Goal: Task Accomplishment & Management: Manage account settings

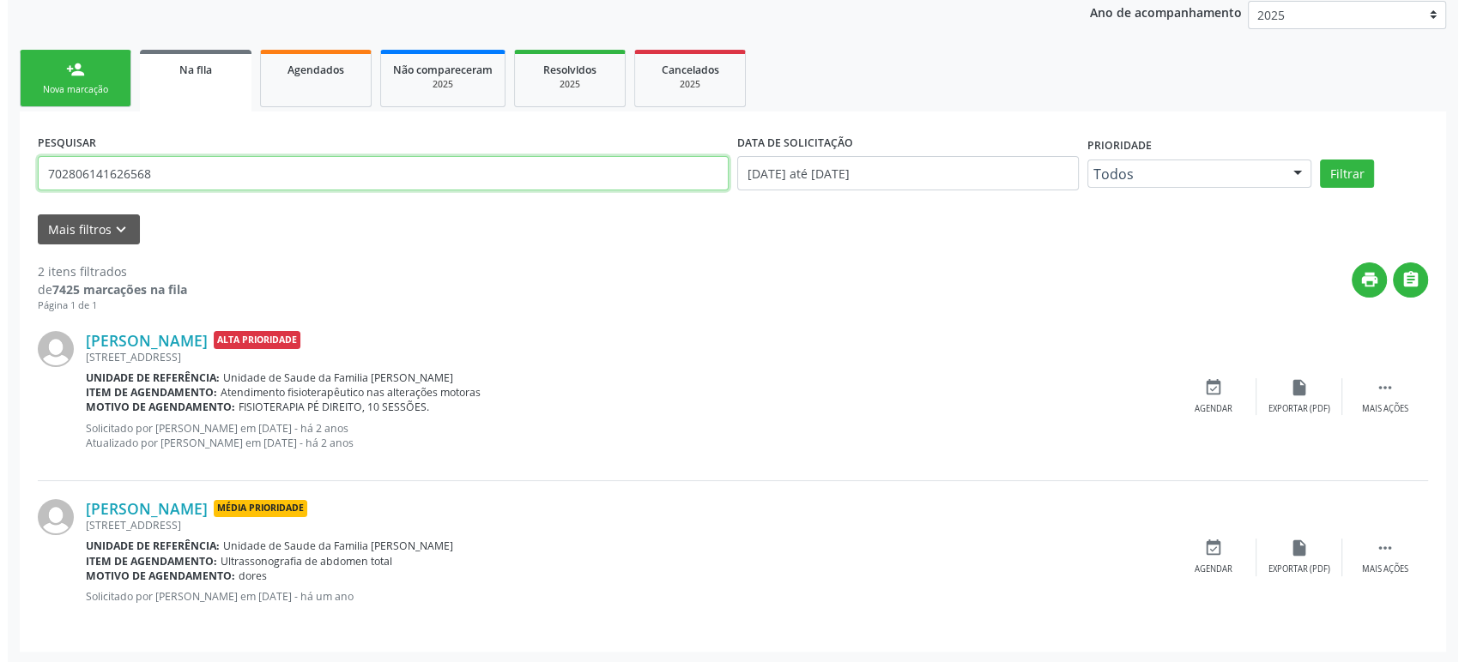
scroll to position [207, 0]
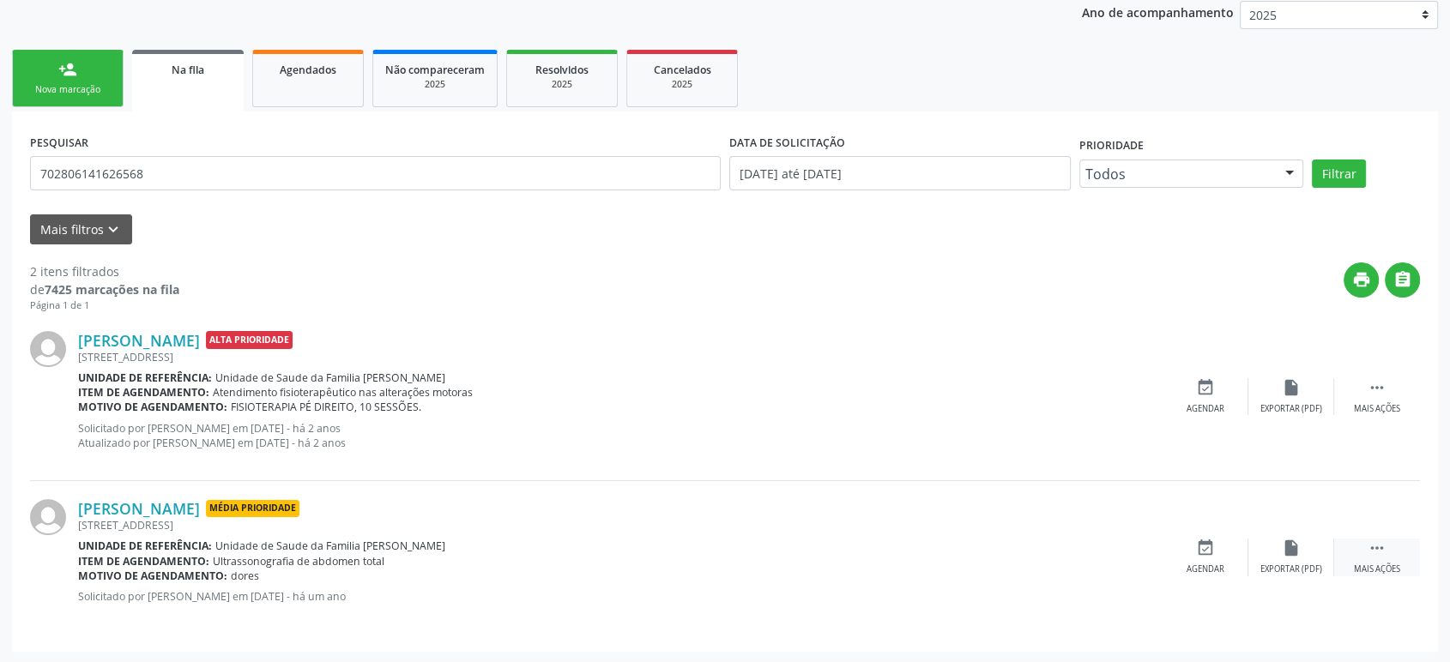
click at [1396, 568] on div " Mais ações" at bounding box center [1377, 557] width 86 height 37
click at [1177, 554] on div "cancel Cancelar" at bounding box center [1206, 557] width 86 height 37
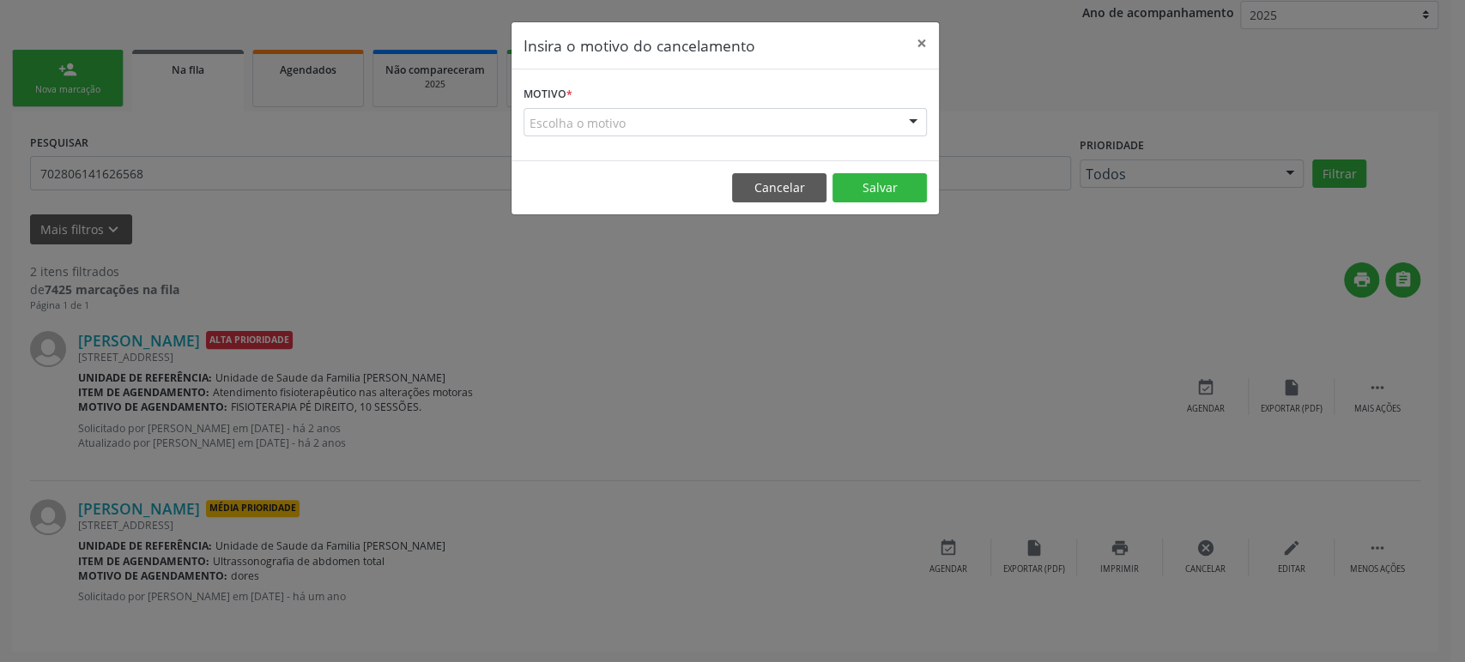
click at [588, 124] on div "Escolha o motivo" at bounding box center [724, 122] width 403 height 29
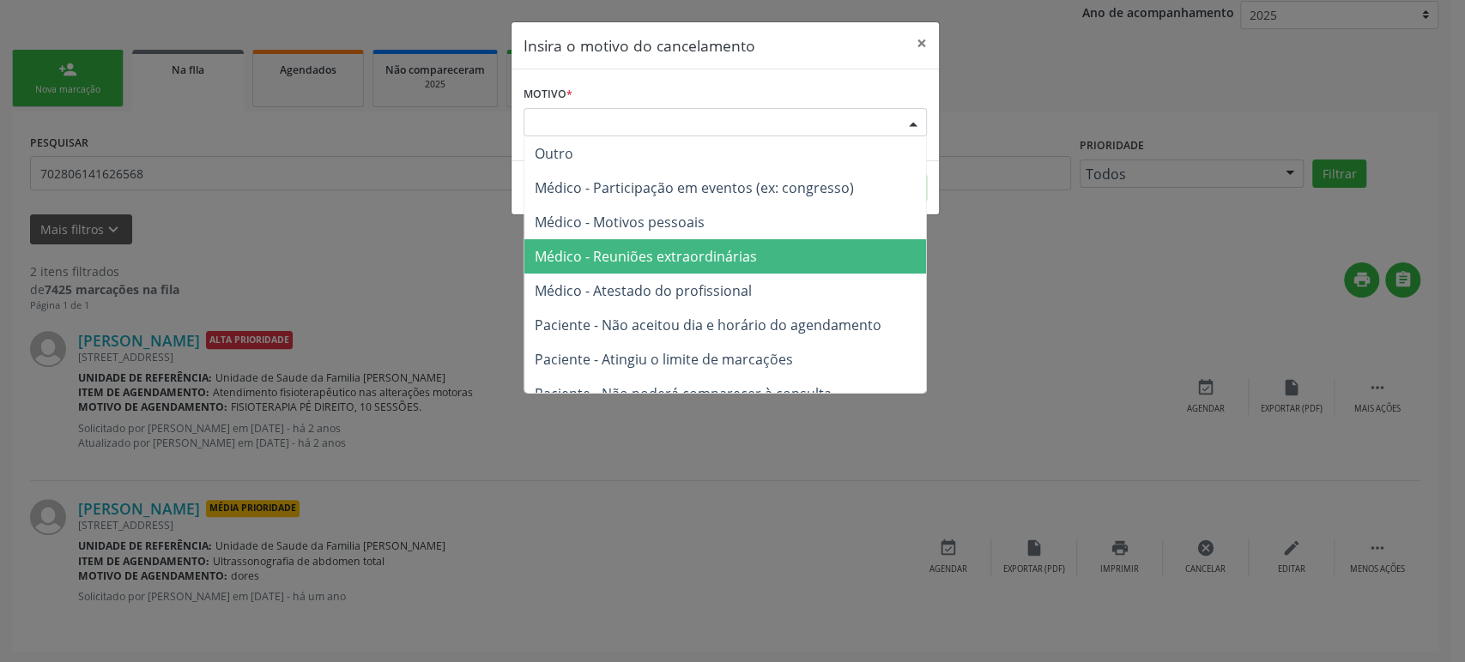
drag, startPoint x: 604, startPoint y: 270, endPoint x: 664, endPoint y: 234, distance: 70.0
click at [605, 270] on span "Médico - Reuniões extraordinárias" at bounding box center [725, 256] width 402 height 34
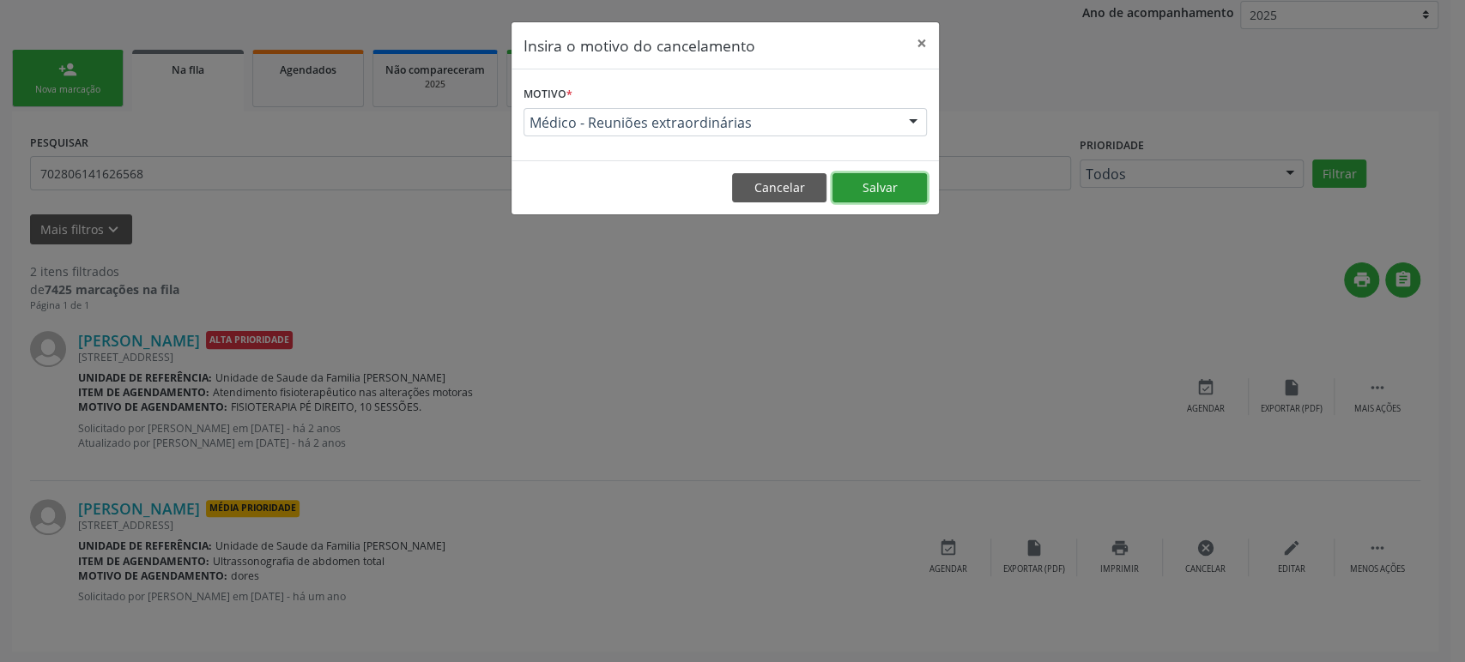
click at [885, 184] on button "Salvar" at bounding box center [879, 187] width 94 height 29
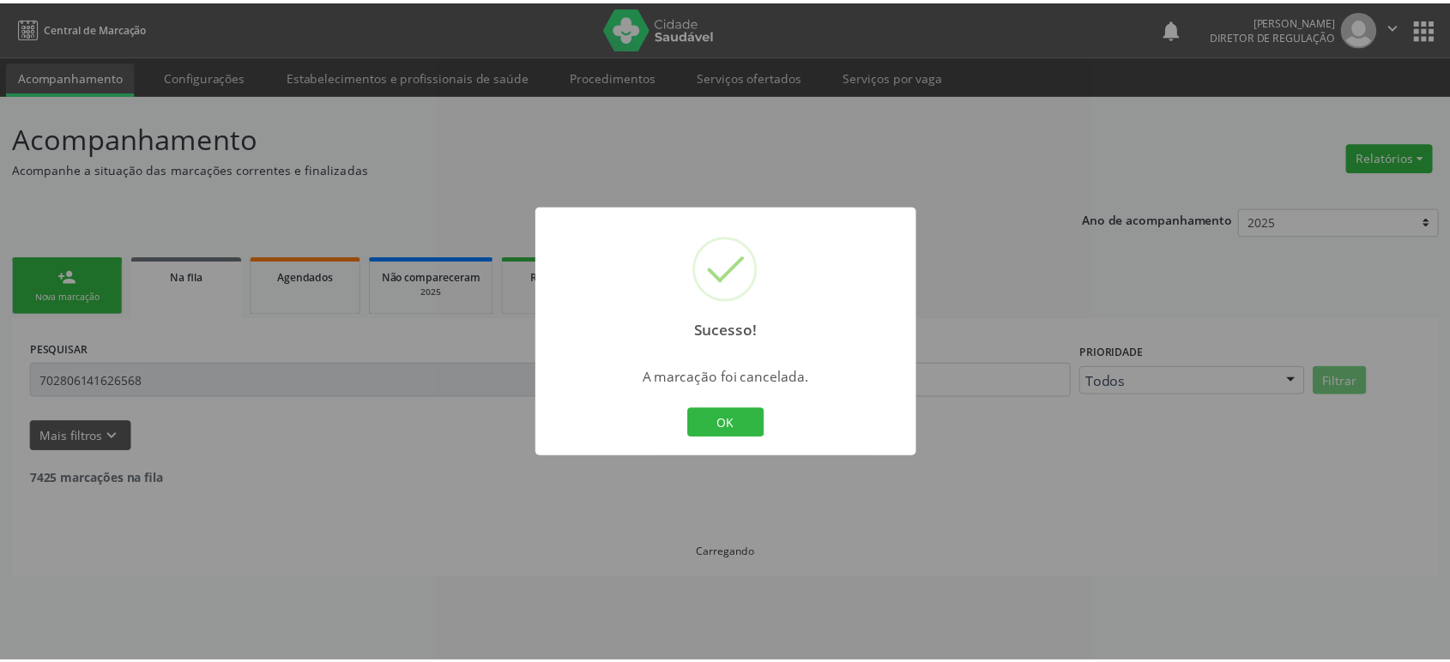
scroll to position [0, 0]
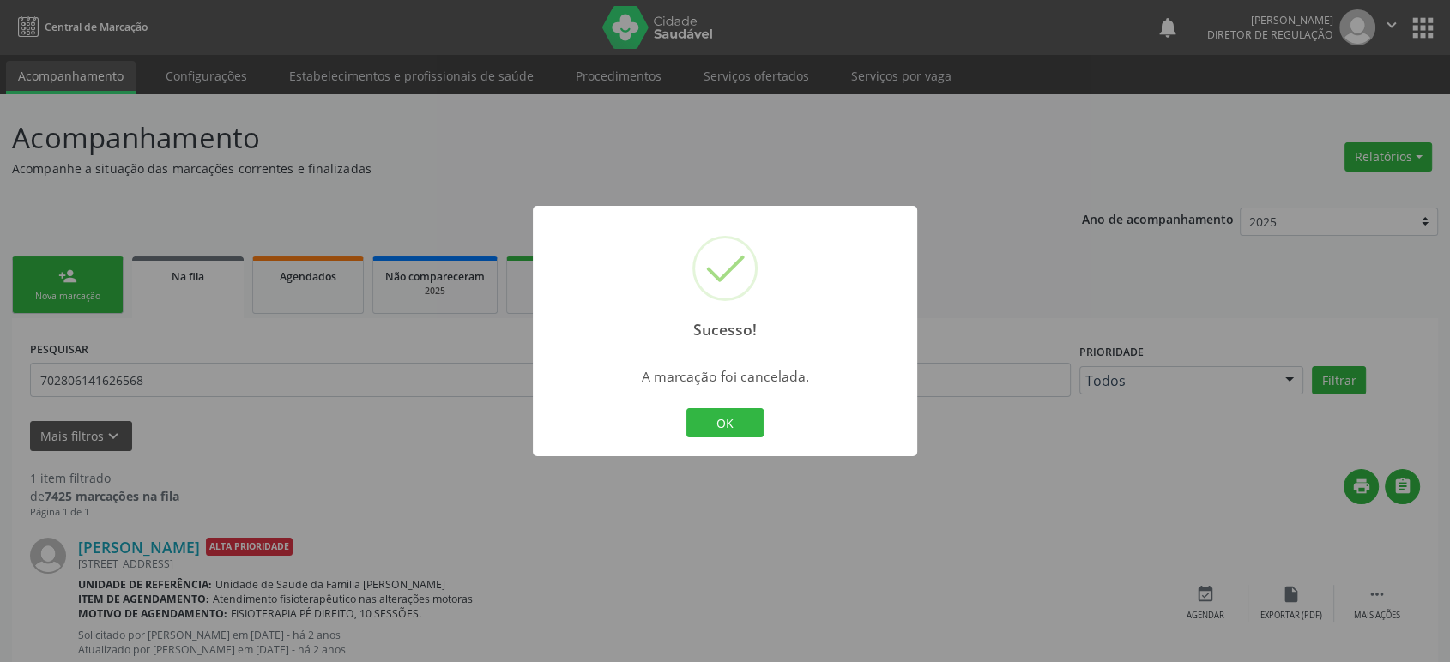
click at [136, 377] on div "Sucesso! × A marcação foi cancelada. OK Cancel" at bounding box center [725, 331] width 1450 height 662
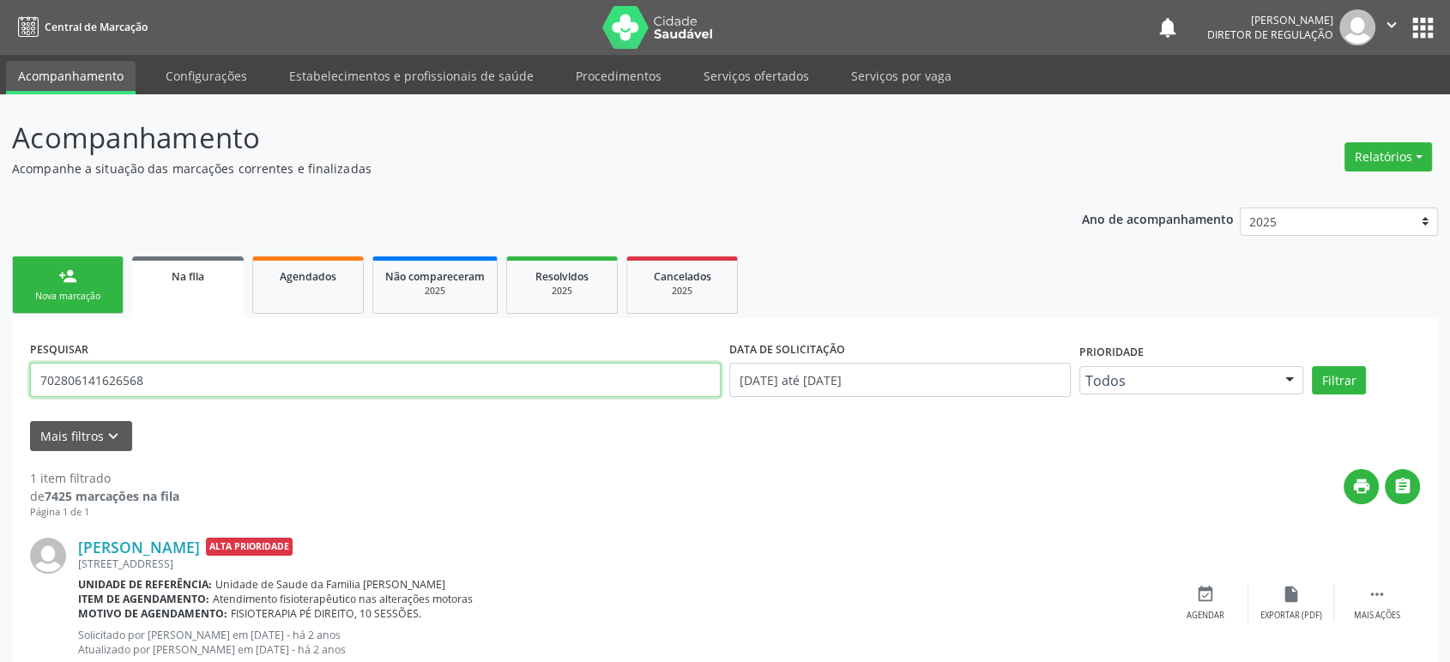
click at [136, 377] on input "702806141626568" at bounding box center [375, 380] width 691 height 34
click at [137, 376] on input "702806141626568" at bounding box center [375, 380] width 691 height 34
click at [1312, 366] on button "Filtrar" at bounding box center [1339, 380] width 54 height 29
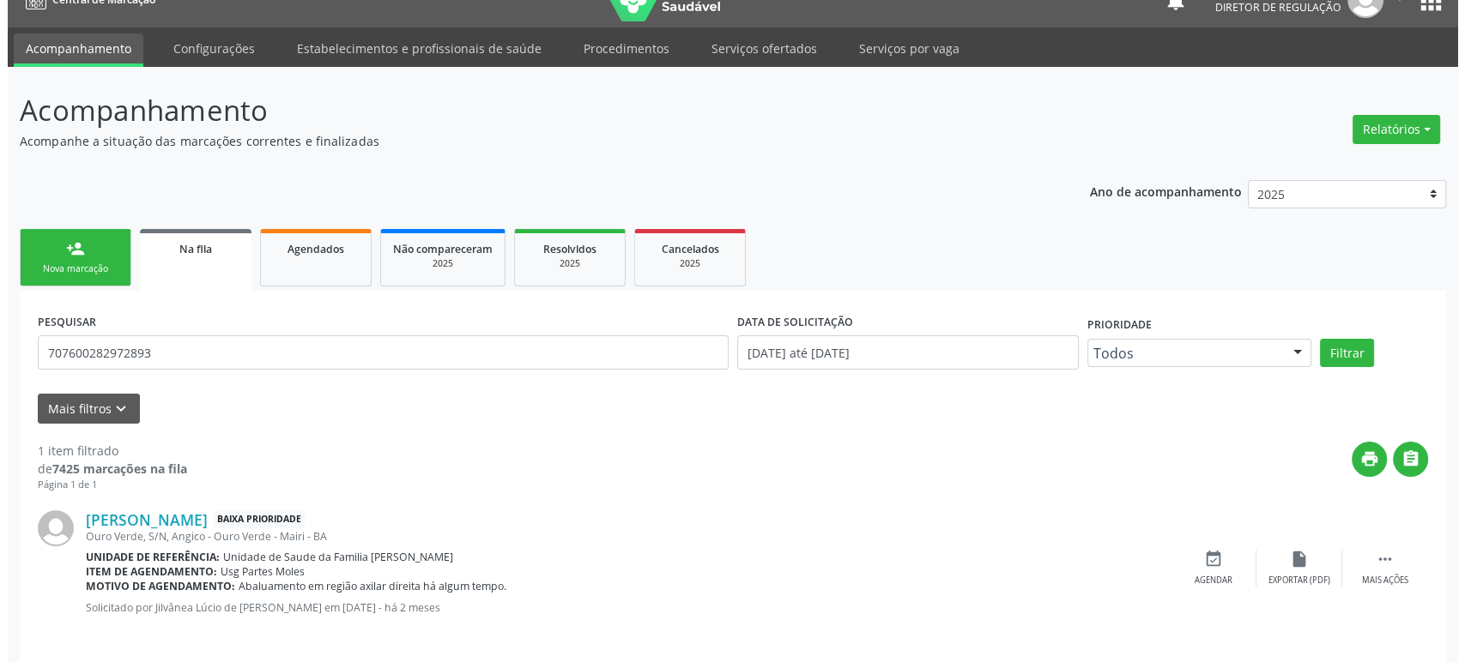
scroll to position [39, 0]
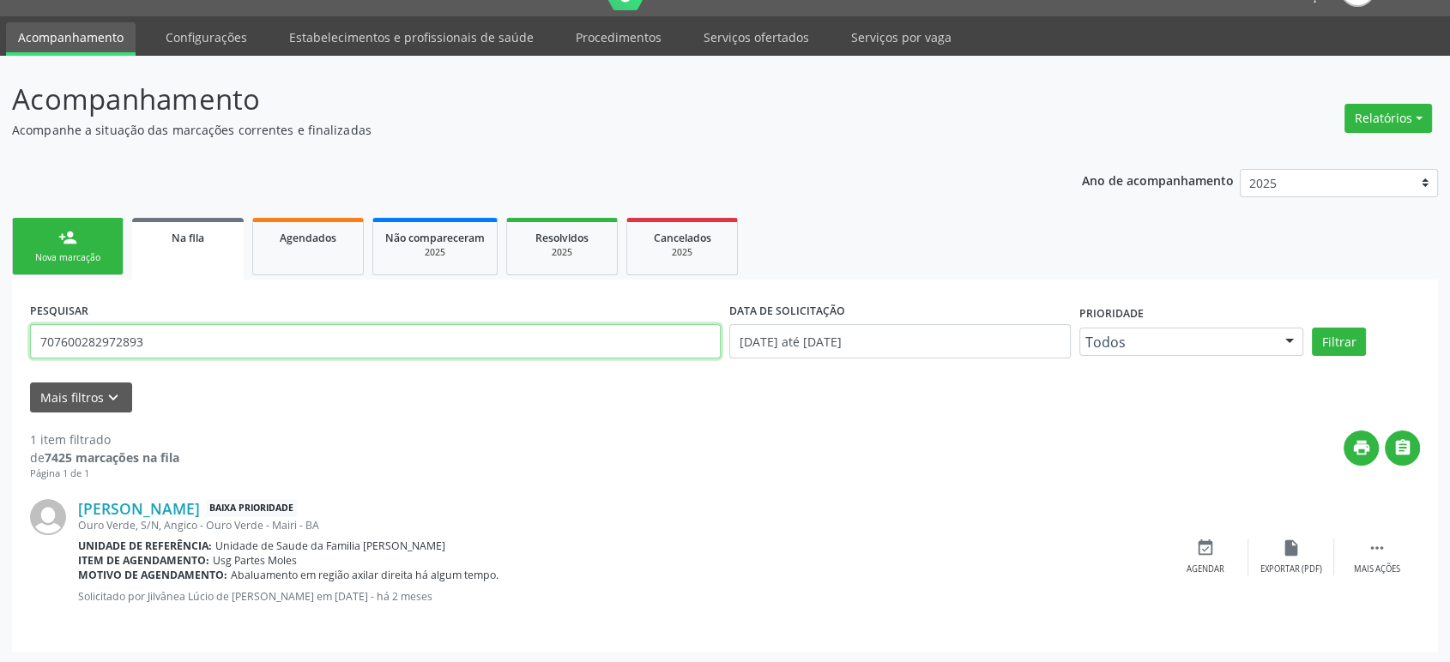
click at [106, 343] on input "707600282972893" at bounding box center [375, 341] width 691 height 34
click at [200, 507] on link "[PERSON_NAME]" at bounding box center [139, 508] width 122 height 19
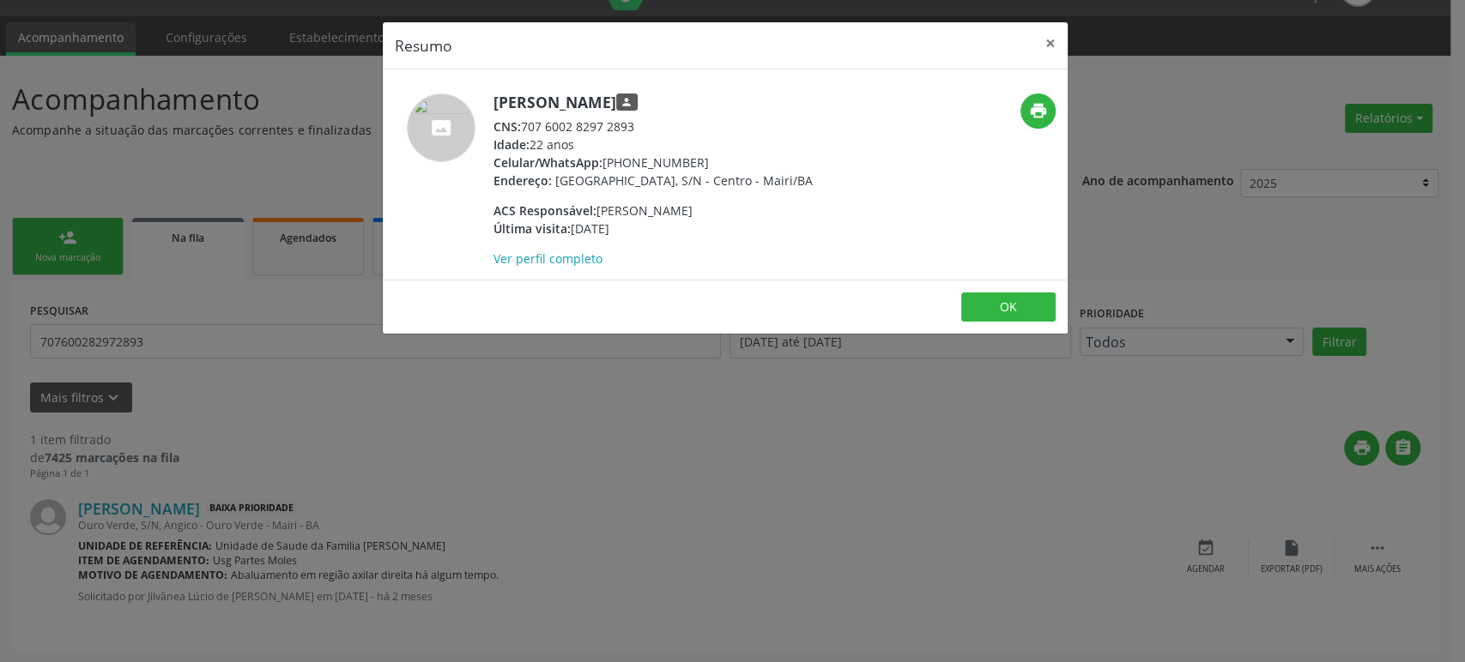
drag, startPoint x: 494, startPoint y: 100, endPoint x: 688, endPoint y: 106, distance: 194.0
click at [691, 105] on h5 "[PERSON_NAME] person" at bounding box center [652, 103] width 319 height 18
copy h5 "[PERSON_NAME]"
drag, startPoint x: 603, startPoint y: 167, endPoint x: 705, endPoint y: 165, distance: 102.1
click at [705, 165] on div "Celular/WhatsApp: [PHONE_NUMBER]" at bounding box center [652, 163] width 319 height 18
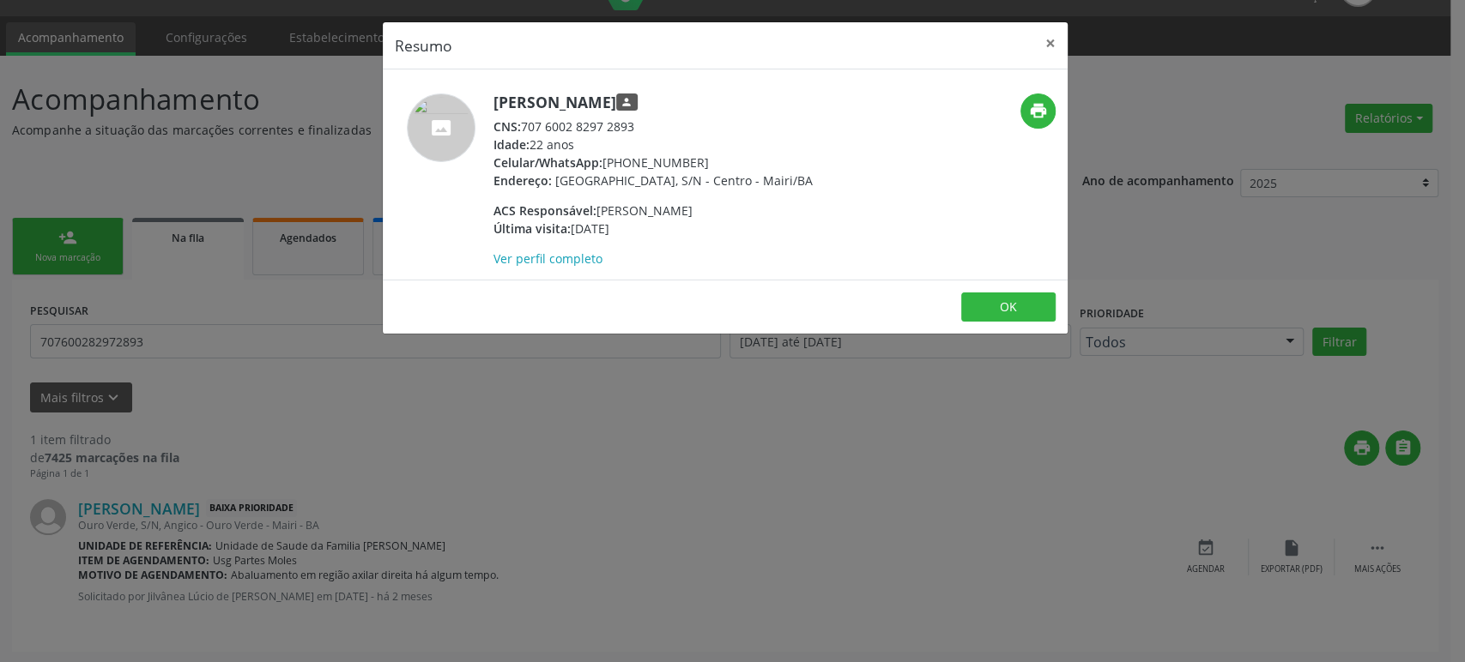
copy div "[PHONE_NUMBER]"
drag, startPoint x: 766, startPoint y: 421, endPoint x: 939, endPoint y: 503, distance: 190.7
click at [776, 418] on div "Resumo × [PERSON_NAME] person CNS: 707 6002 8297 2893 Idade: 22 anos Celular/Wh…" at bounding box center [732, 331] width 1465 height 662
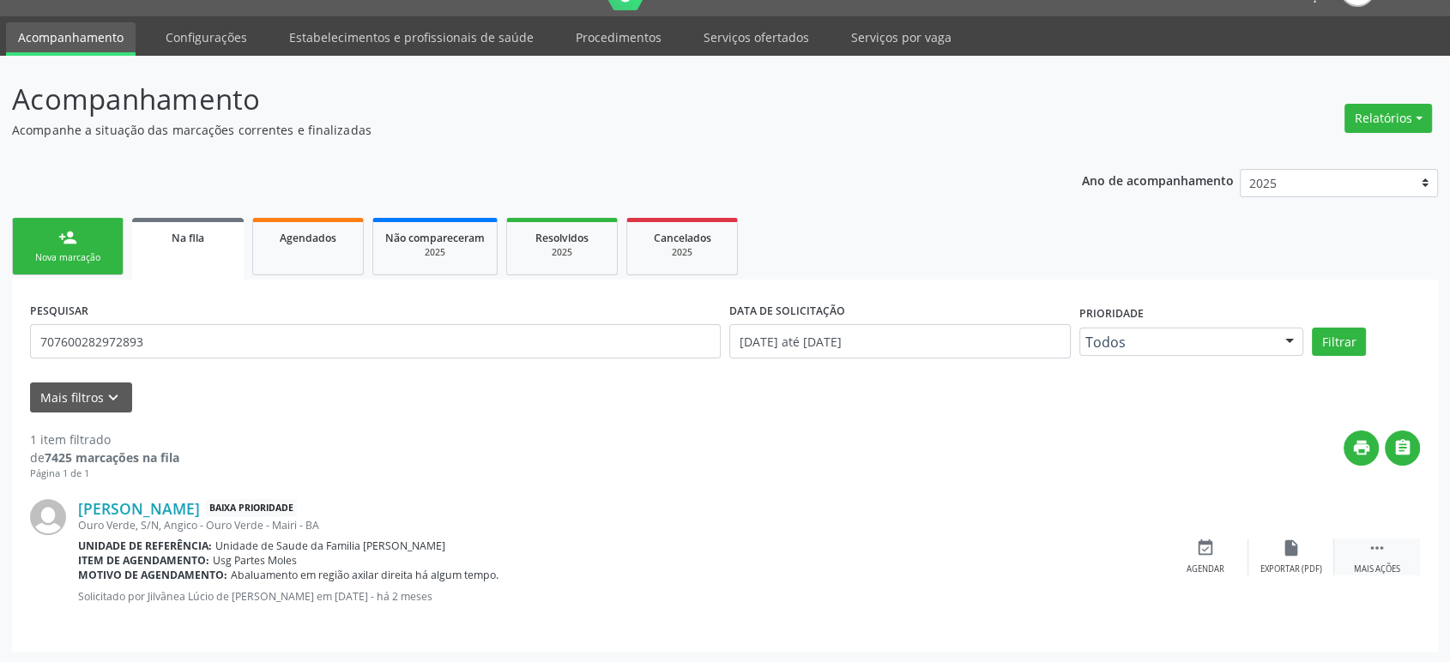
click at [1370, 552] on icon "" at bounding box center [1377, 548] width 19 height 19
click at [1235, 559] on div "cancel Cancelar" at bounding box center [1206, 557] width 86 height 37
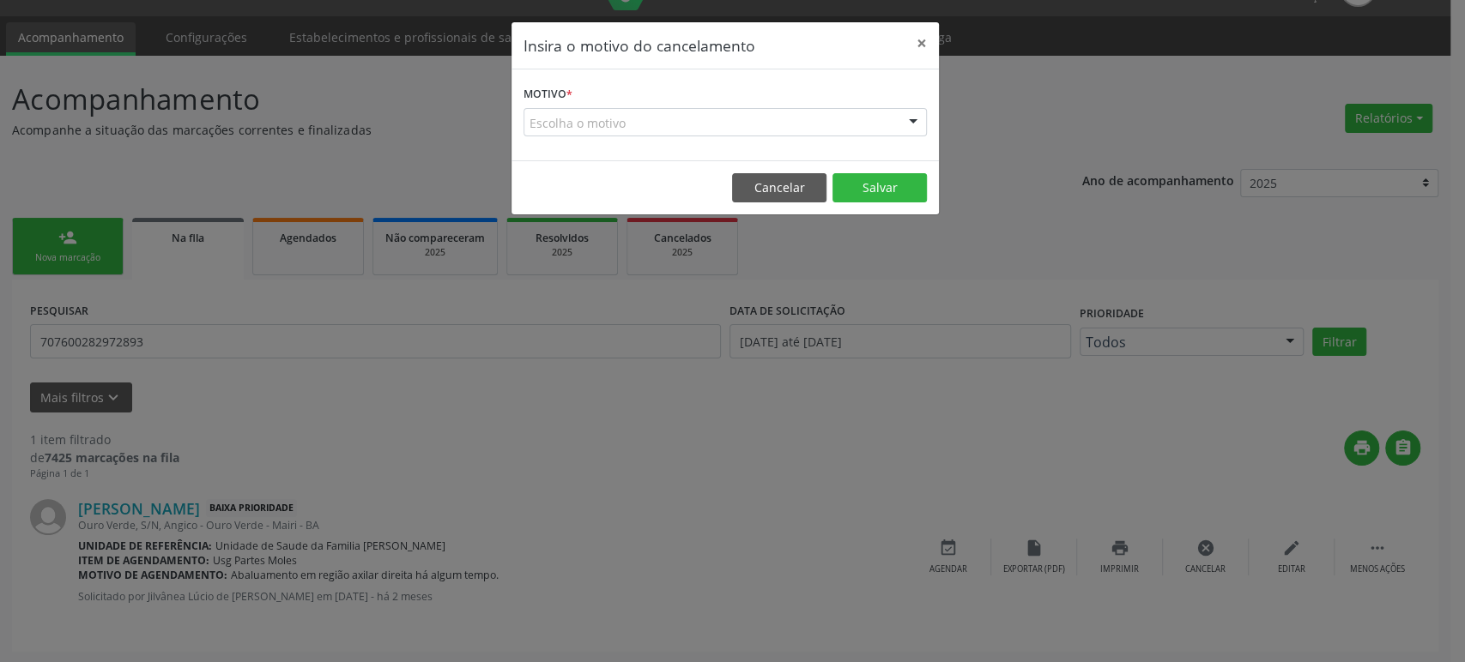
drag, startPoint x: 546, startPoint y: 142, endPoint x: 591, endPoint y: 148, distance: 45.9
click at [553, 143] on div "Motivo * Escolha o motivo Outro Médico - Participação em eventos (ex: congresso…" at bounding box center [724, 114] width 427 height 91
click at [596, 124] on div "Escolha o motivo" at bounding box center [724, 122] width 403 height 29
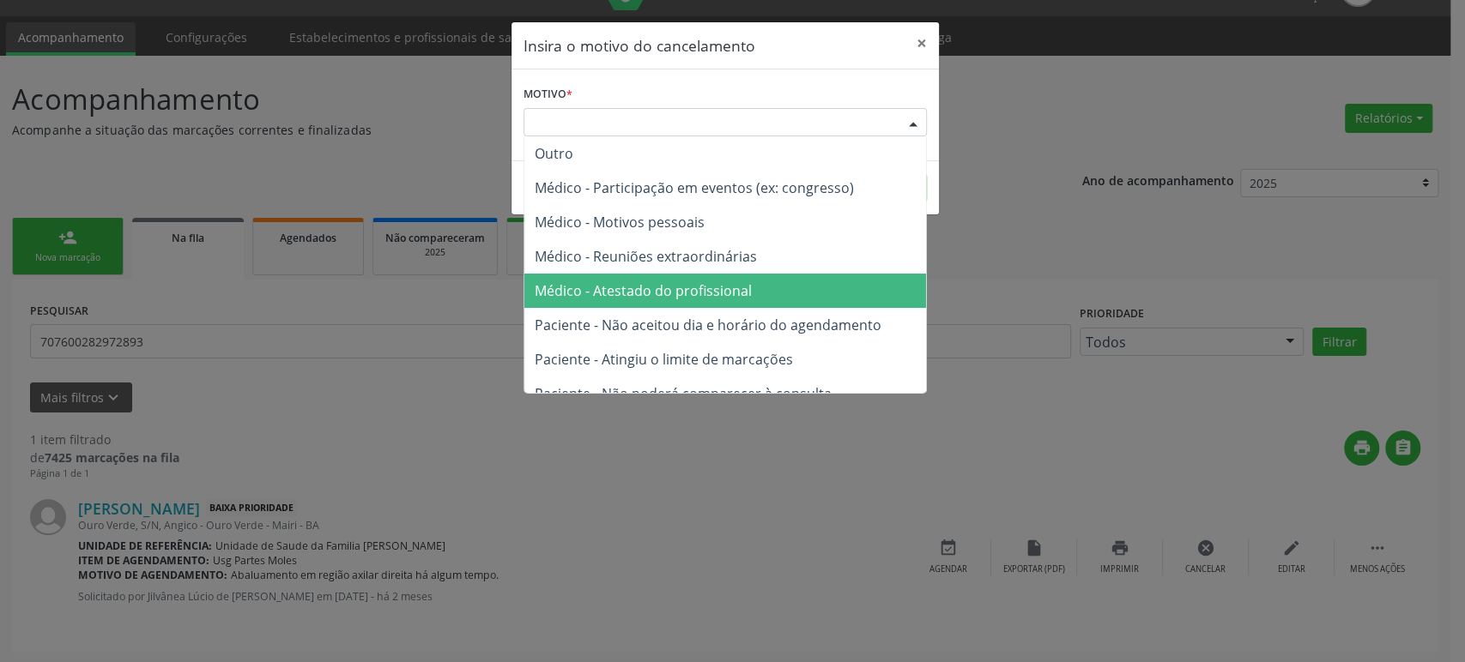
drag, startPoint x: 693, startPoint y: 301, endPoint x: 831, endPoint y: 227, distance: 156.6
click at [694, 301] on span "Médico - Atestado do profissional" at bounding box center [725, 291] width 402 height 34
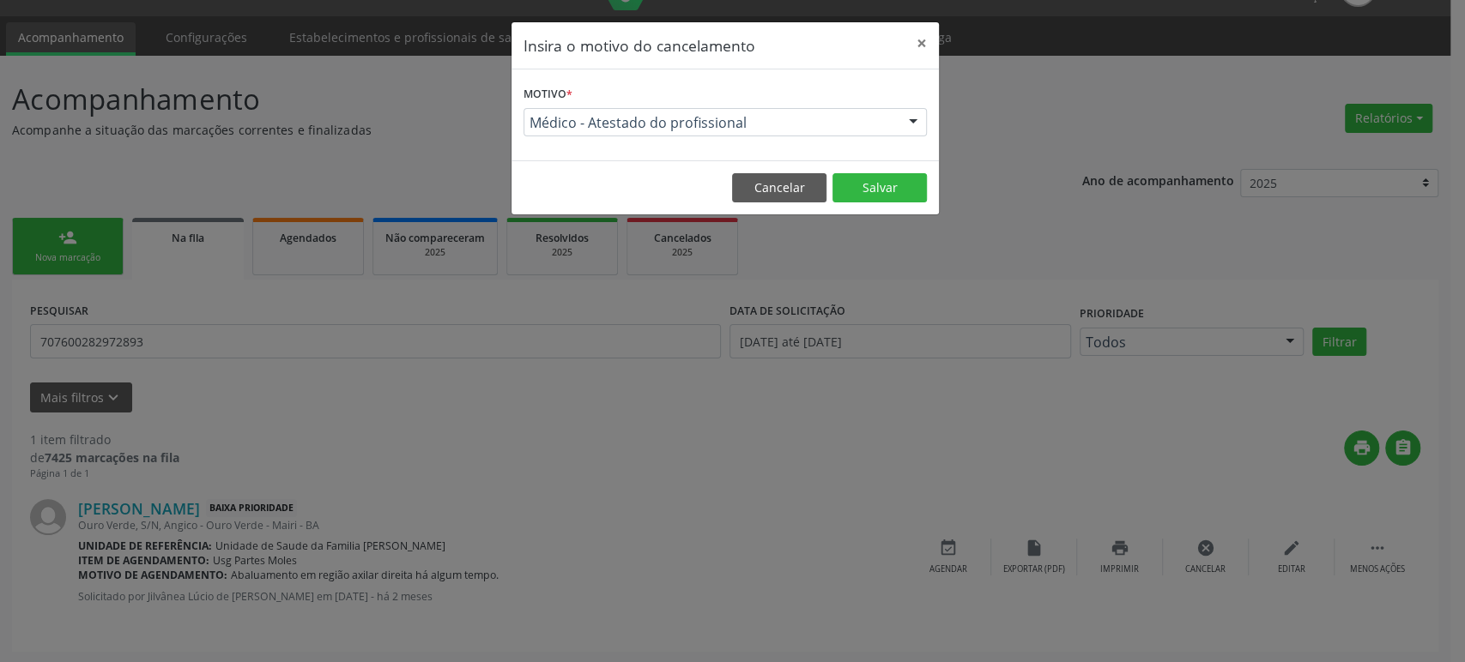
click at [915, 172] on footer "Cancelar Salvar" at bounding box center [724, 187] width 427 height 54
click at [906, 178] on button "Salvar" at bounding box center [879, 187] width 94 height 29
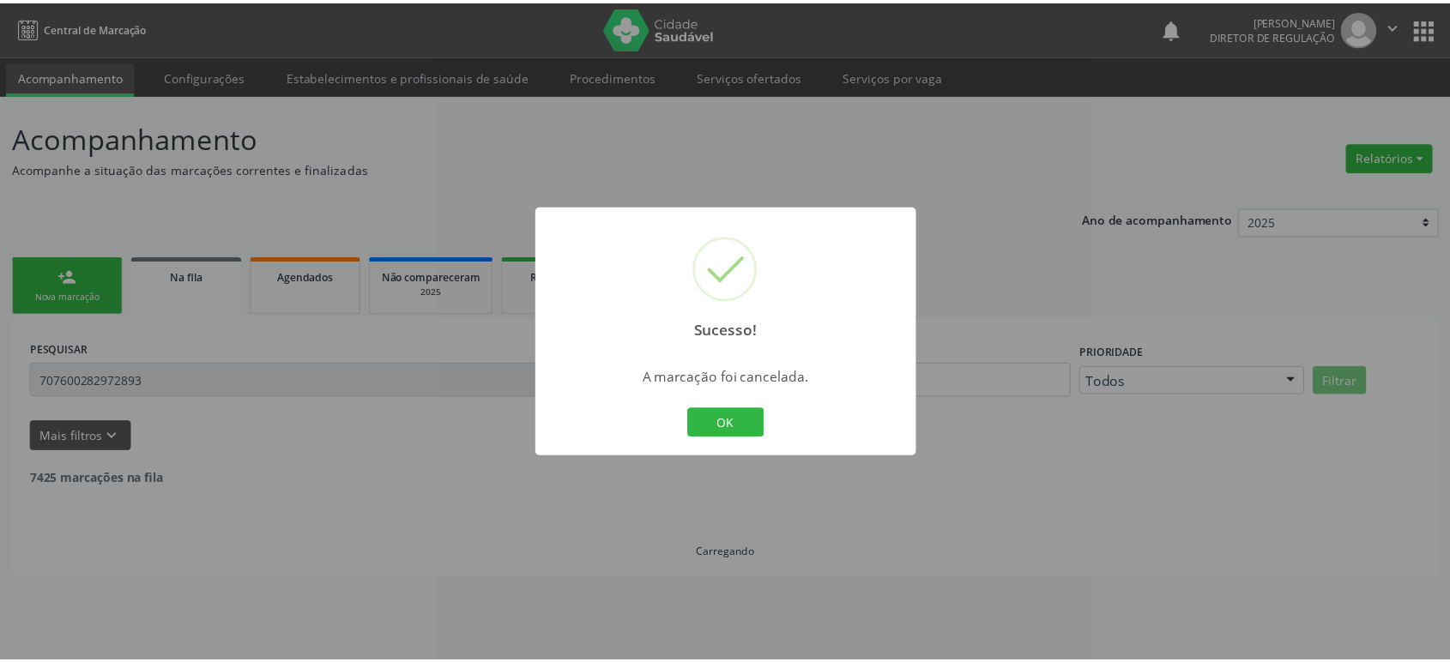
scroll to position [0, 0]
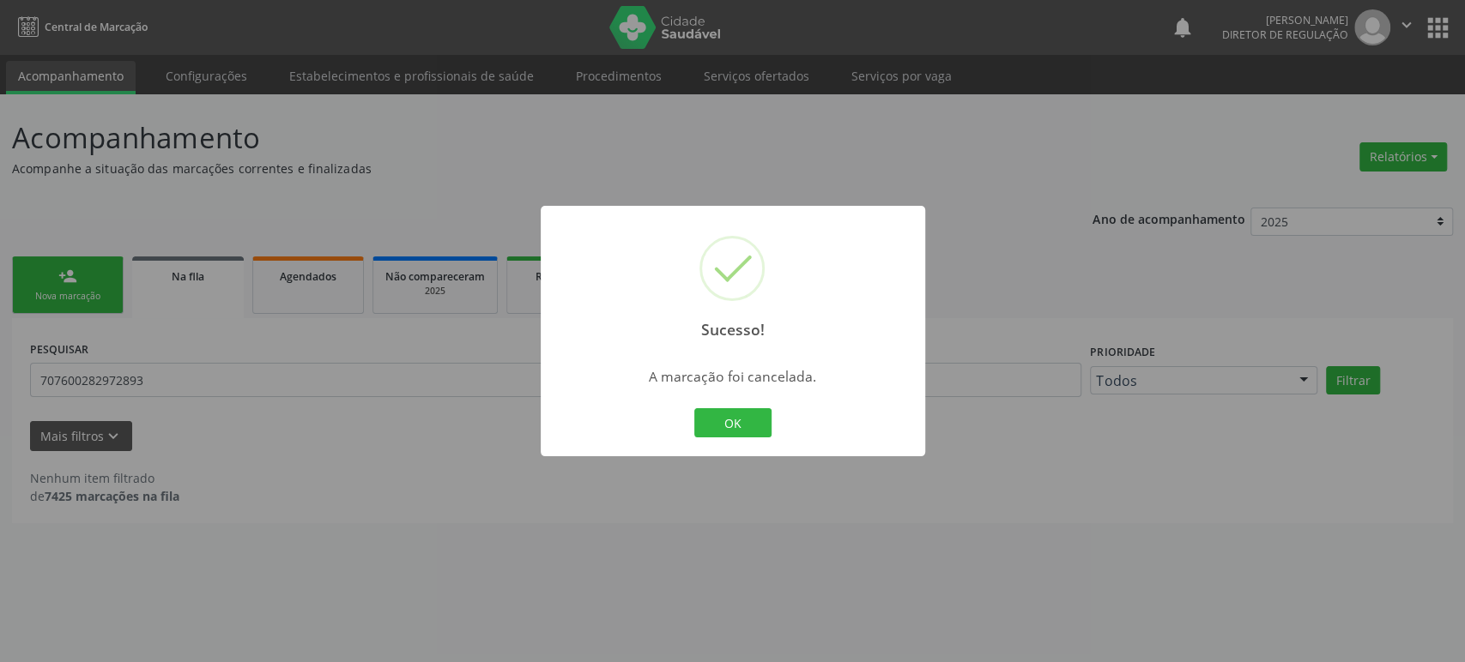
click at [449, 305] on div "Sucesso! × A marcação foi cancelada. OK Cancel" at bounding box center [732, 331] width 1465 height 662
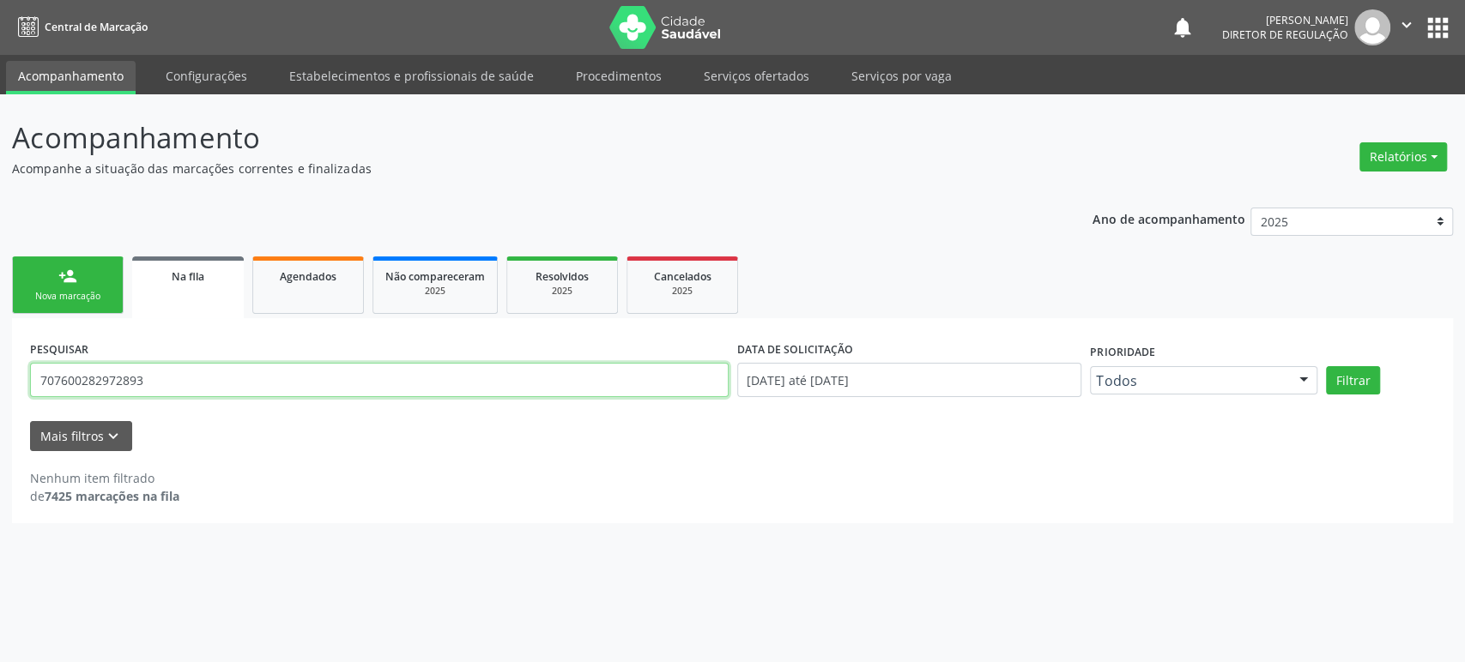
click at [199, 374] on input "707600282972893" at bounding box center [379, 380] width 698 height 34
click at [1326, 366] on button "Filtrar" at bounding box center [1353, 380] width 54 height 29
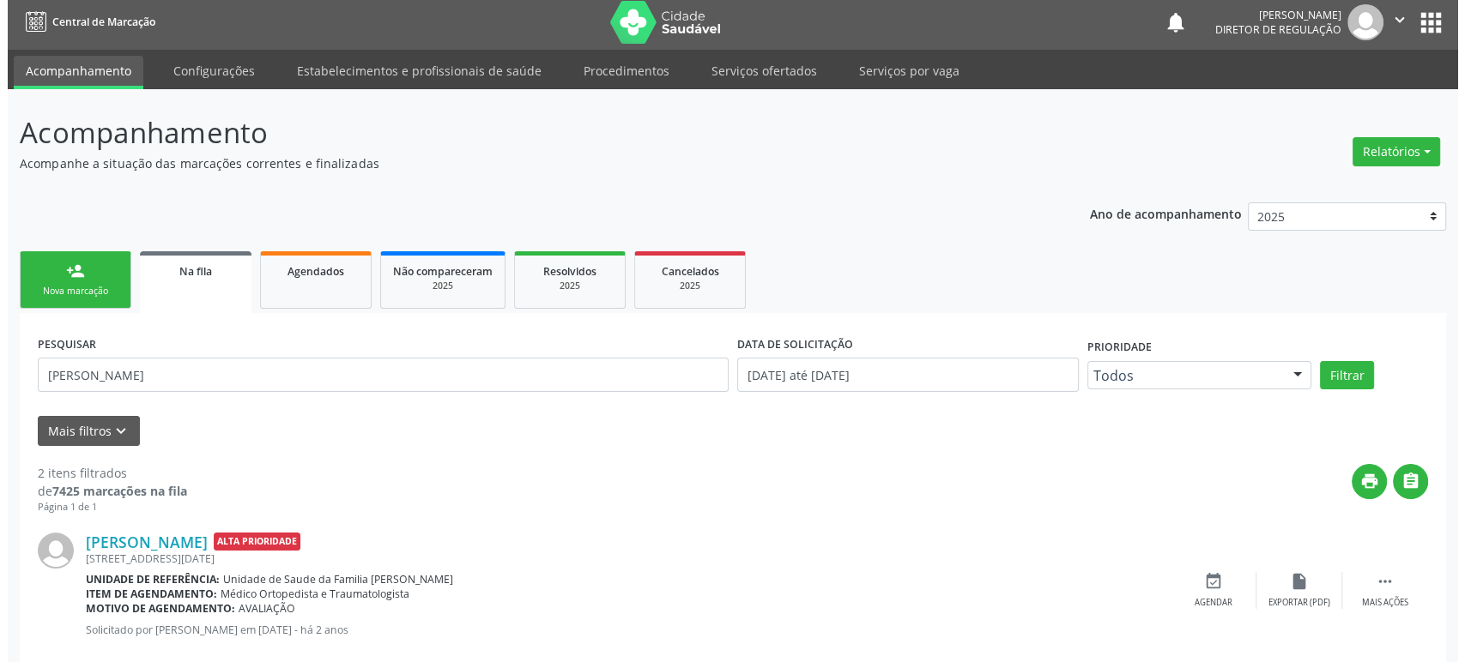
scroll to position [192, 0]
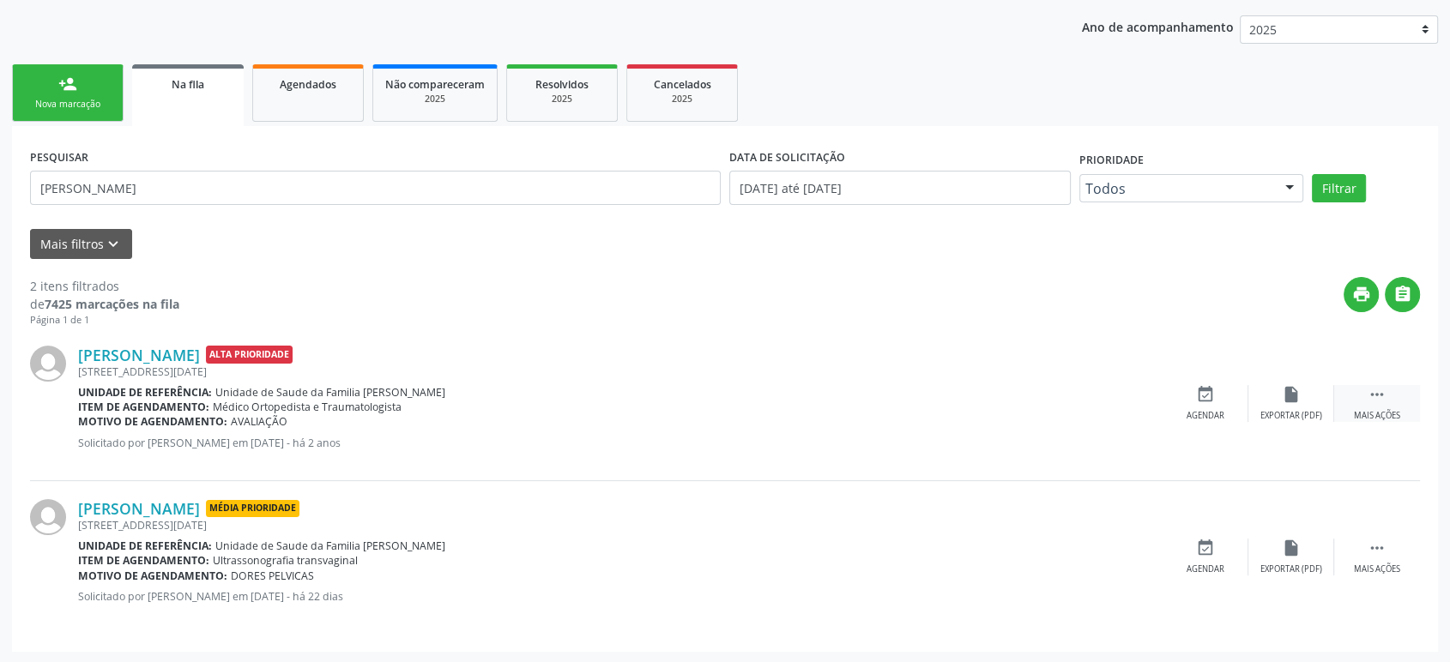
click at [1379, 399] on icon "" at bounding box center [1377, 394] width 19 height 19
click at [1211, 404] on div "cancel Cancelar" at bounding box center [1206, 403] width 86 height 37
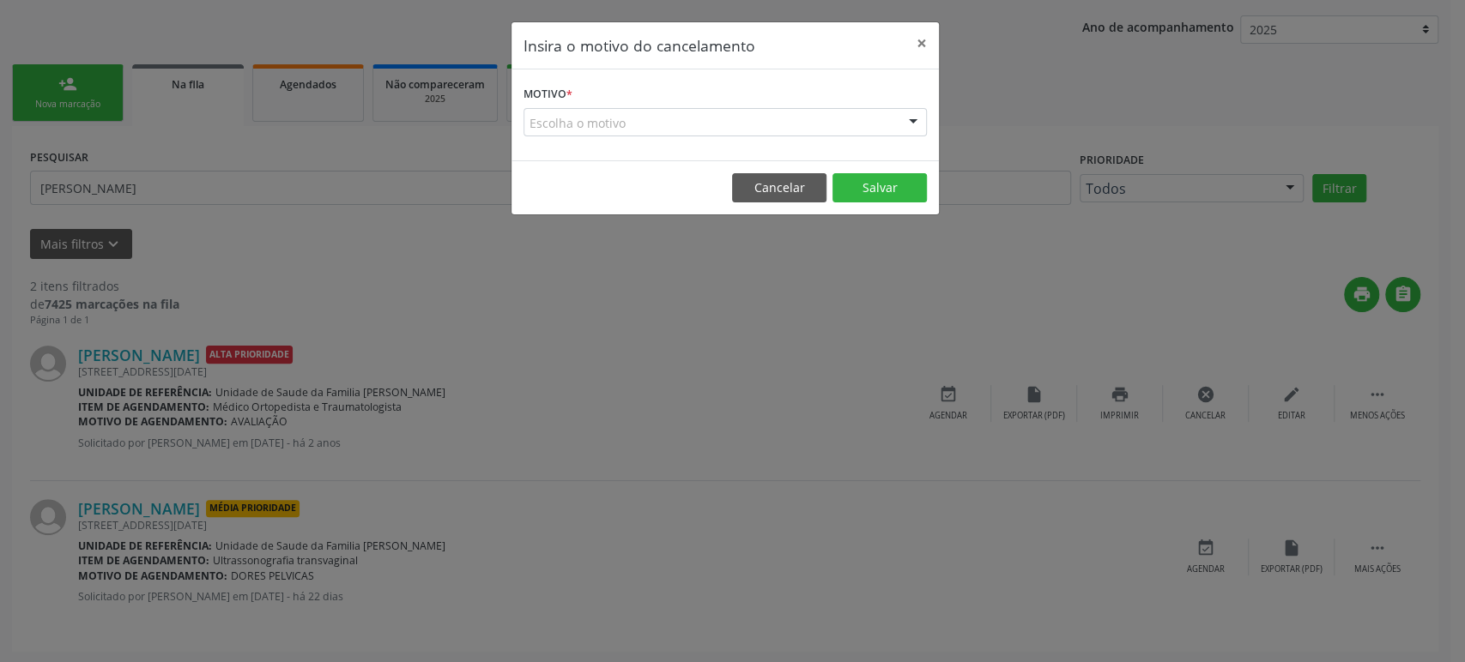
click at [686, 118] on div "Escolha o motivo" at bounding box center [724, 122] width 403 height 29
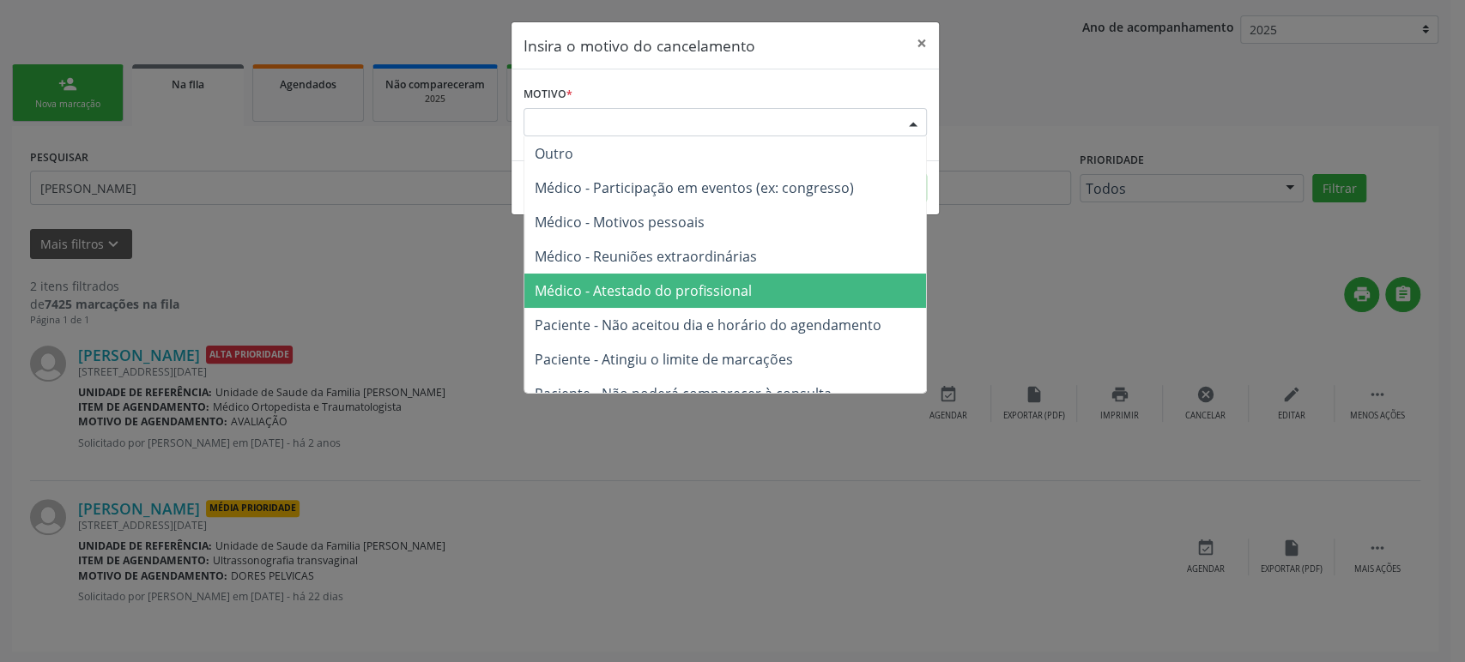
click at [699, 302] on span "Médico - Atestado do profissional" at bounding box center [725, 291] width 402 height 34
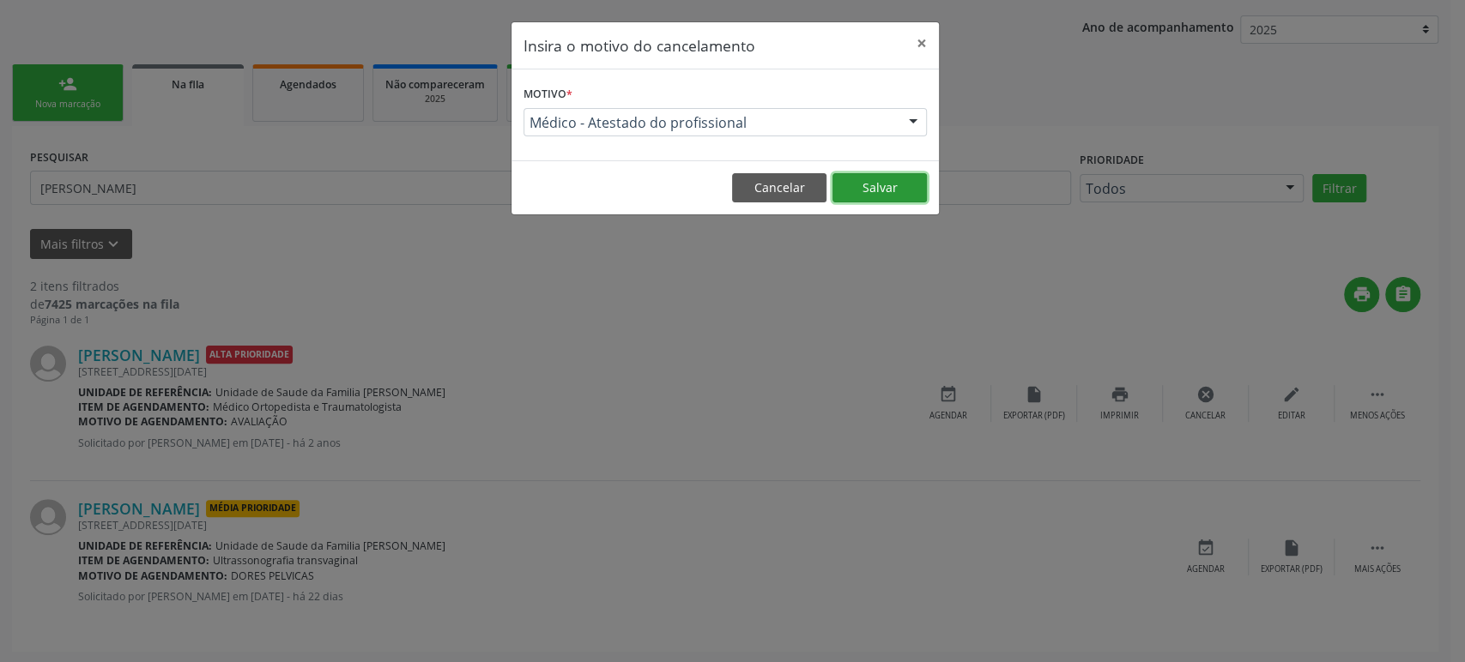
click at [877, 184] on button "Salvar" at bounding box center [879, 187] width 94 height 29
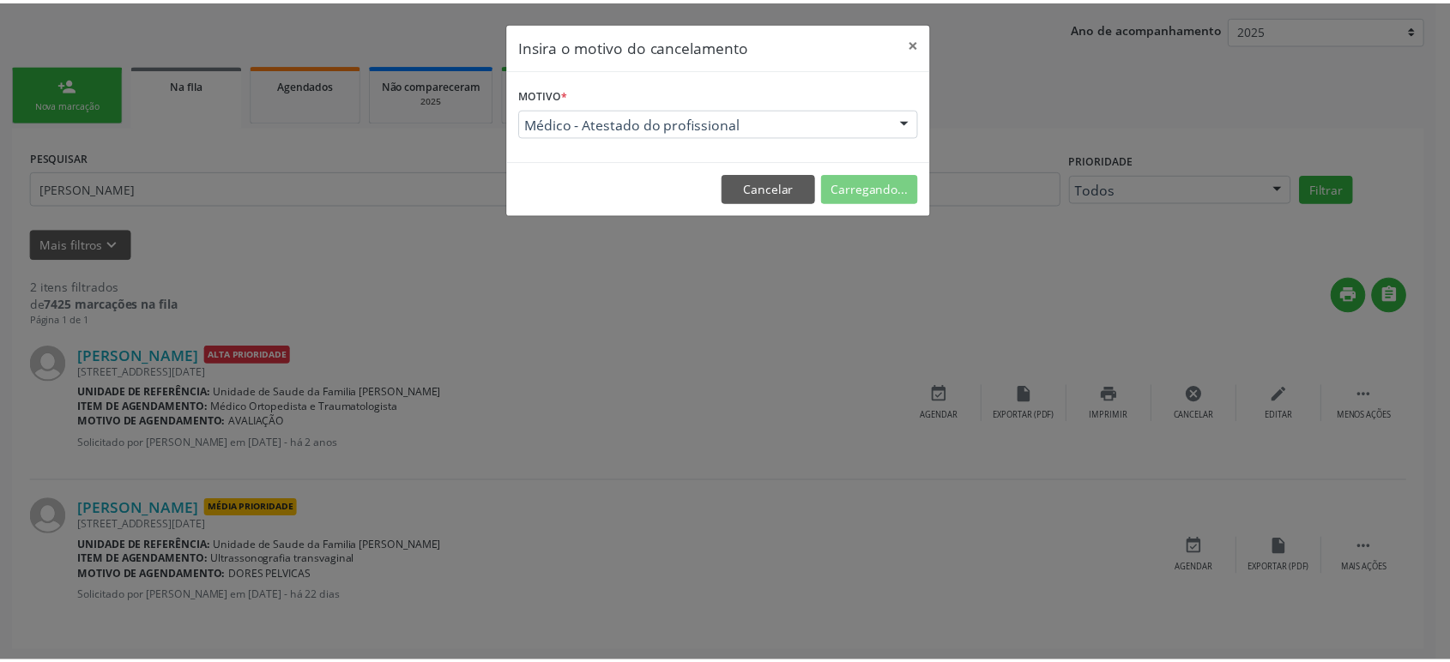
scroll to position [0, 0]
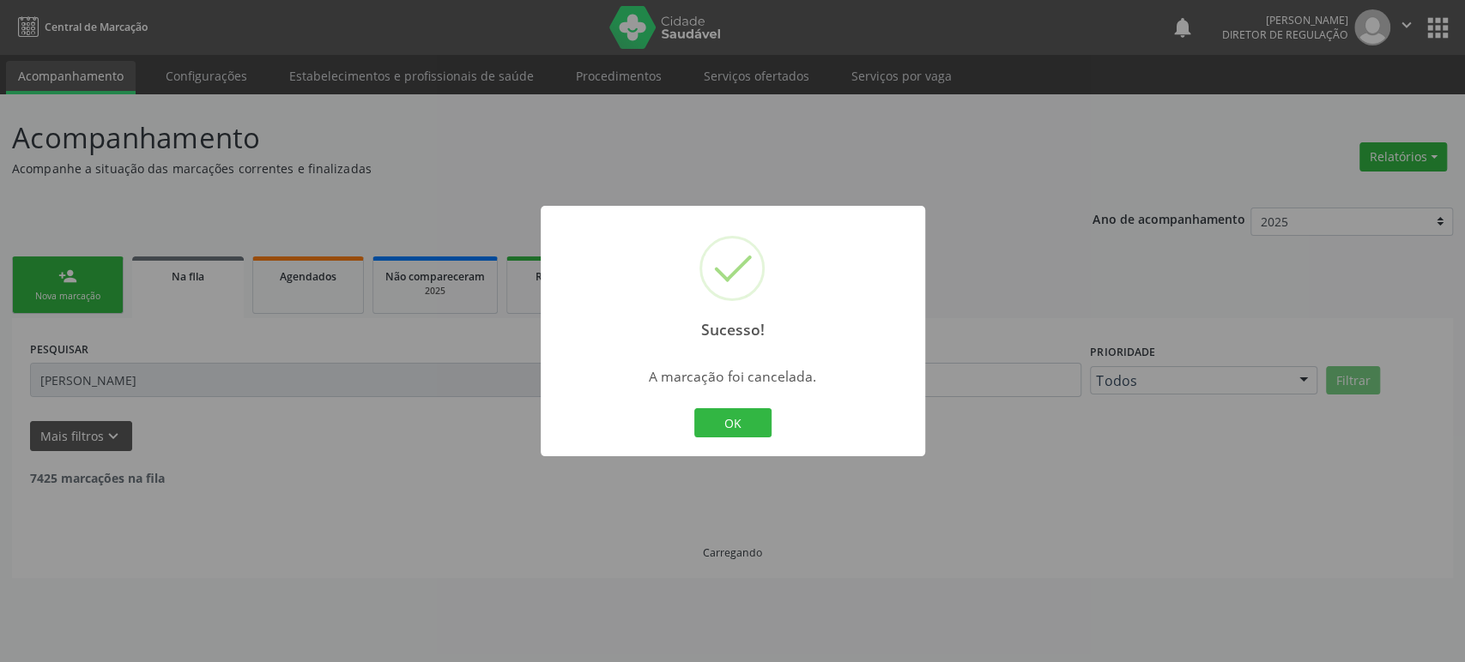
click at [184, 494] on div "Sucesso! × A marcação foi cancelada. OK Cancel" at bounding box center [732, 331] width 1465 height 662
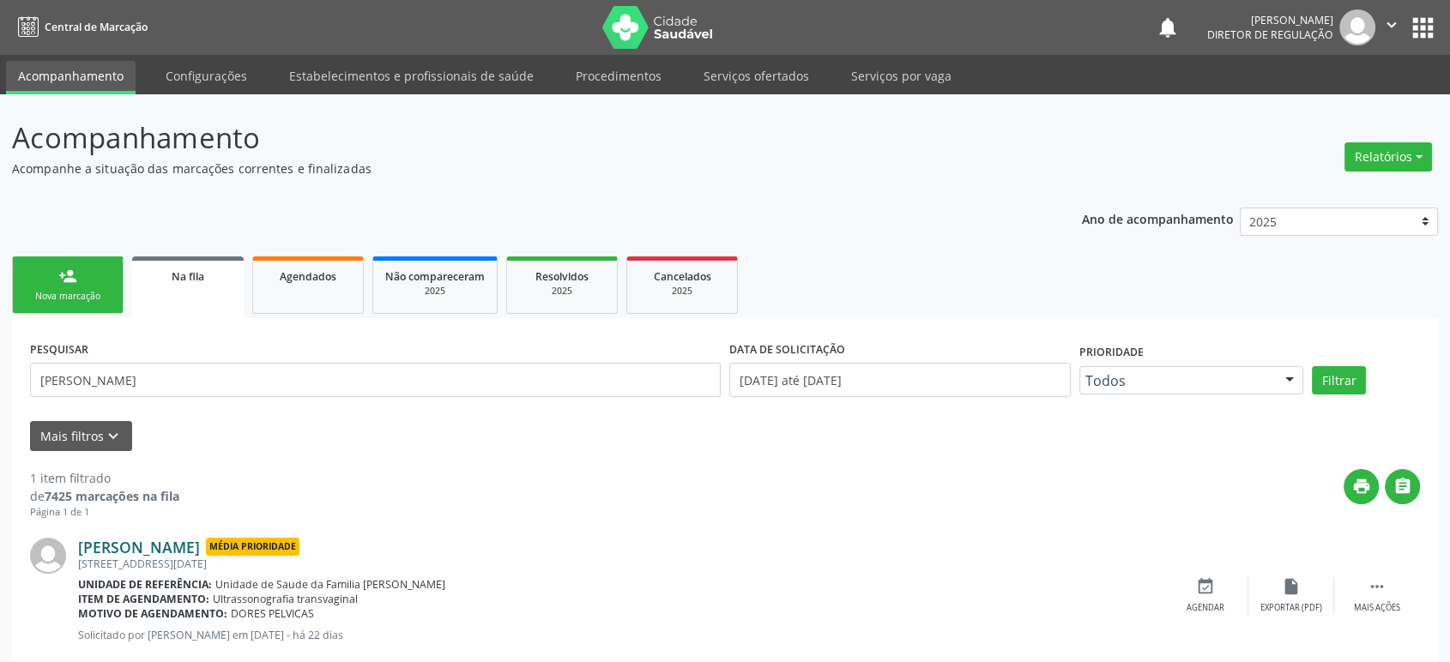
click at [183, 541] on link "[PERSON_NAME]" at bounding box center [139, 547] width 122 height 19
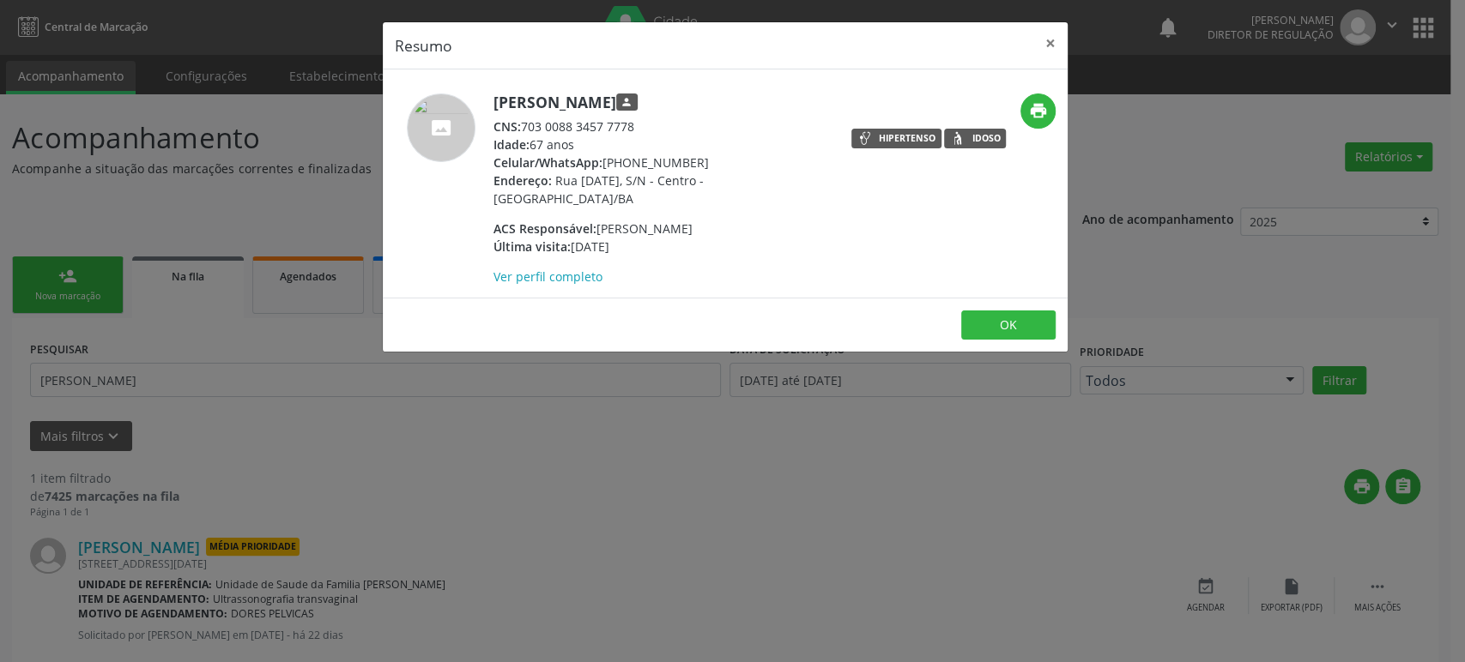
drag, startPoint x: 494, startPoint y: 96, endPoint x: 702, endPoint y: 96, distance: 207.6
click at [702, 96] on h5 "[PERSON_NAME] person" at bounding box center [660, 103] width 334 height 18
copy h5 "[PERSON_NAME]"
drag, startPoint x: 603, startPoint y: 156, endPoint x: 721, endPoint y: 164, distance: 117.8
click at [721, 164] on div "Celular/WhatsApp: [PHONE_NUMBER]" at bounding box center [660, 163] width 334 height 18
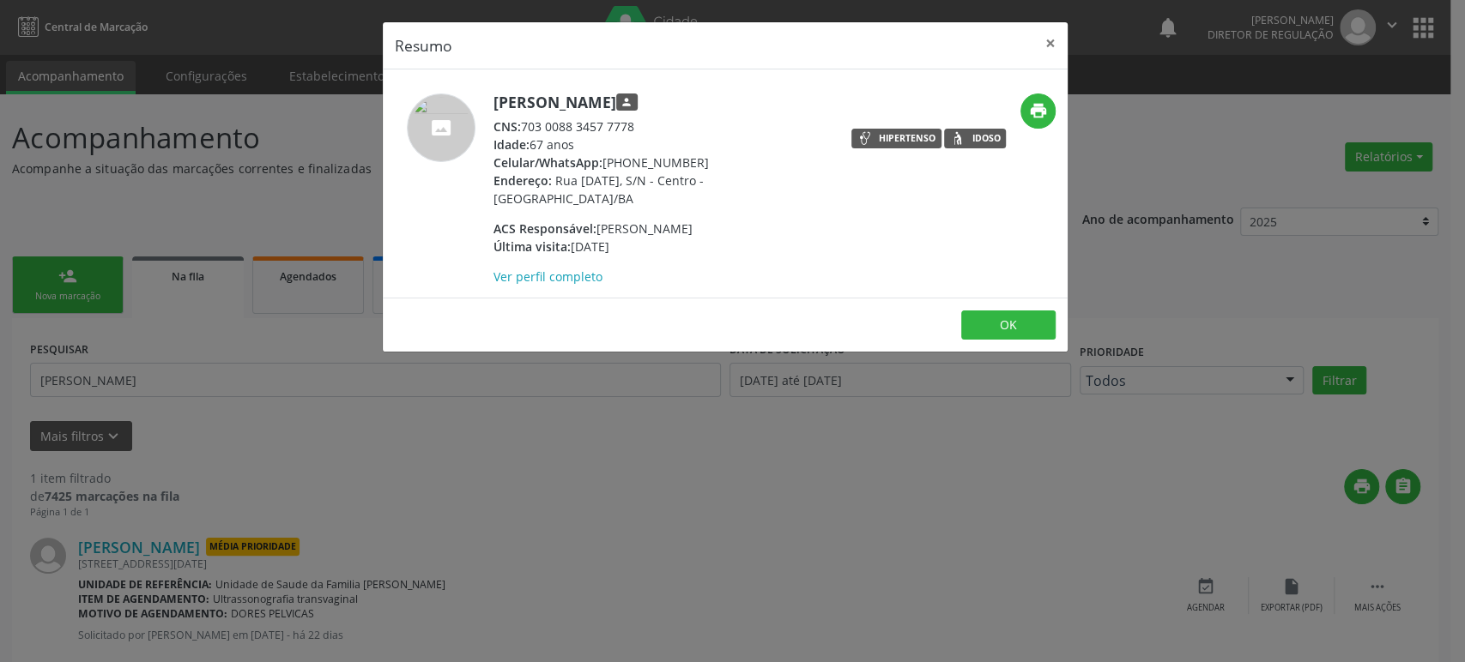
copy div "[PHONE_NUMBER]"
click at [1030, 572] on div "Resumo × [PERSON_NAME] person CNS: 703 0088 3457 7778 Idade: 67 anos Celular/Wh…" at bounding box center [732, 331] width 1465 height 662
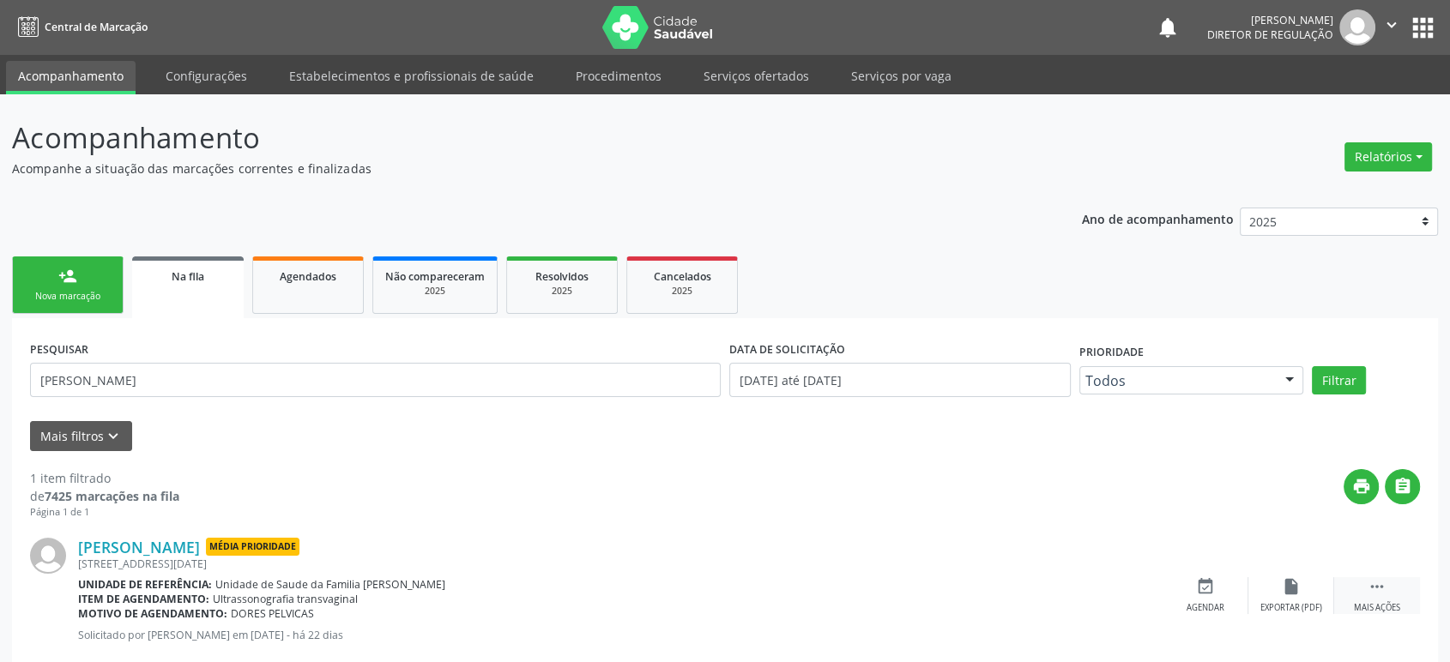
drag, startPoint x: 1373, startPoint y: 595, endPoint x: 1338, endPoint y: 585, distance: 35.6
click at [1373, 594] on icon "" at bounding box center [1377, 586] width 19 height 19
click at [1191, 587] on div "cancel Cancelar" at bounding box center [1206, 595] width 86 height 37
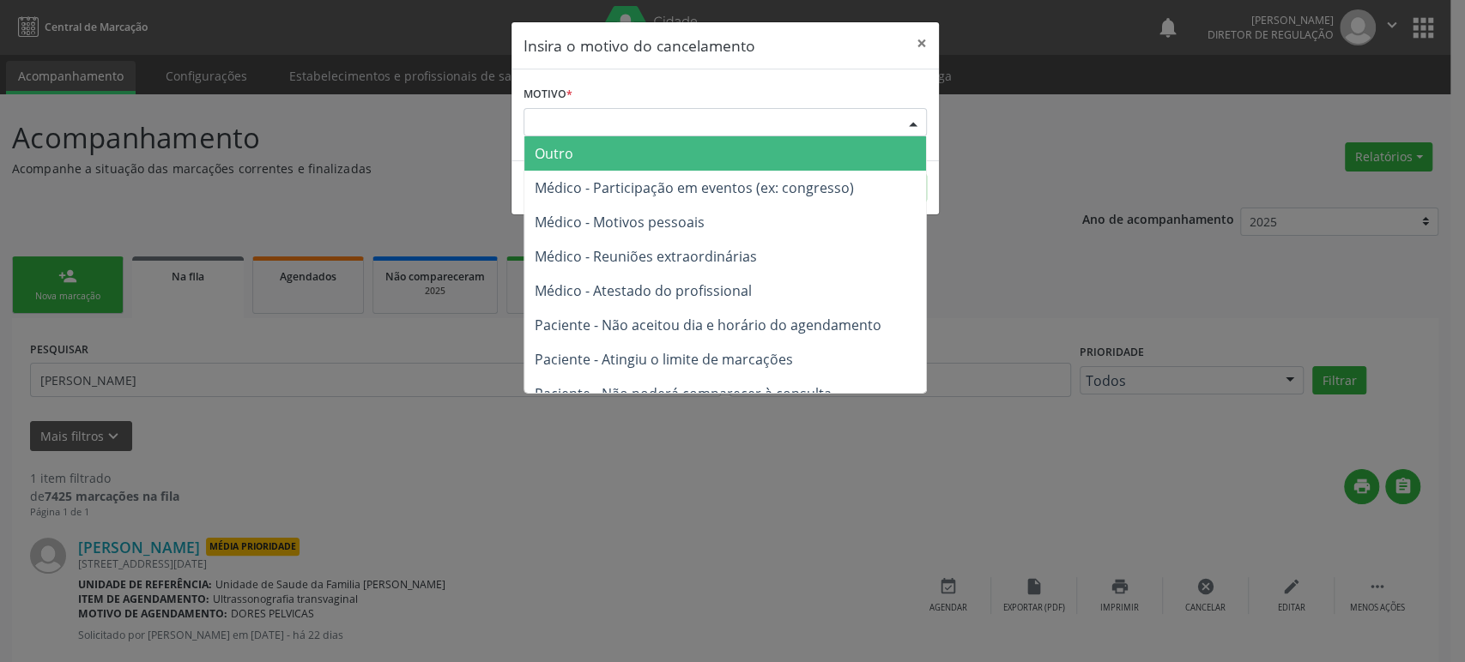
click at [556, 116] on div "Escolha o motivo" at bounding box center [724, 122] width 403 height 29
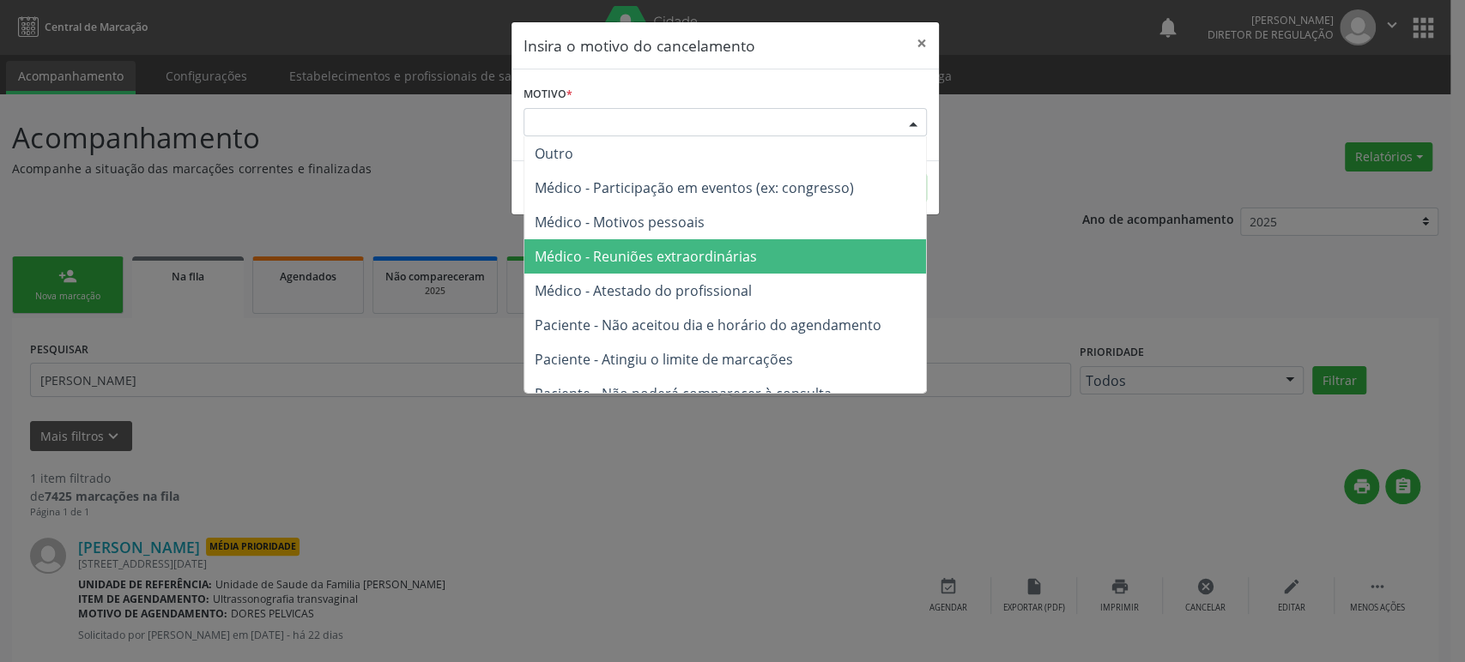
click at [688, 257] on span "Médico - Reuniões extraordinárias" at bounding box center [646, 256] width 222 height 19
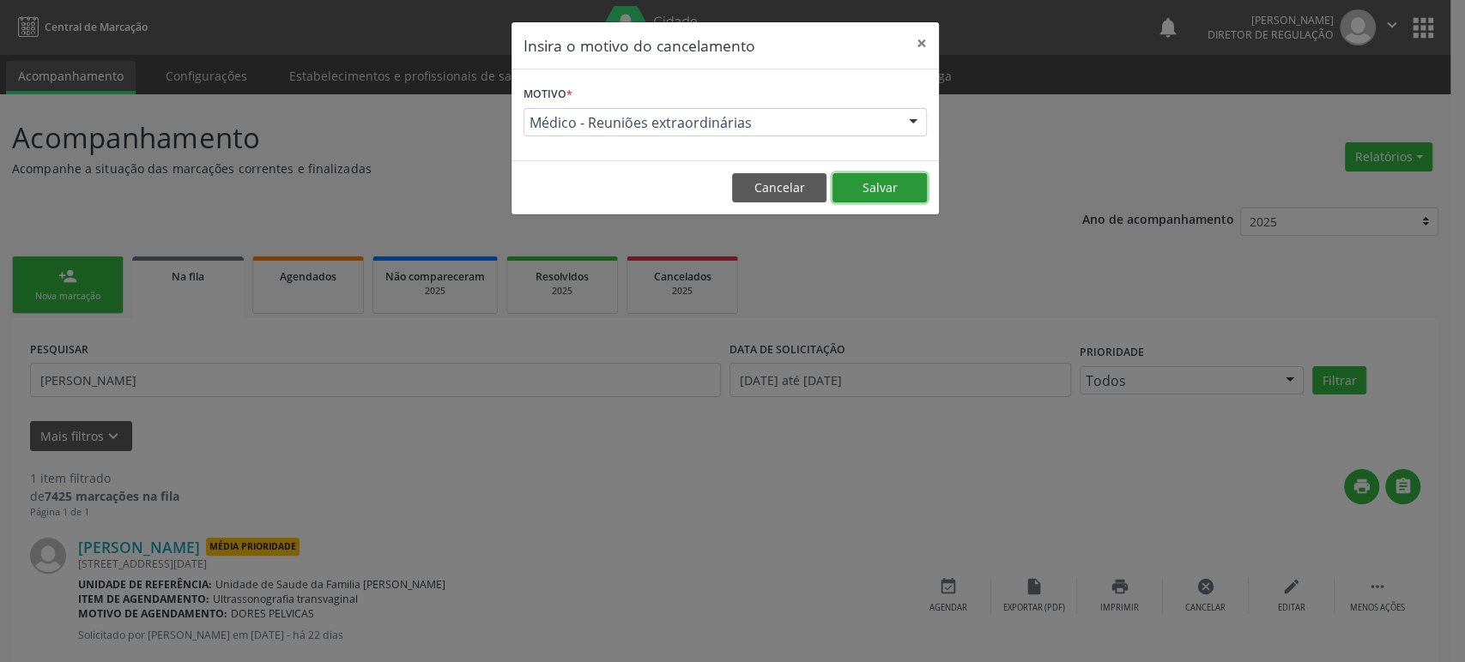
click at [866, 196] on button "Salvar" at bounding box center [879, 187] width 94 height 29
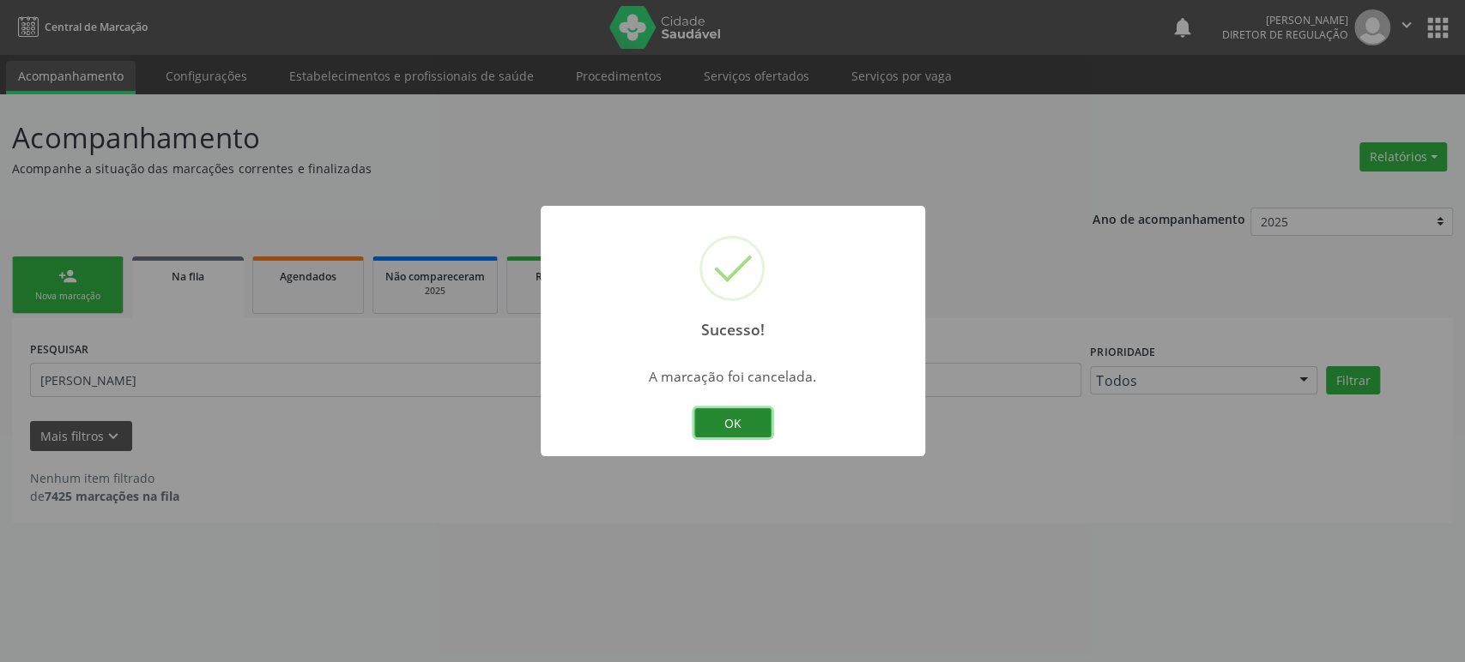
click at [733, 424] on button "OK" at bounding box center [732, 422] width 77 height 29
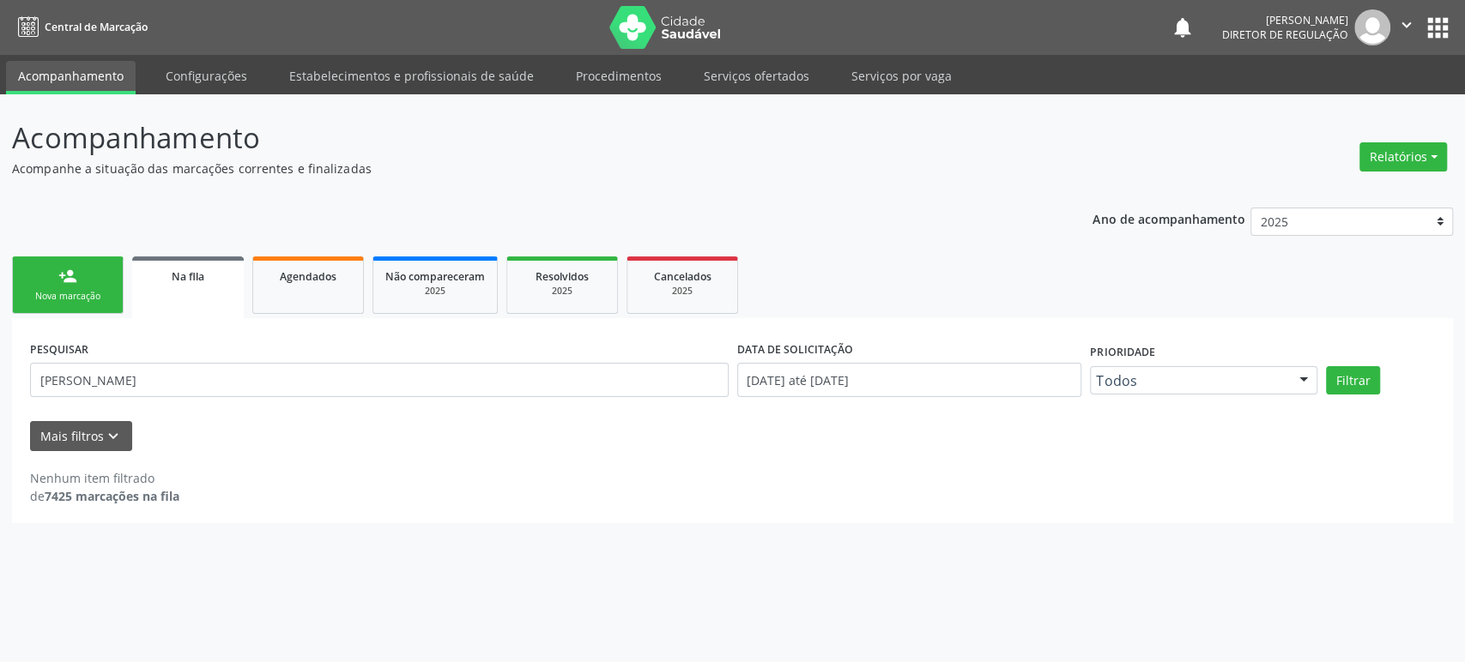
click at [248, 496] on div "Nenhum item filtrado de 7425 marcações na fila" at bounding box center [732, 487] width 1404 height 36
drag, startPoint x: 253, startPoint y: 493, endPoint x: 299, endPoint y: 420, distance: 86.4
click at [255, 492] on div "Nenhum item filtrado de 7425 marcações na fila" at bounding box center [732, 487] width 1404 height 36
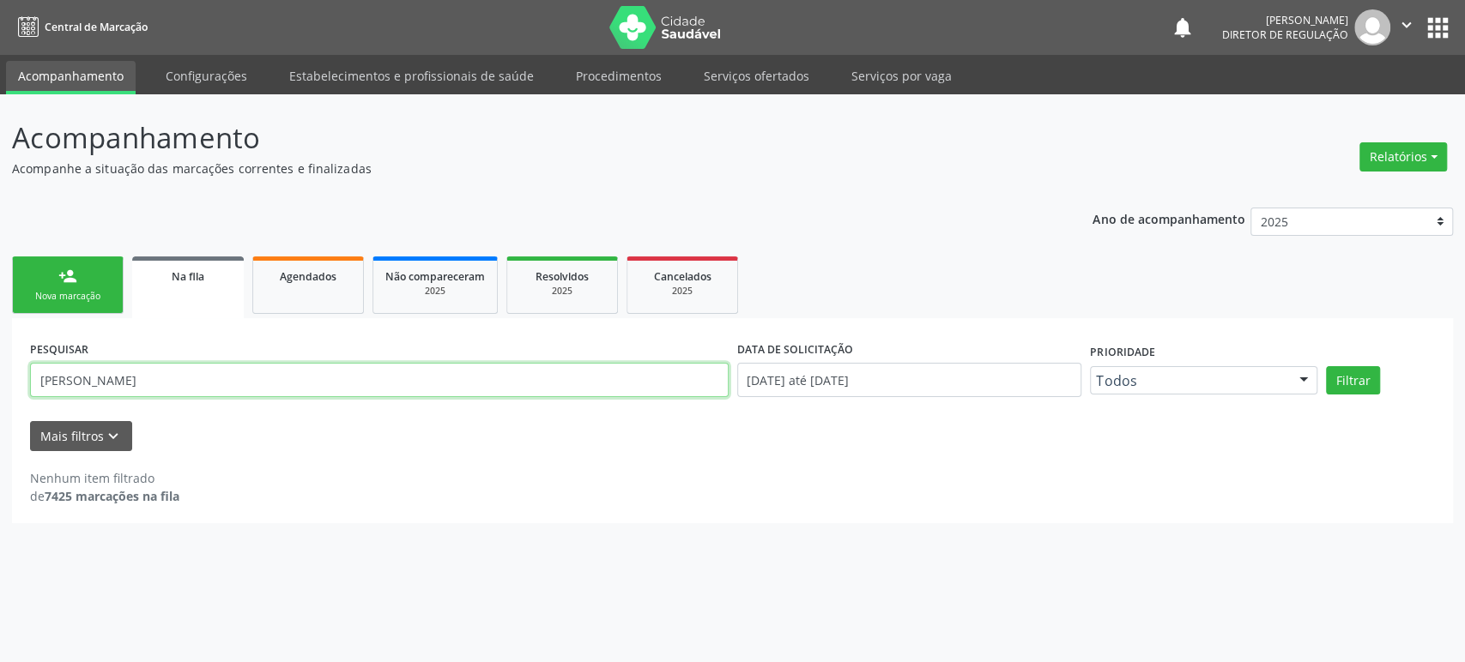
click at [180, 372] on input "[PERSON_NAME]" at bounding box center [379, 380] width 698 height 34
click at [1326, 366] on button "Filtrar" at bounding box center [1353, 380] width 54 height 29
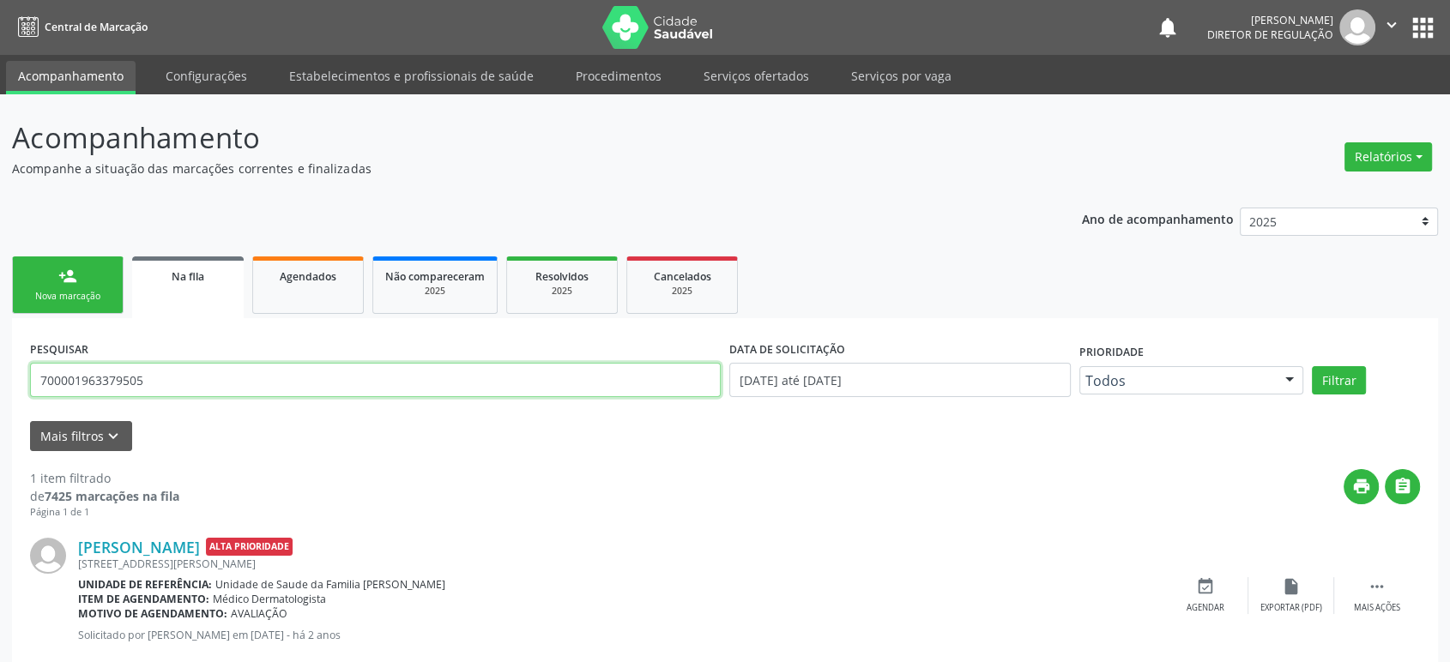
click at [142, 387] on input "700001963379505" at bounding box center [375, 380] width 691 height 34
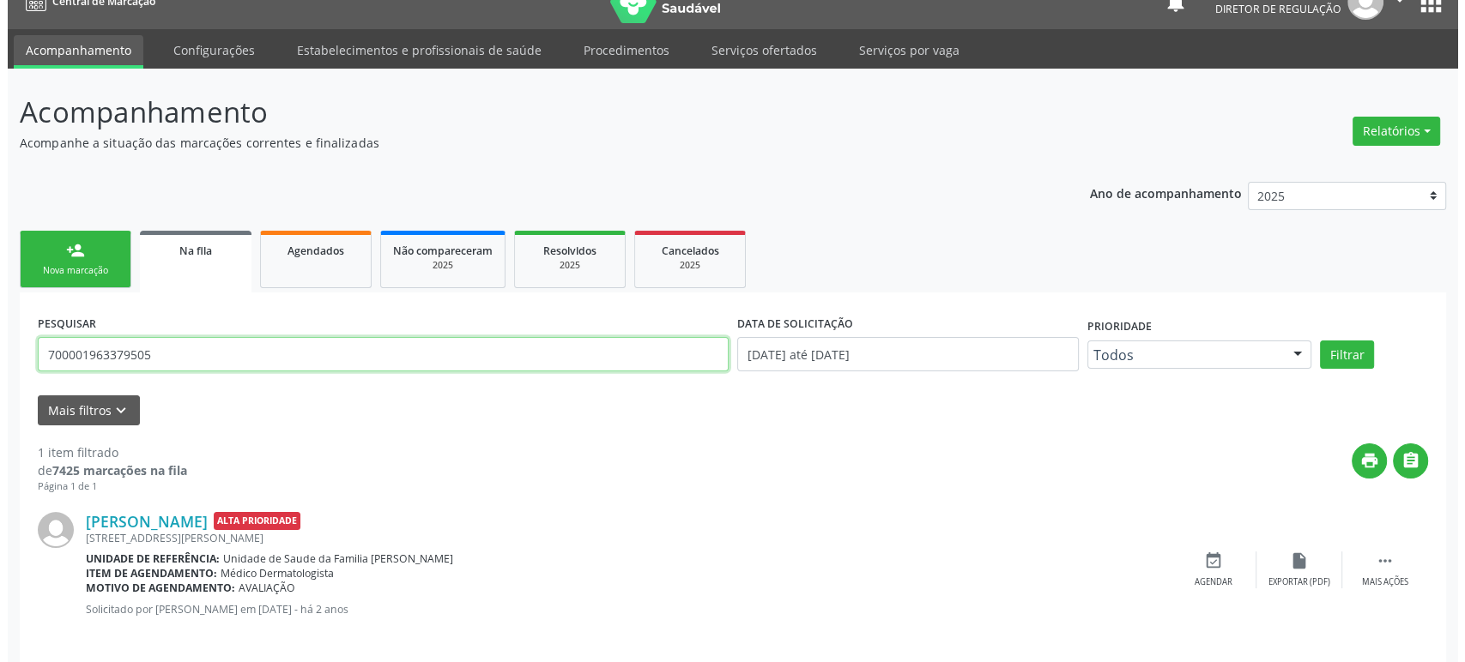
scroll to position [39, 0]
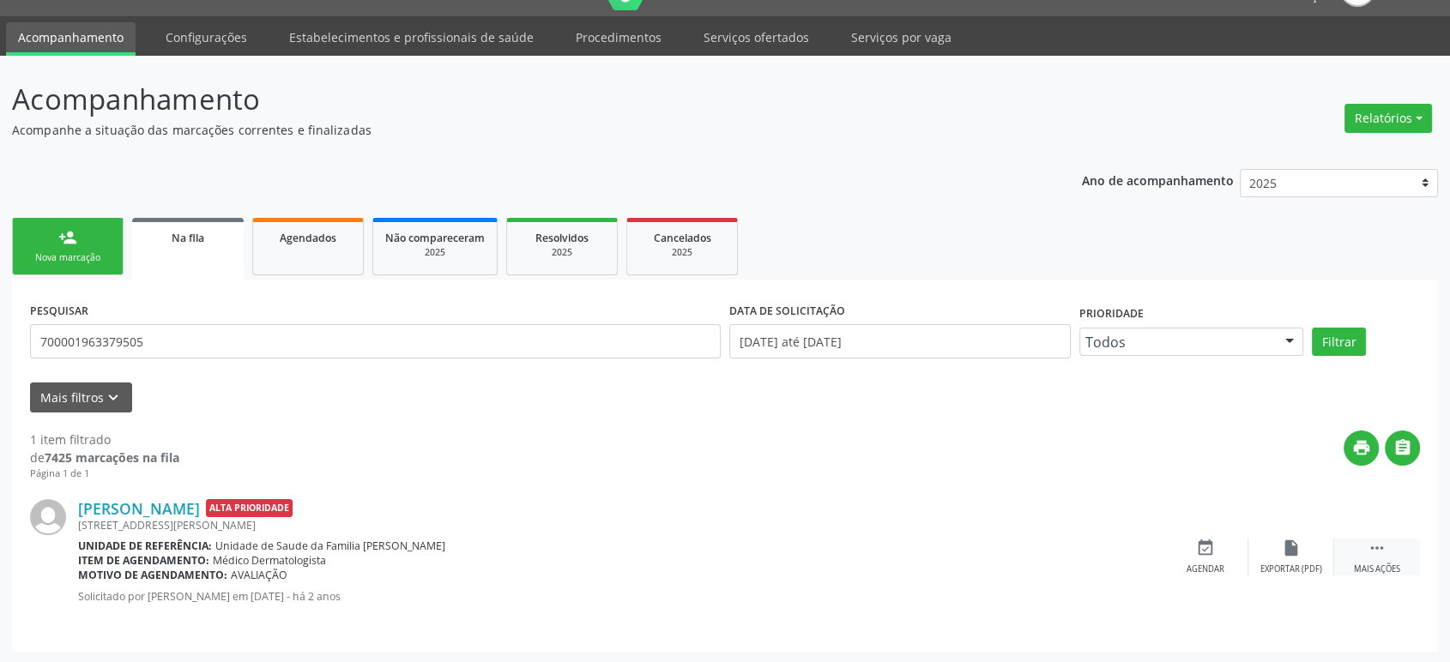
click at [1401, 557] on div " Mais ações" at bounding box center [1377, 557] width 86 height 37
click at [1187, 554] on div "cancel Cancelar" at bounding box center [1206, 557] width 86 height 37
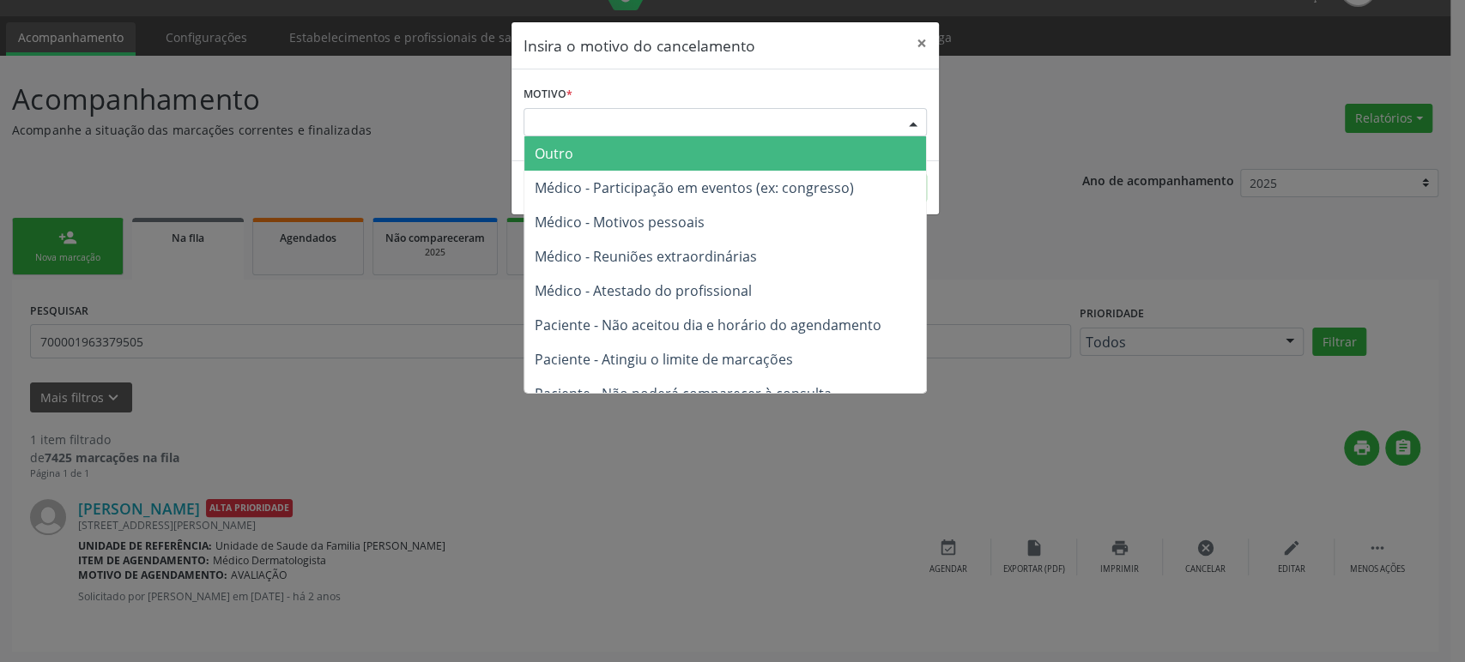
click at [599, 125] on div "Escolha o motivo" at bounding box center [724, 122] width 403 height 29
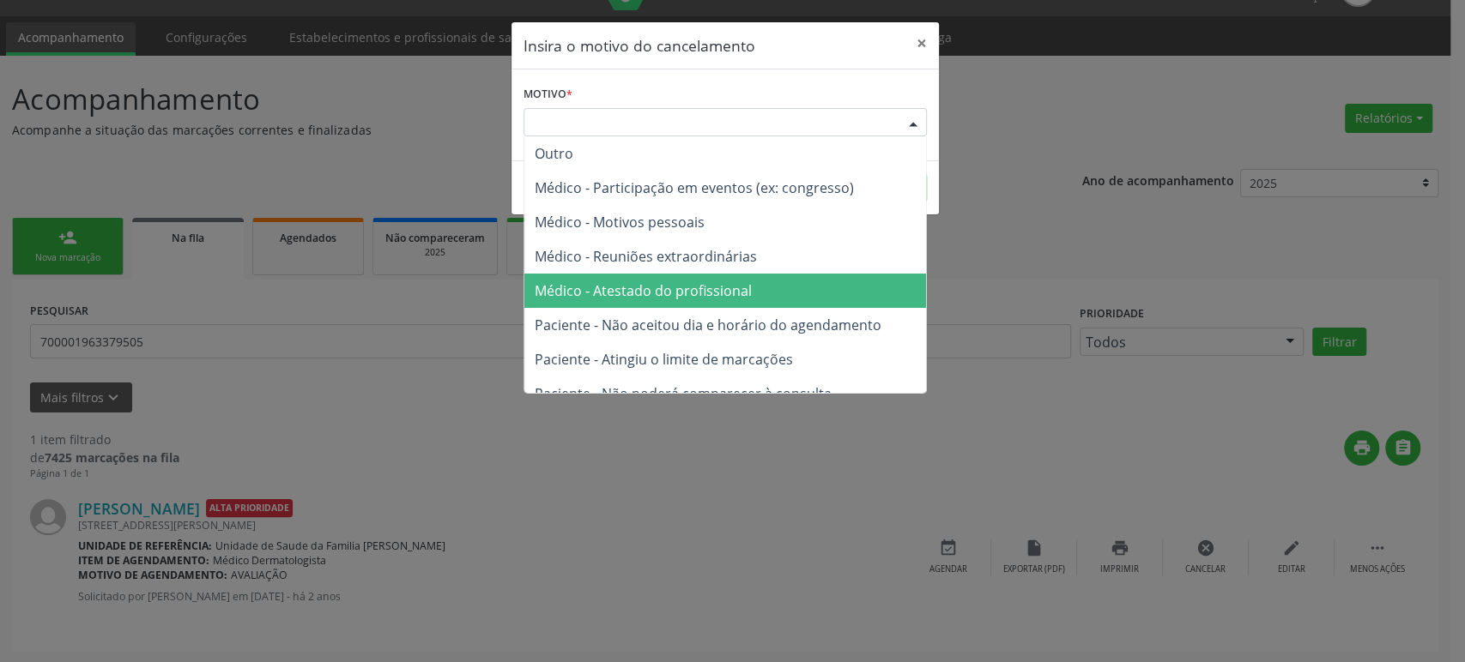
click at [632, 287] on span "Médico - Atestado do profissional" at bounding box center [643, 290] width 217 height 19
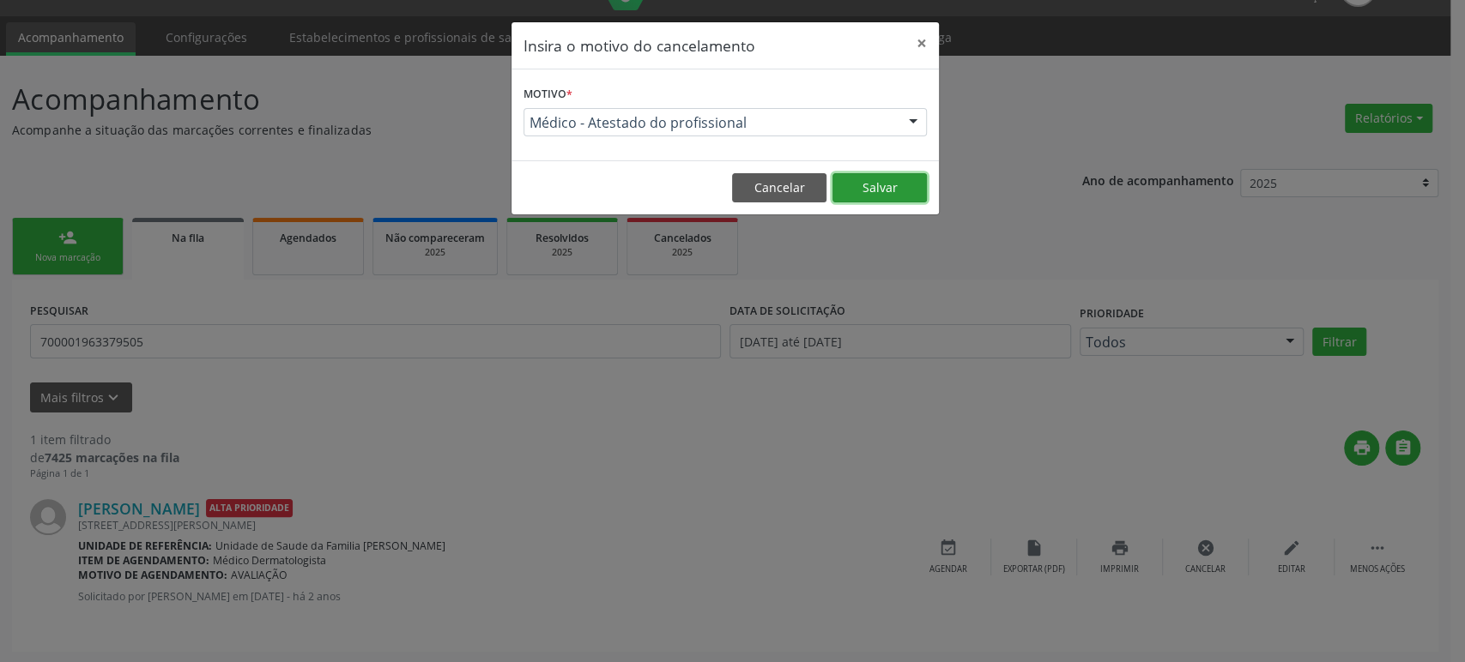
click at [884, 183] on button "Salvar" at bounding box center [879, 187] width 94 height 29
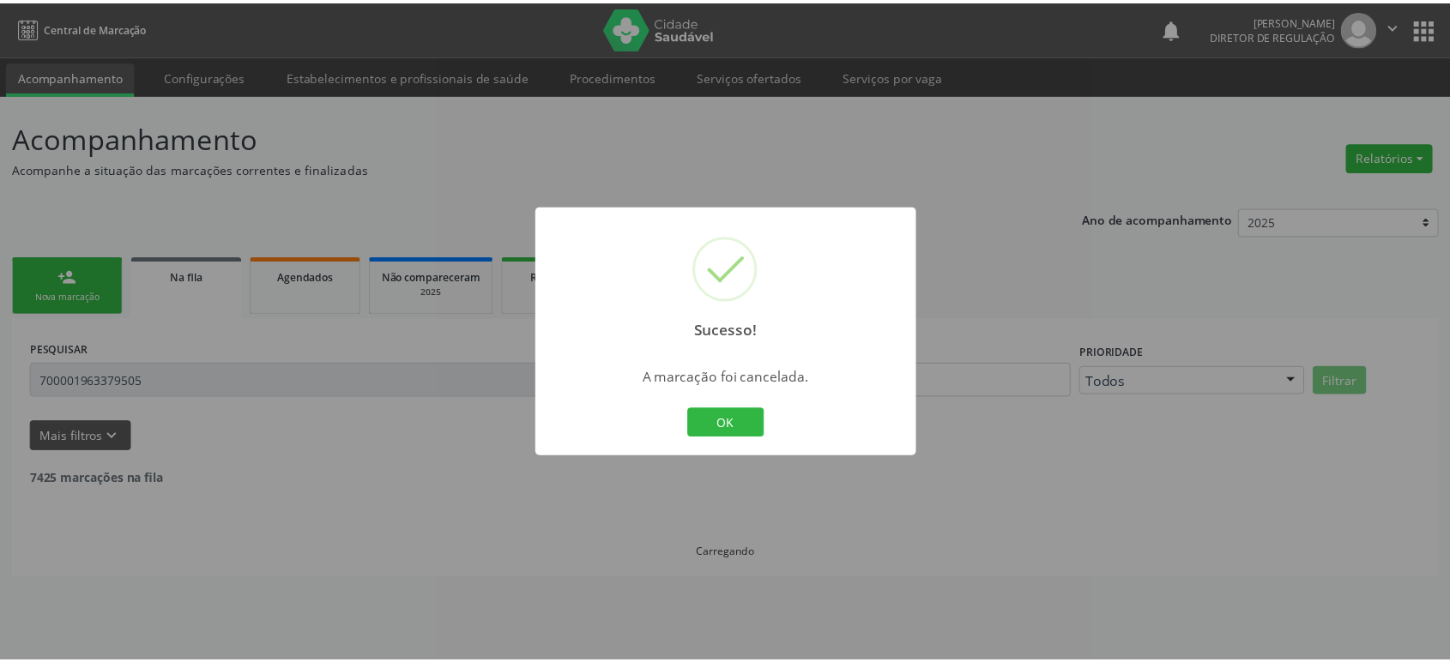
scroll to position [0, 0]
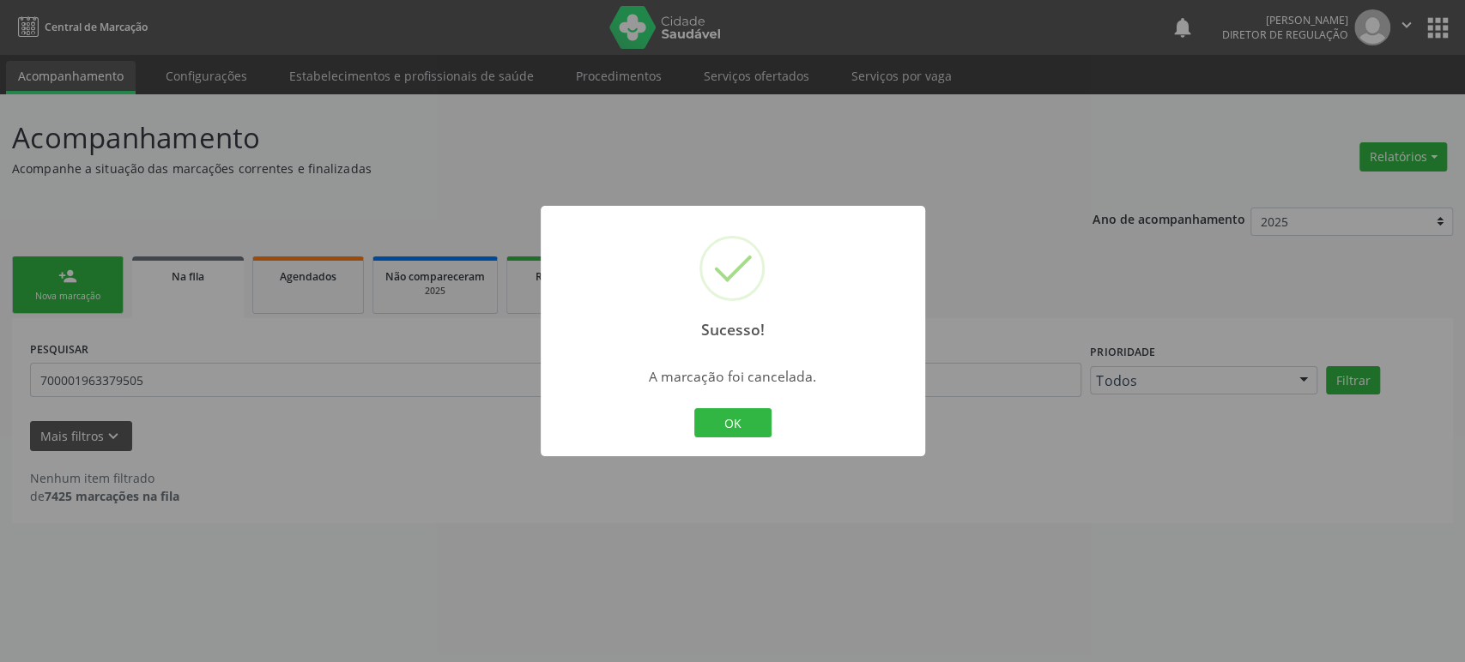
click at [165, 384] on div "Sucesso! × A marcação foi cancelada. OK Cancel" at bounding box center [732, 331] width 1465 height 662
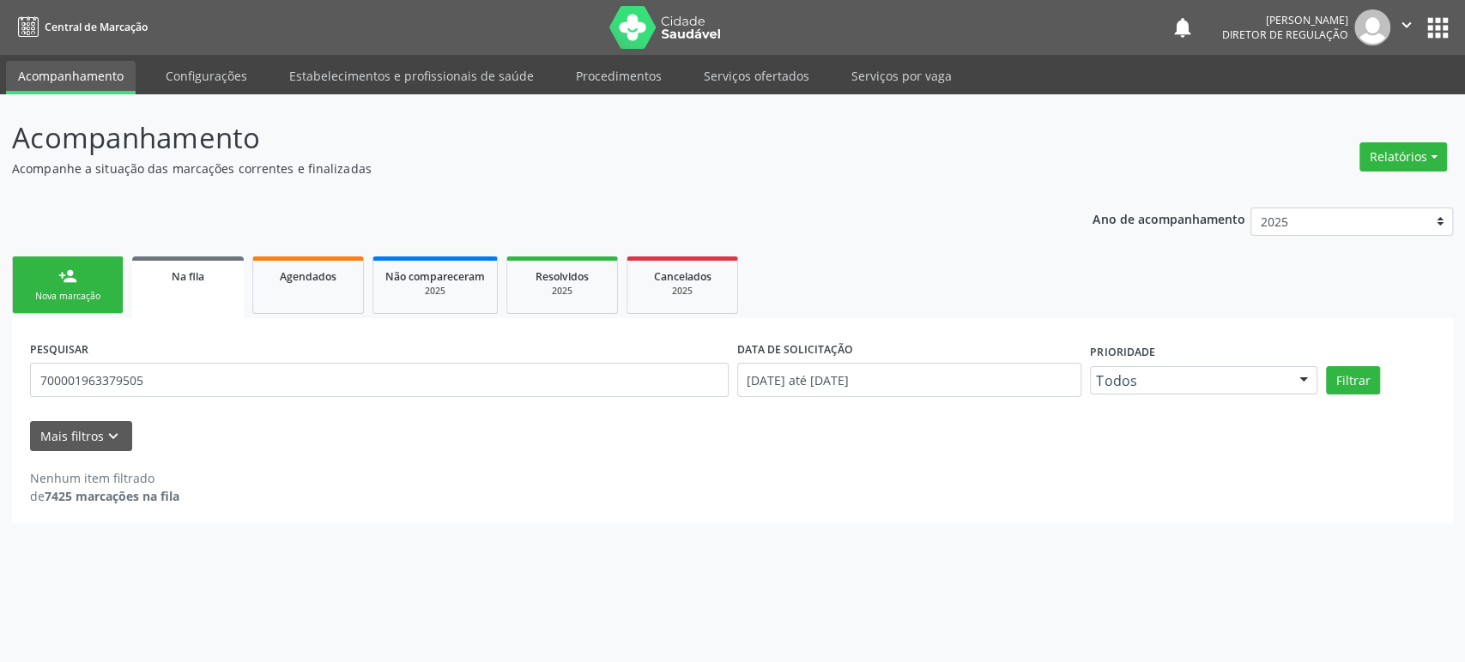
click at [165, 384] on div "Sucesso! × A marcação foi cancelada. OK Cancel" at bounding box center [732, 331] width 1465 height 662
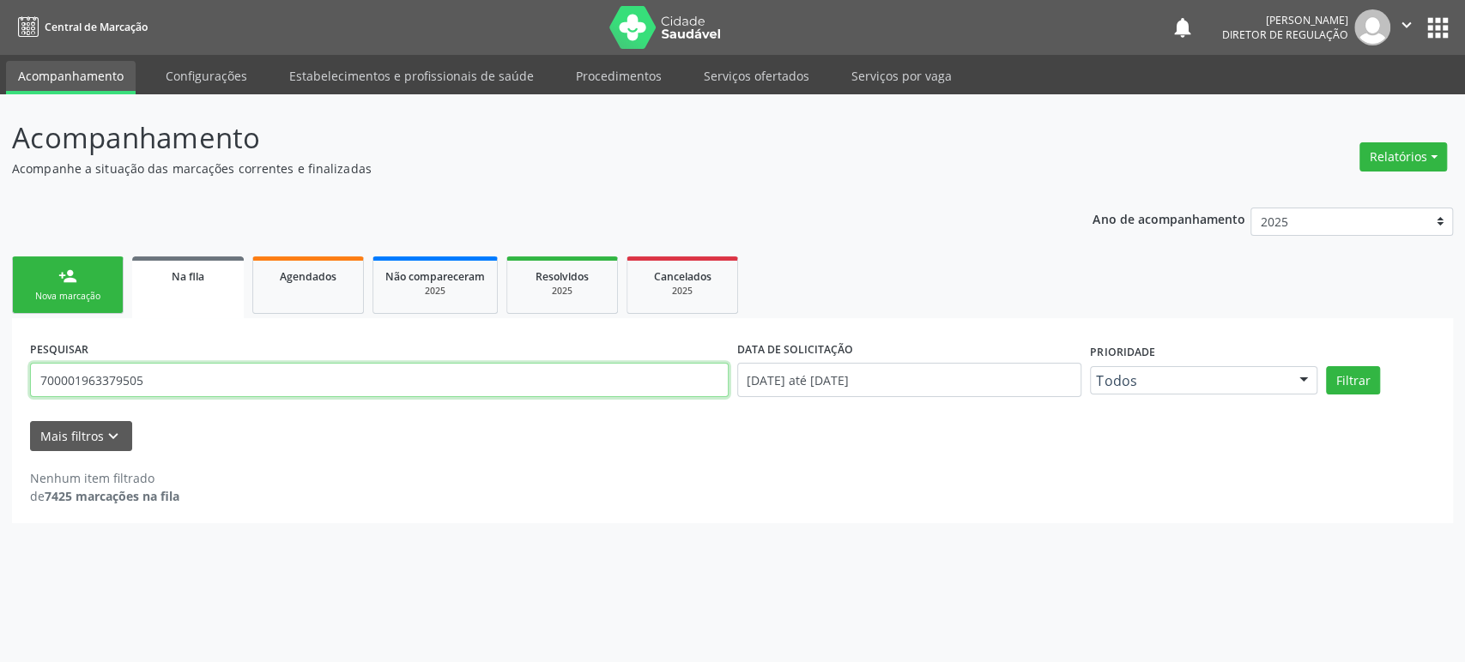
click at [165, 384] on input "700001963379505" at bounding box center [379, 380] width 698 height 34
paste input "[PERSON_NAME]"
type input "[PERSON_NAME]"
click at [1326, 366] on button "Filtrar" at bounding box center [1353, 380] width 54 height 29
click at [257, 372] on input "[PERSON_NAME]" at bounding box center [379, 380] width 698 height 34
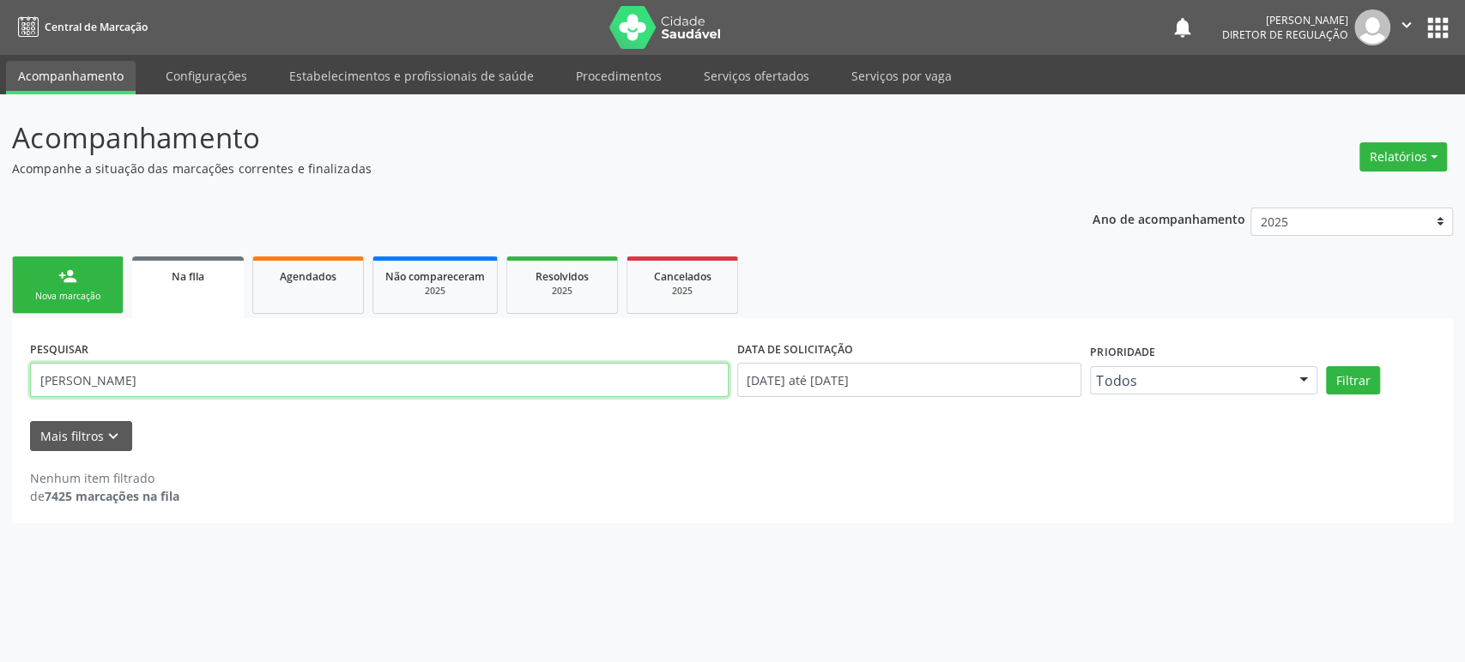
click at [257, 372] on input "[PERSON_NAME]" at bounding box center [379, 380] width 698 height 34
click at [135, 383] on input "text" at bounding box center [379, 380] width 698 height 34
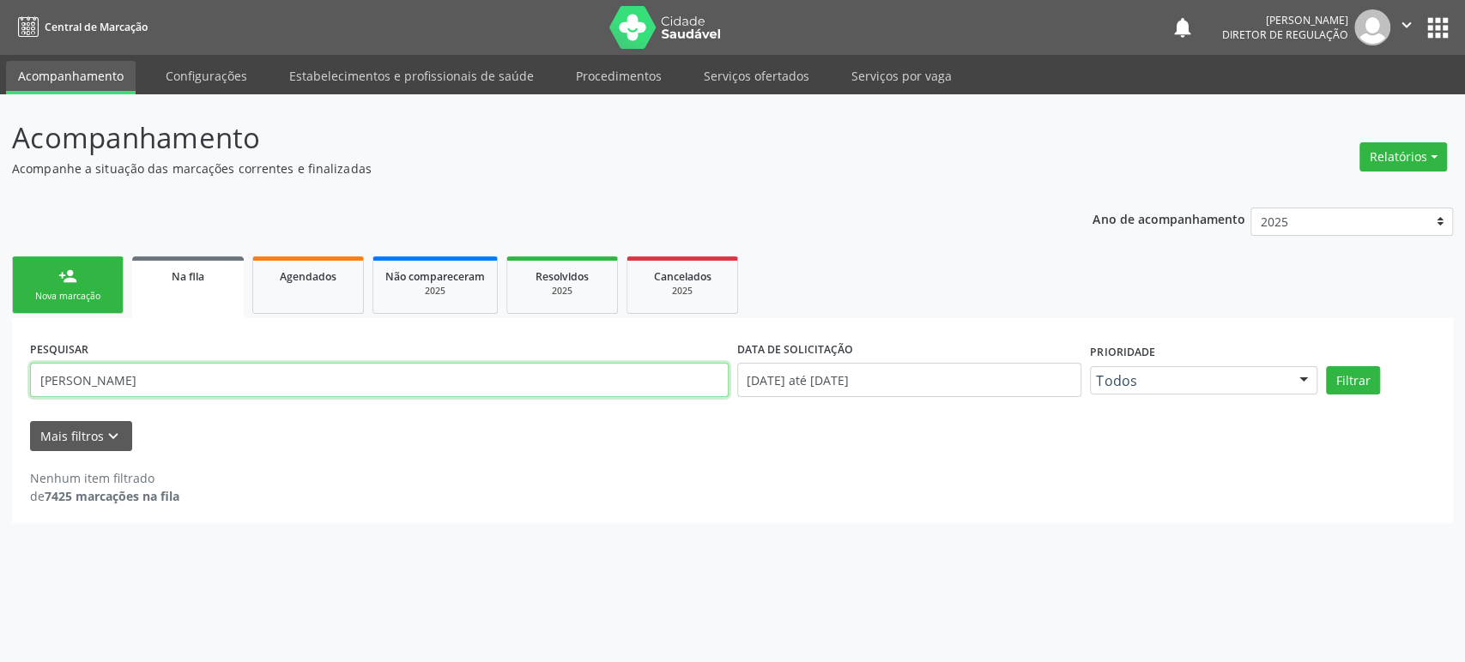
click at [1326, 366] on button "Filtrar" at bounding box center [1353, 380] width 54 height 29
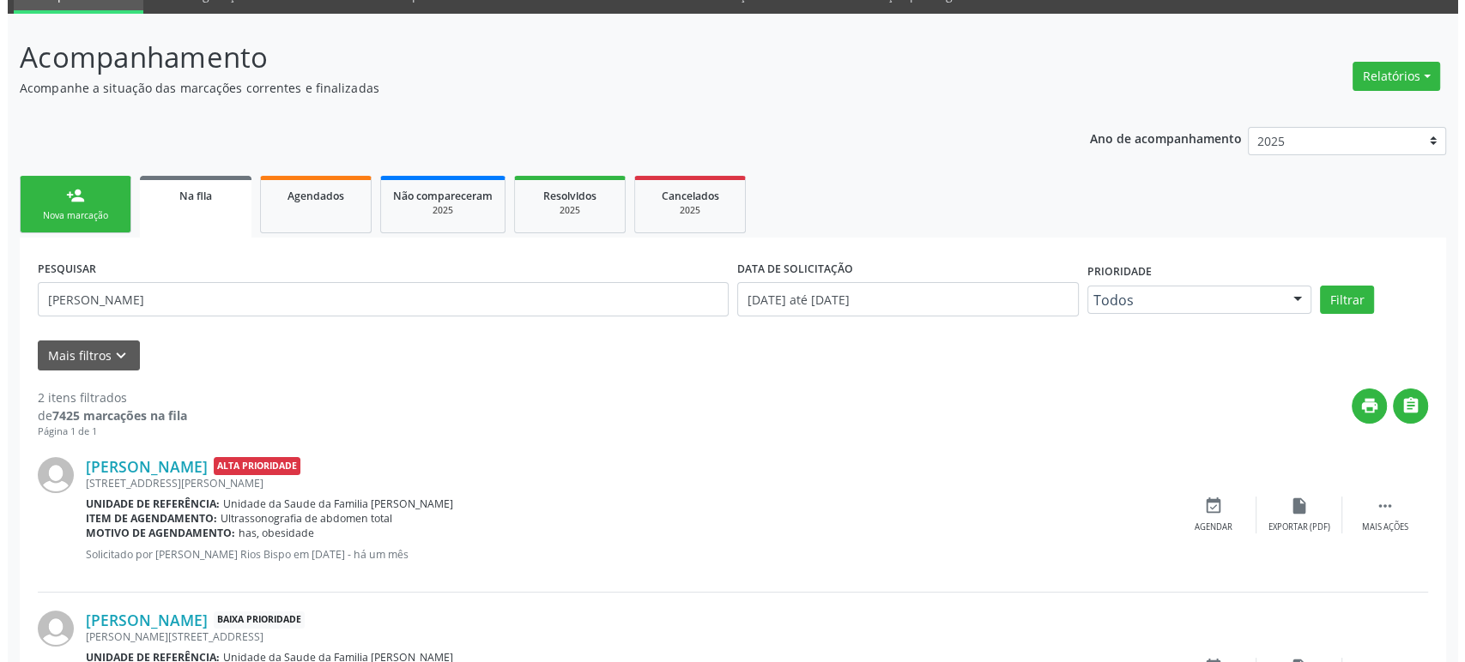
scroll to position [207, 0]
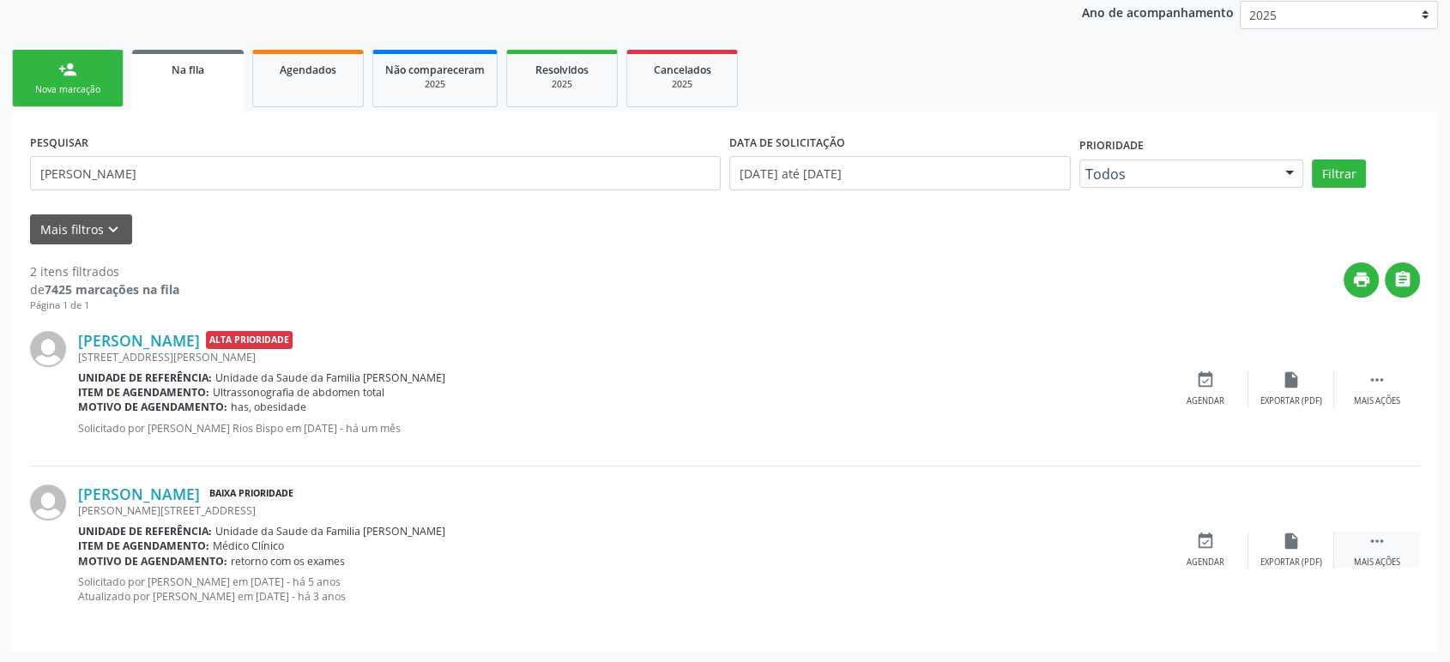
click at [1390, 551] on div " Mais ações" at bounding box center [1377, 550] width 86 height 37
click at [1208, 538] on icon "cancel" at bounding box center [1205, 541] width 19 height 19
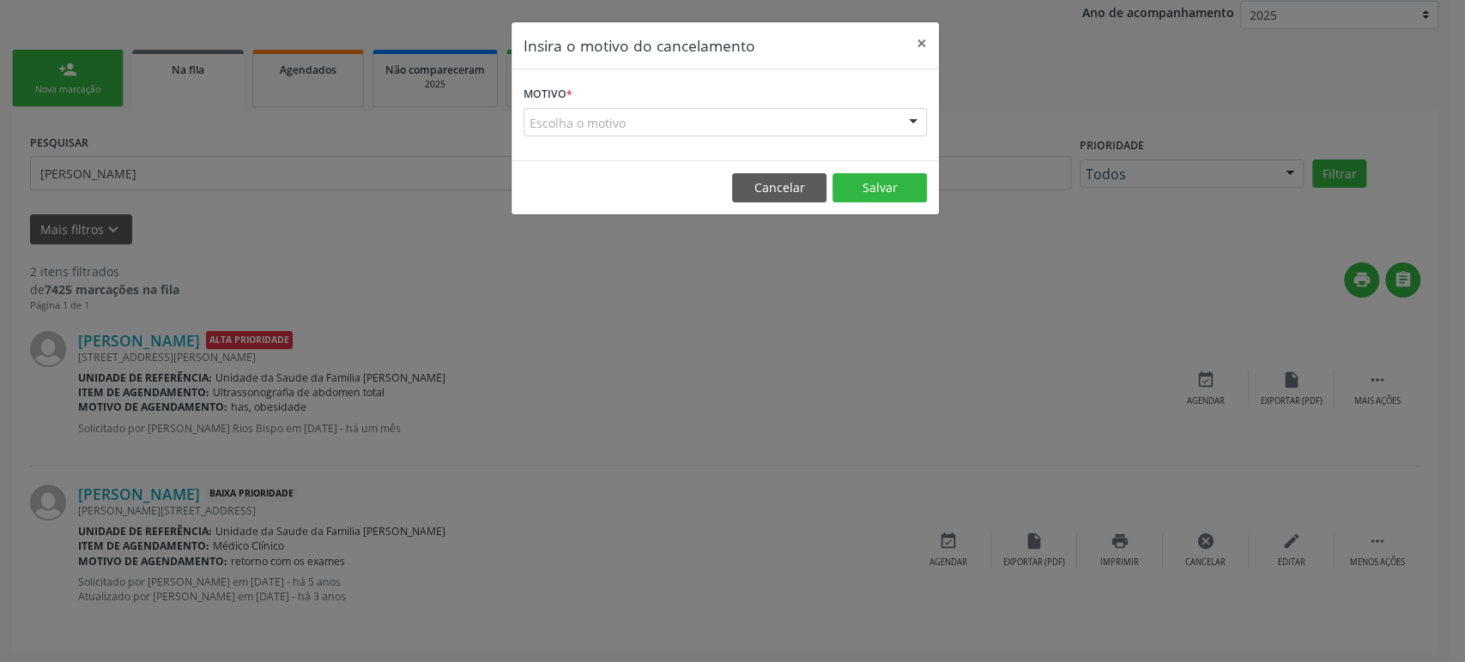
click at [722, 130] on div "Escolha o motivo" at bounding box center [724, 122] width 403 height 29
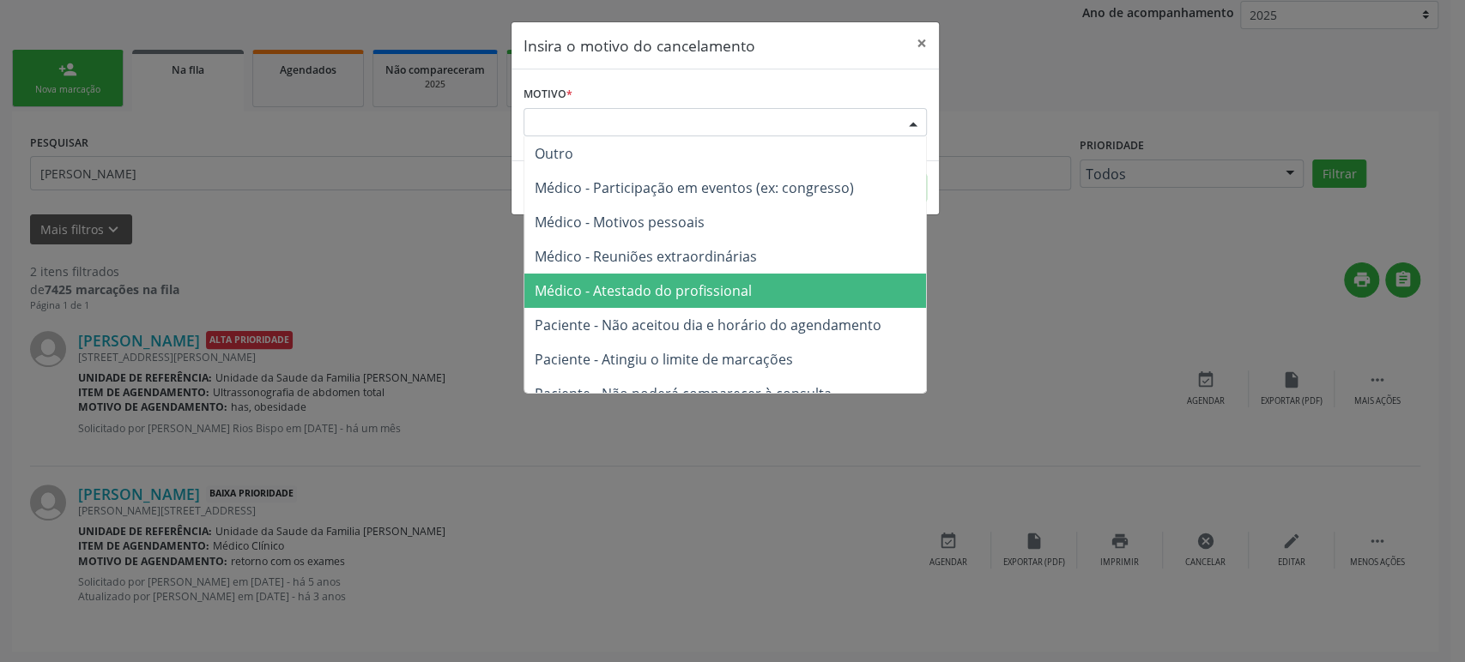
click at [720, 289] on span "Médico - Atestado do profissional" at bounding box center [643, 290] width 217 height 19
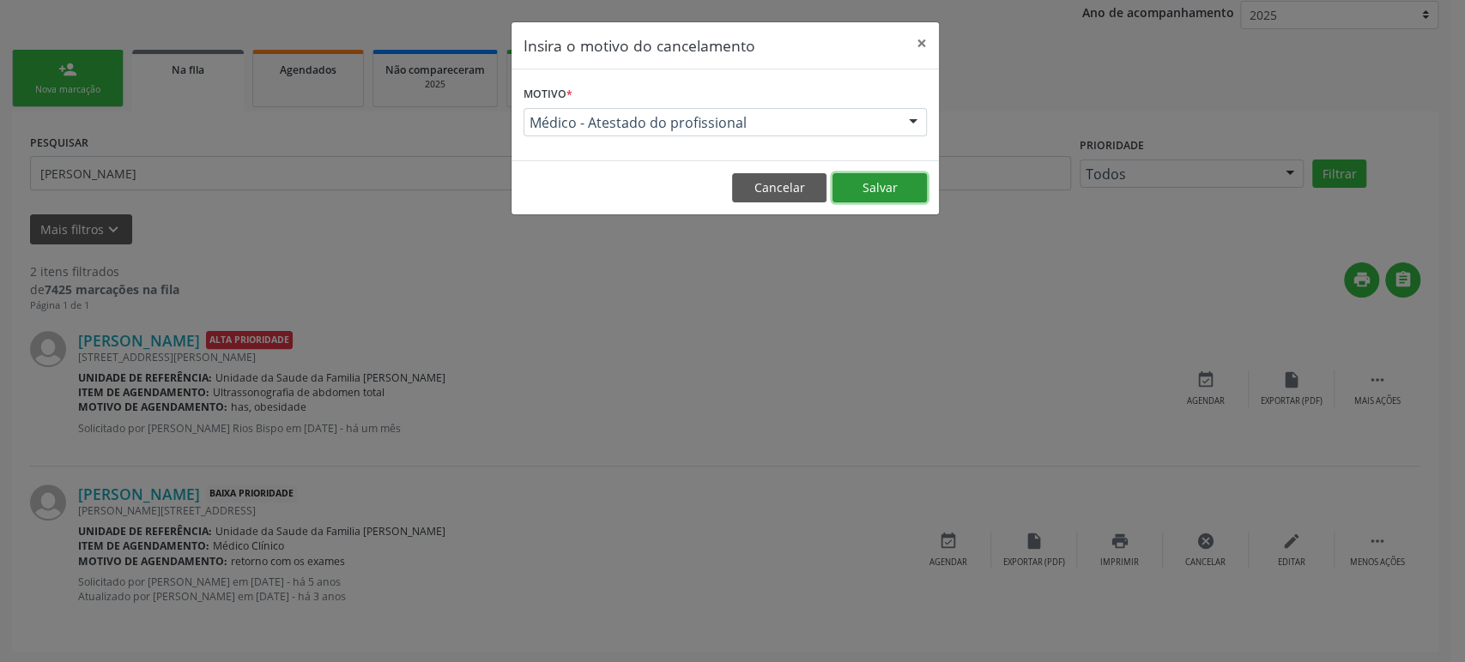
click at [909, 179] on button "Salvar" at bounding box center [879, 187] width 94 height 29
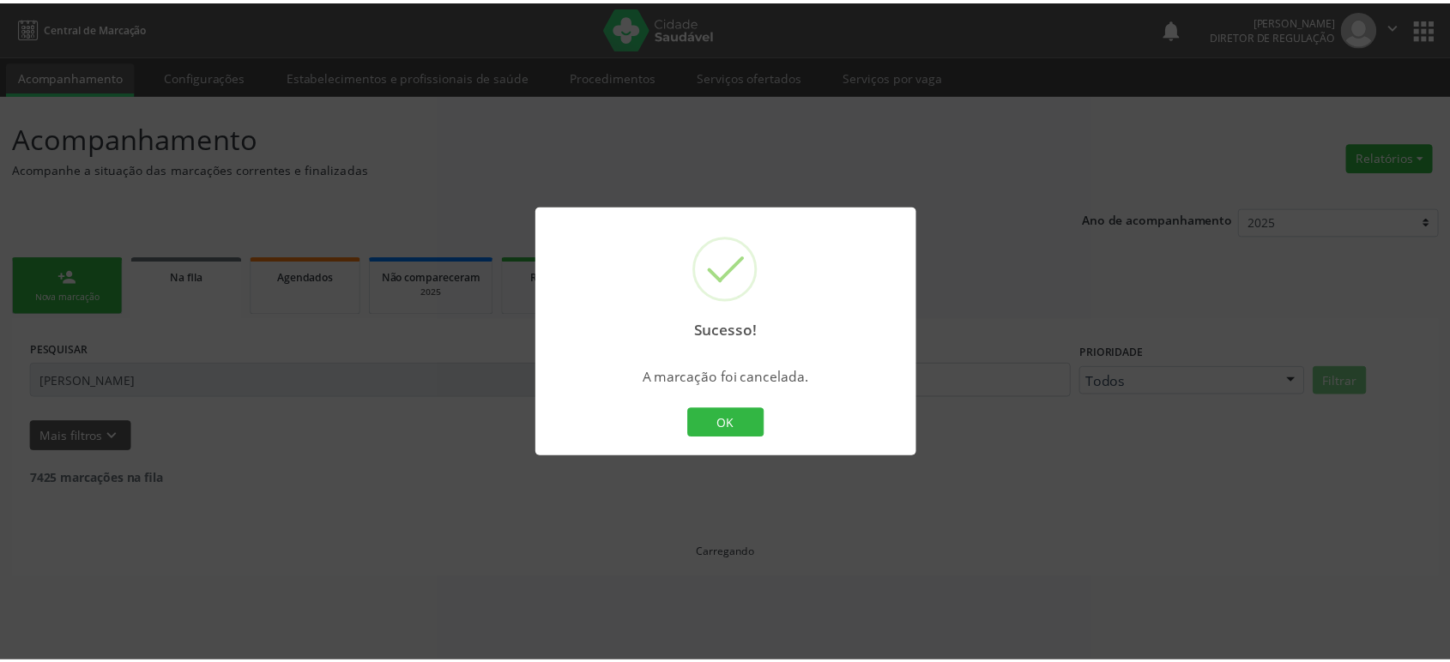
scroll to position [0, 0]
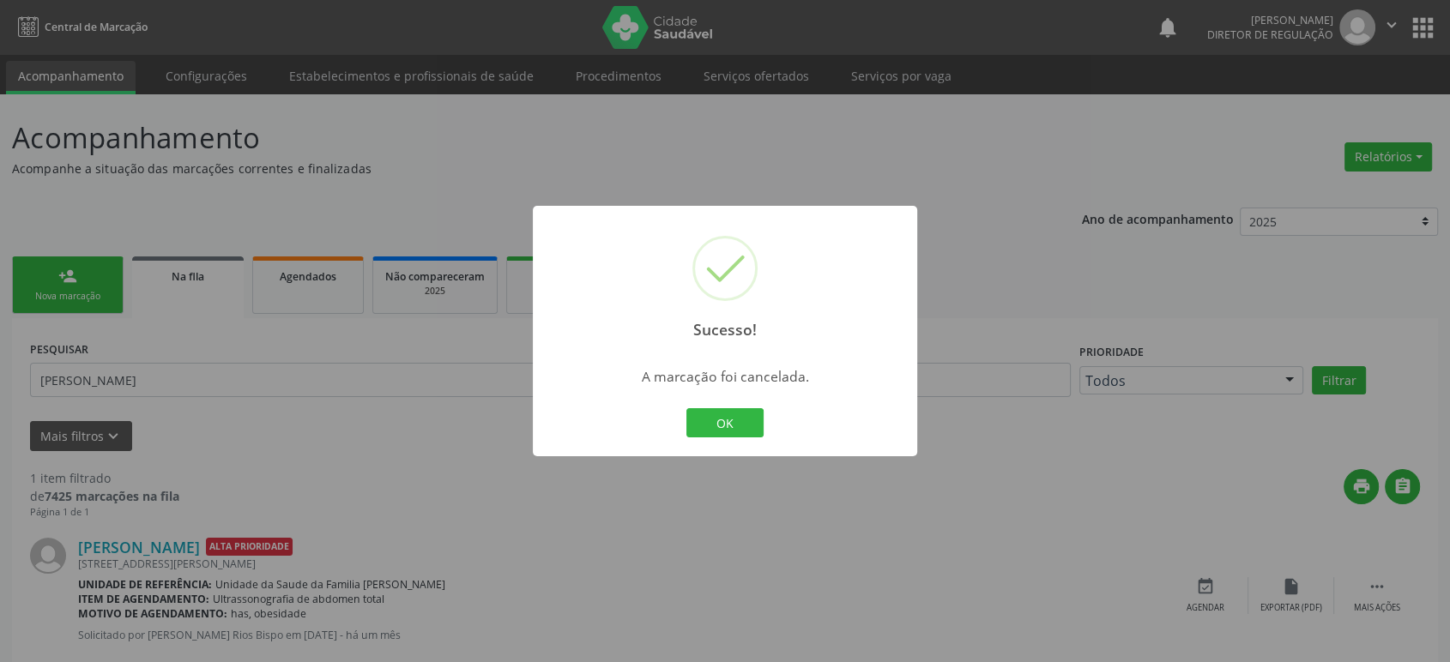
click at [183, 547] on div "Sucesso! × A marcação foi cancelada. OK Cancel" at bounding box center [725, 331] width 1450 height 662
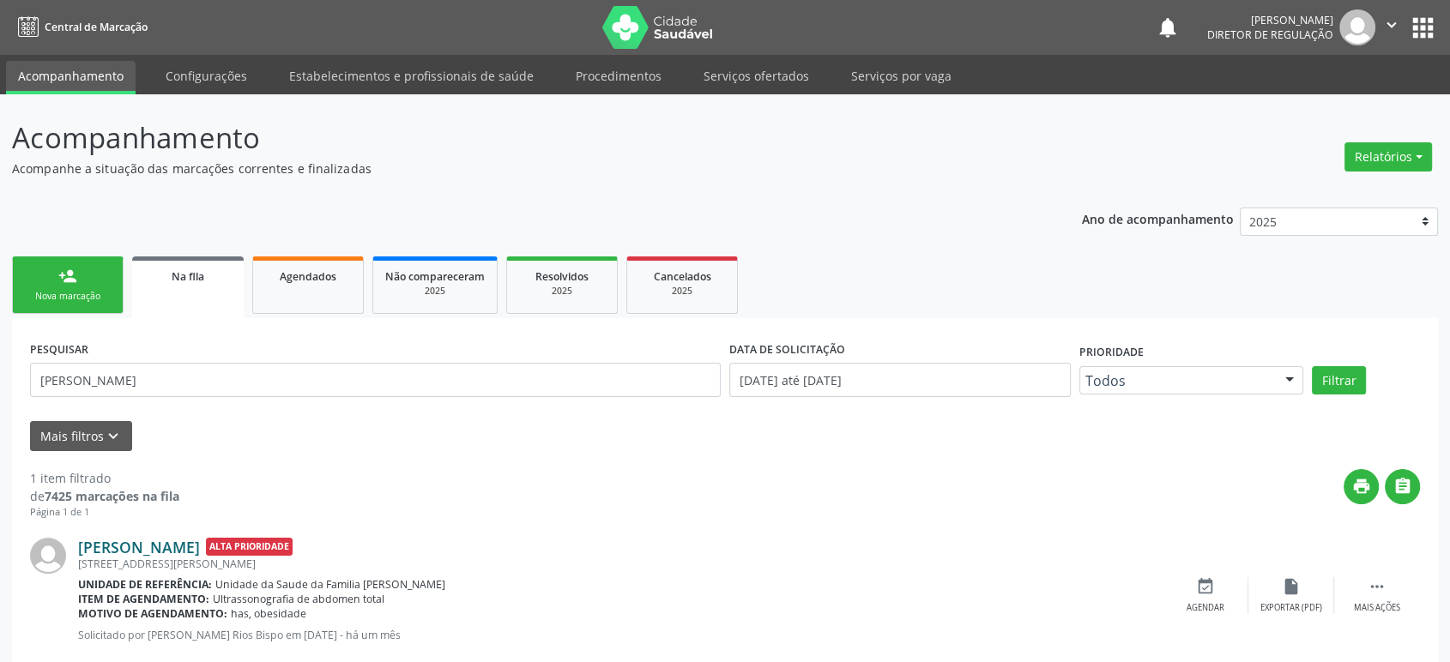
click at [185, 551] on link "[PERSON_NAME]" at bounding box center [139, 547] width 122 height 19
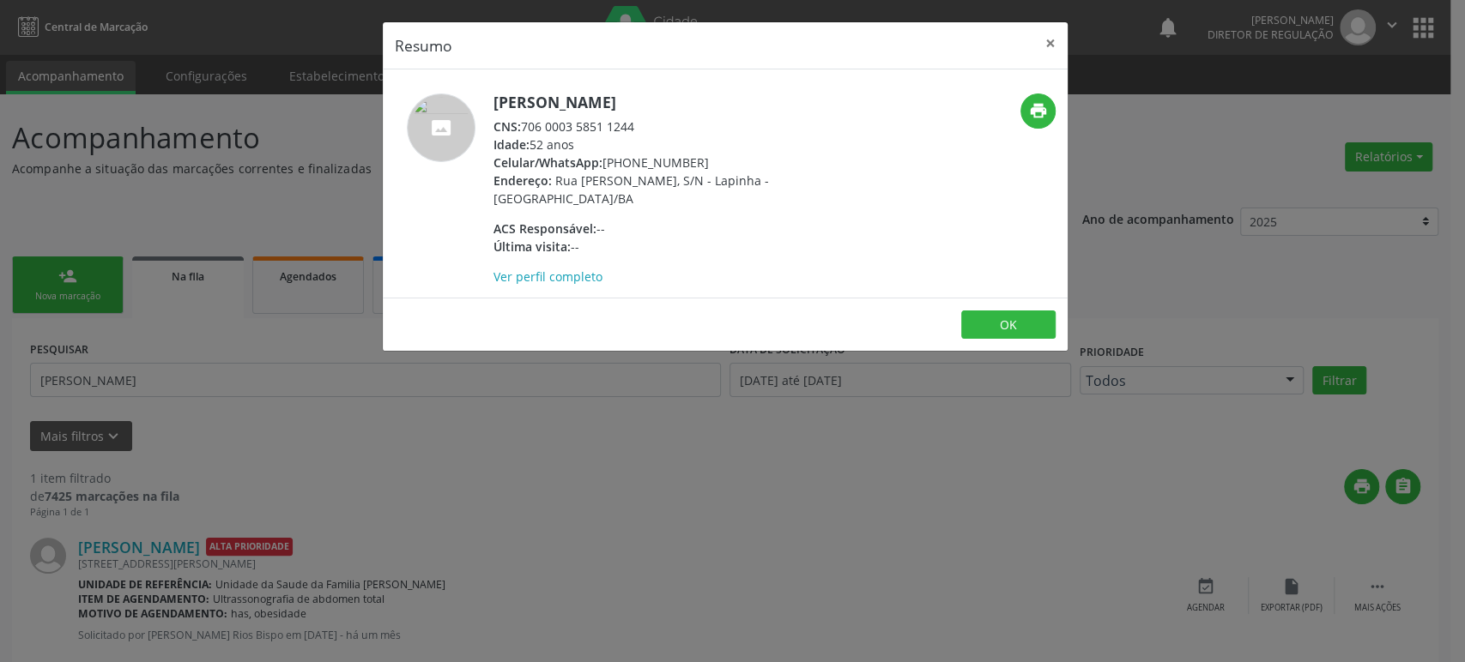
drag, startPoint x: 492, startPoint y: 105, endPoint x: 725, endPoint y: 97, distance: 233.5
click at [725, 97] on h5 "[PERSON_NAME]" at bounding box center [660, 103] width 334 height 18
copy h5 "[PERSON_NAME]"
drag, startPoint x: 601, startPoint y: 160, endPoint x: 724, endPoint y: 158, distance: 122.7
click at [724, 158] on div "Celular/WhatsApp: [PHONE_NUMBER]" at bounding box center [660, 163] width 334 height 18
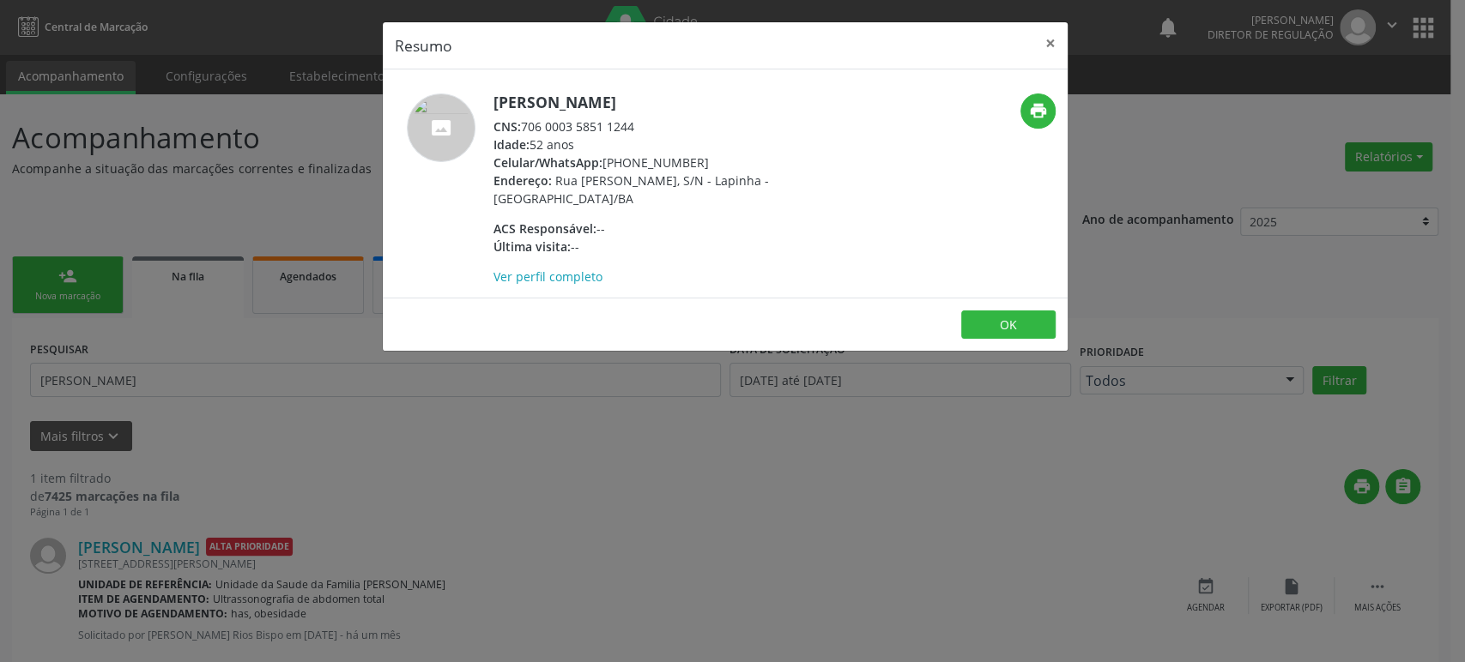
copy div "[PHONE_NUMBER]"
drag, startPoint x: 203, startPoint y: 365, endPoint x: 209, endPoint y: 384, distance: 19.8
click at [203, 369] on div "Resumo × [PERSON_NAME] CNS: 706 0003 5851 1244 Idade: 52 anos Celular/WhatsApp:…" at bounding box center [732, 331] width 1465 height 662
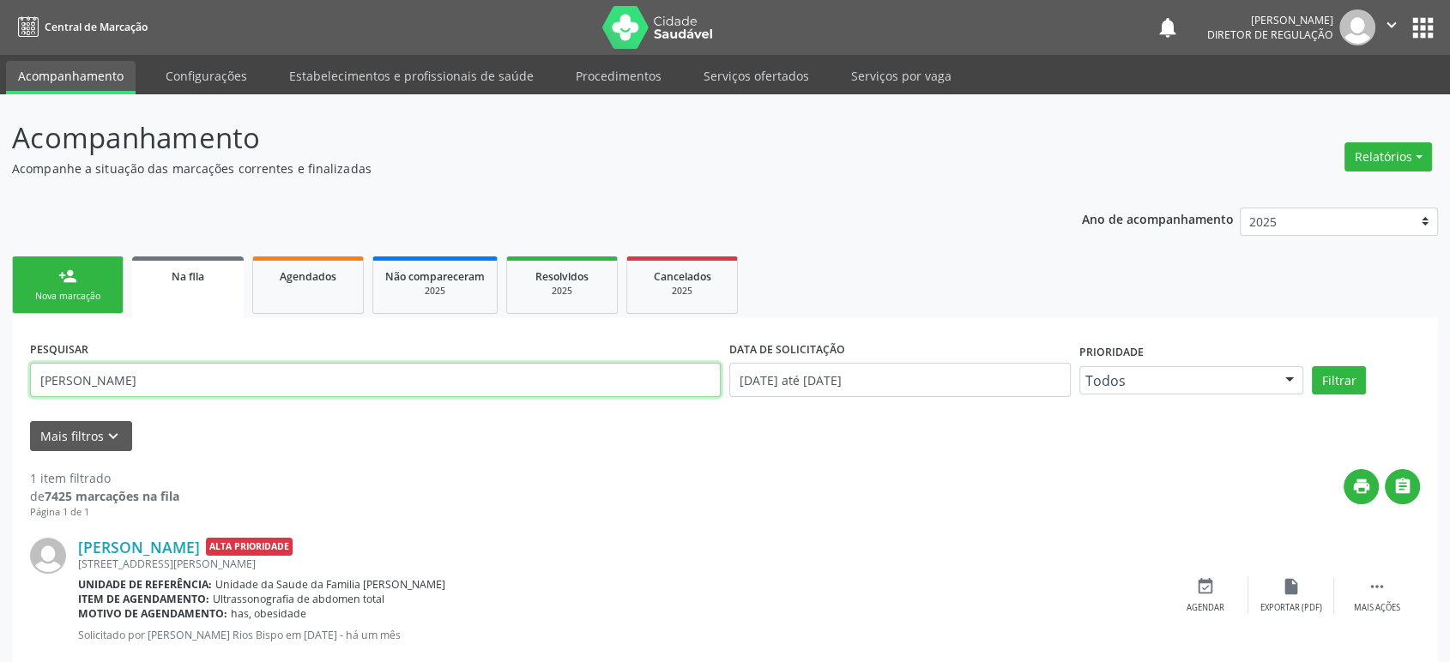
click at [199, 386] on input "[PERSON_NAME]" at bounding box center [375, 380] width 691 height 34
paste input "898005864937942"
click at [1312, 366] on button "Filtrar" at bounding box center [1339, 380] width 54 height 29
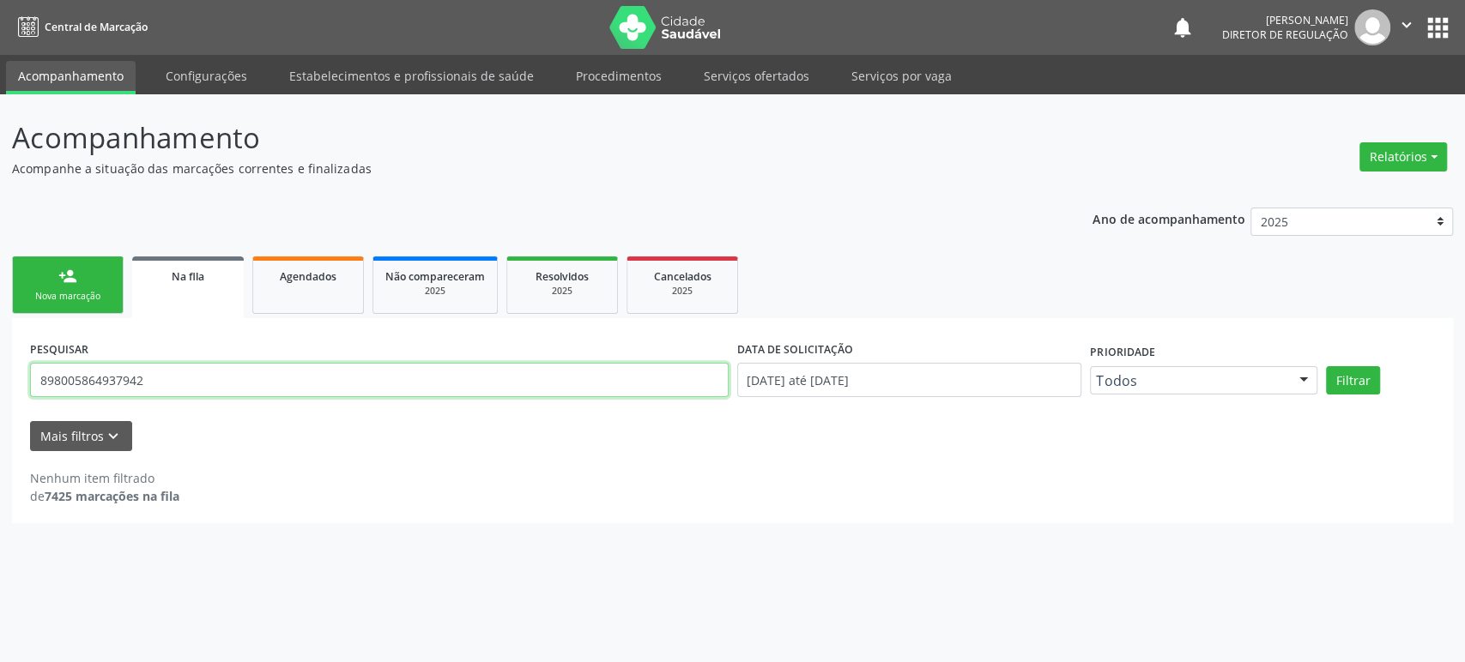
click at [199, 386] on input "898005864937942" at bounding box center [379, 380] width 698 height 34
click at [1326, 366] on button "Filtrar" at bounding box center [1353, 380] width 54 height 29
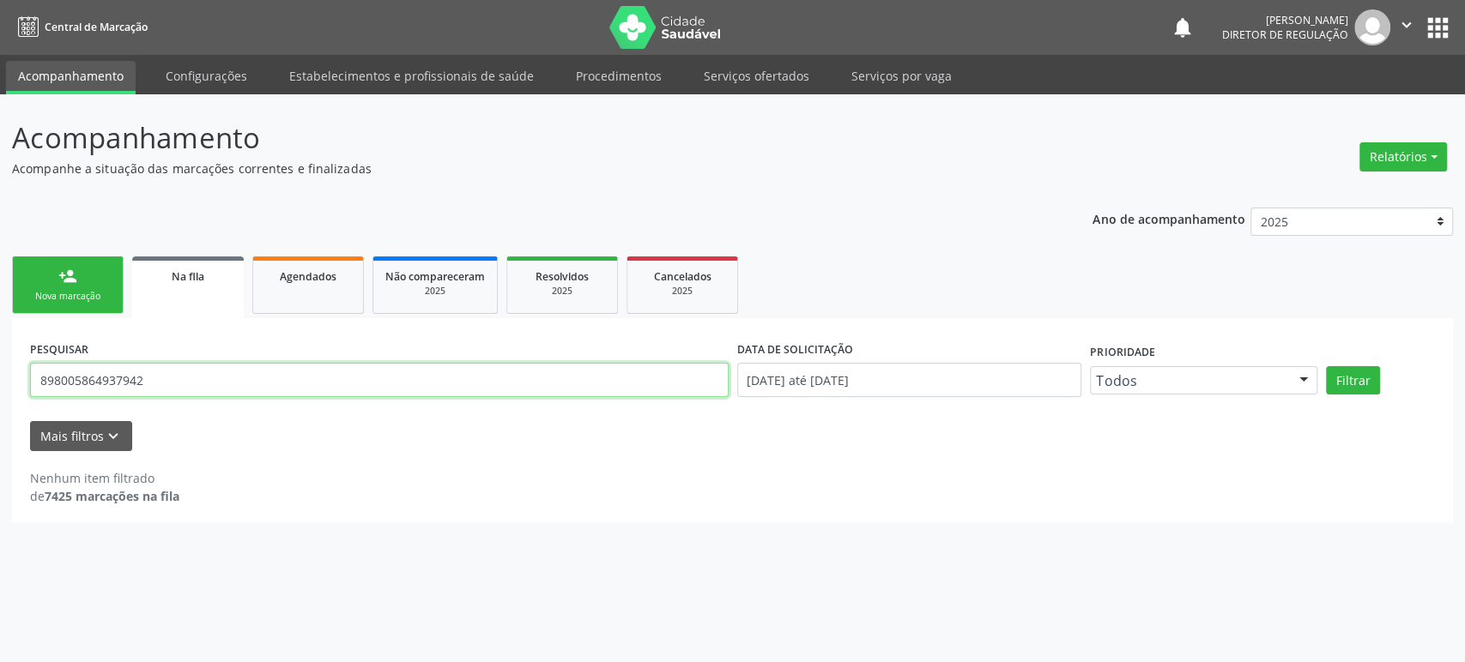
click at [143, 380] on input "898005864937942" at bounding box center [379, 380] width 698 height 34
type input "[DEMOGRAPHIC_DATA] da c"
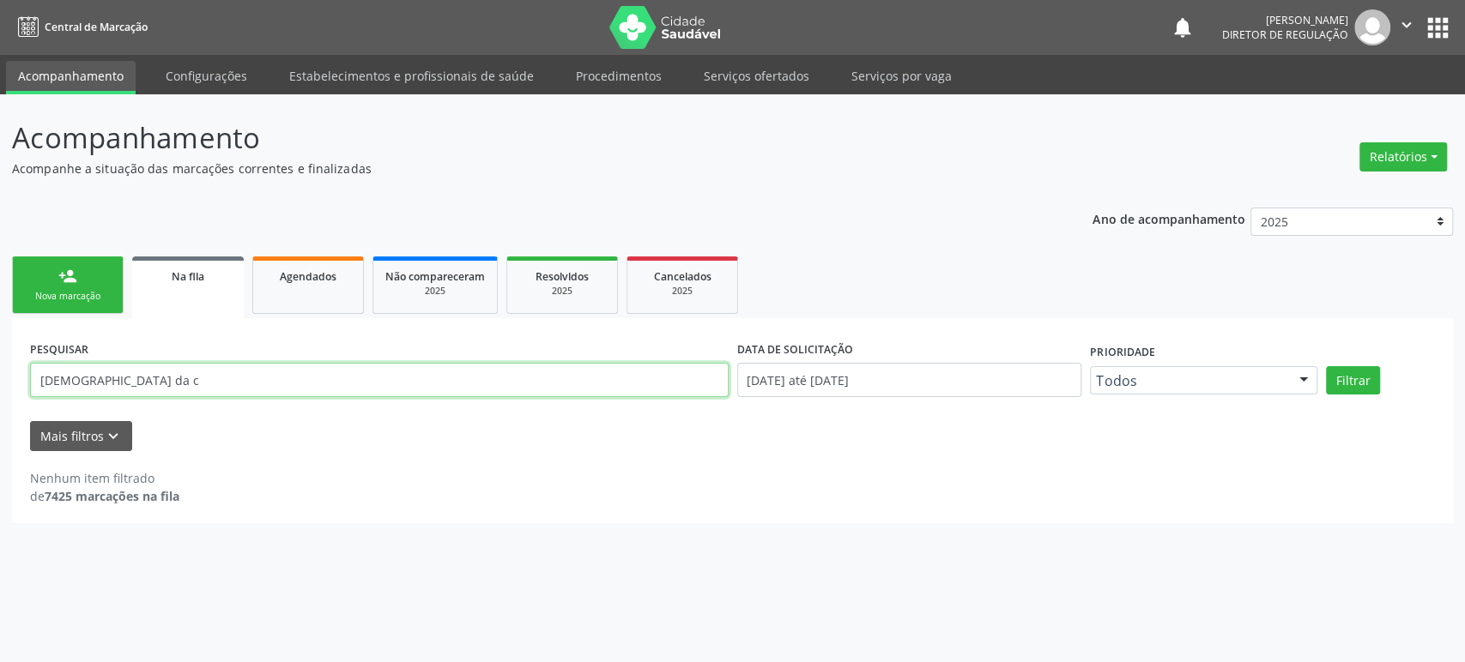
click at [1326, 366] on button "Filtrar" at bounding box center [1353, 380] width 54 height 29
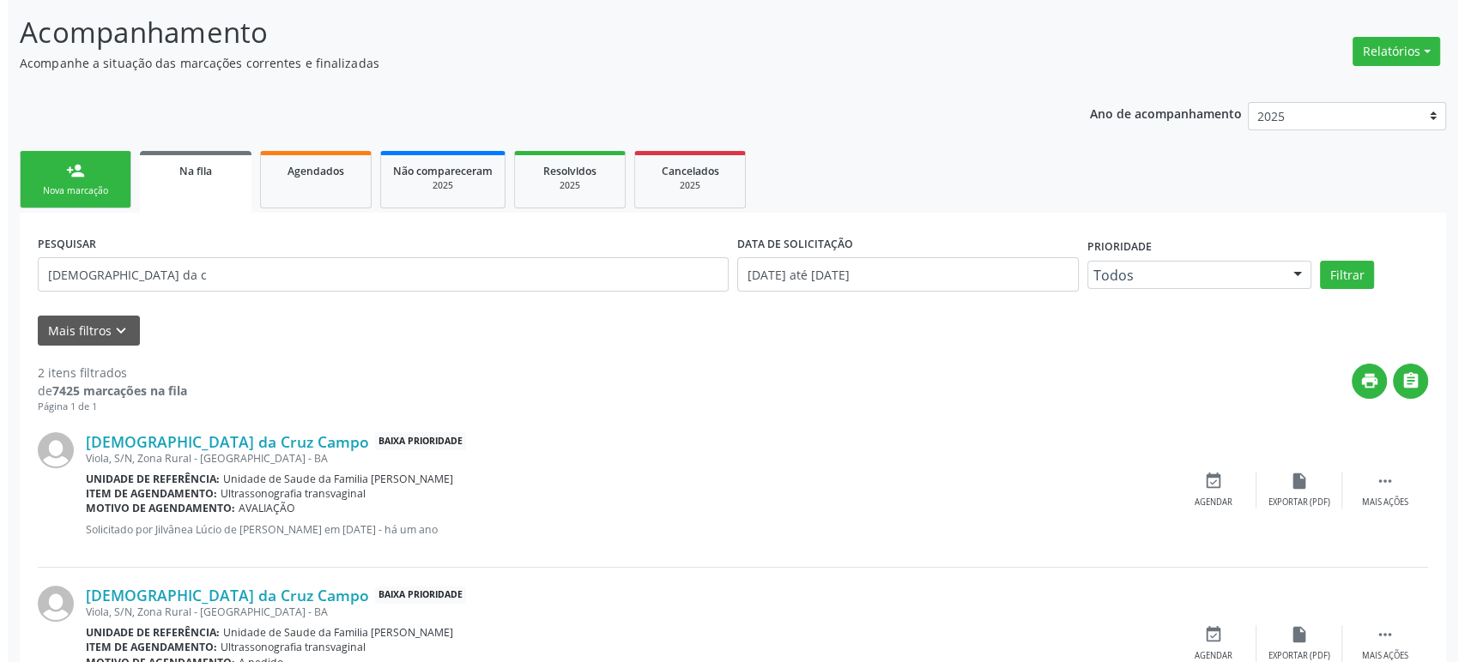
scroll to position [192, 0]
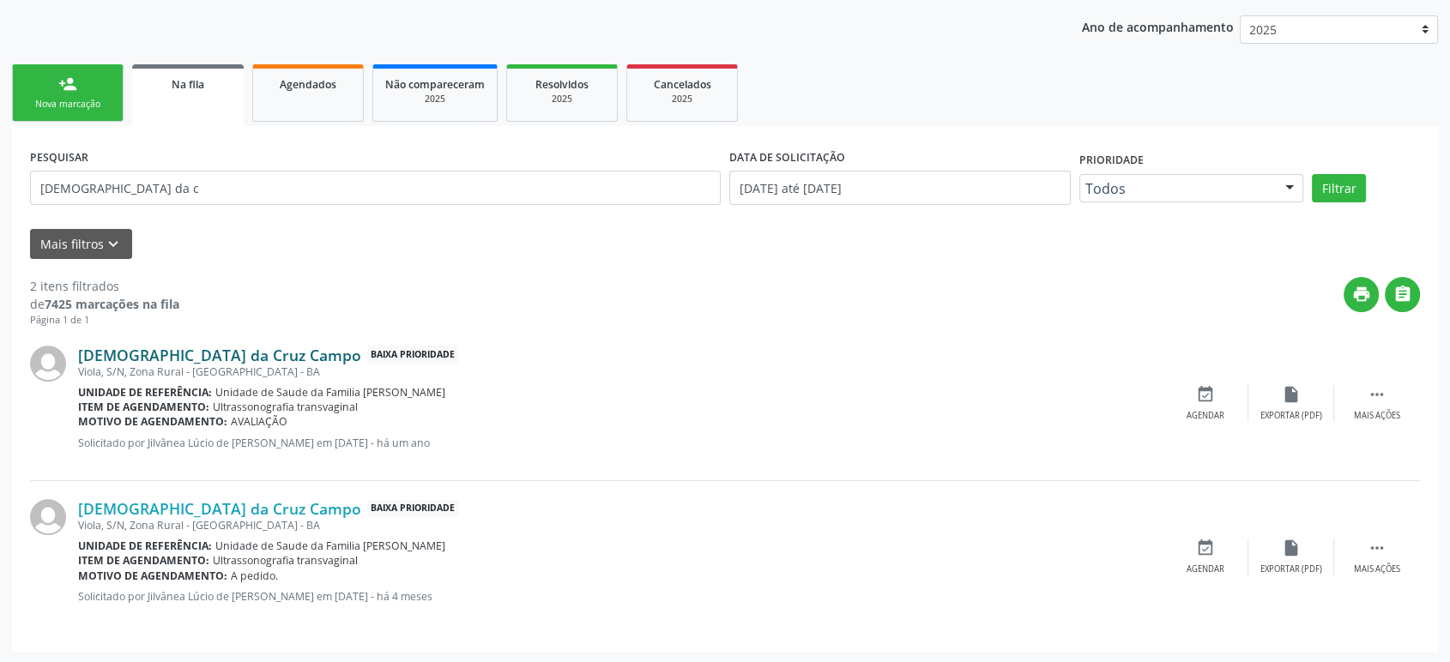
click at [130, 349] on link "[DEMOGRAPHIC_DATA] da Cruz Campo" at bounding box center [219, 355] width 283 height 19
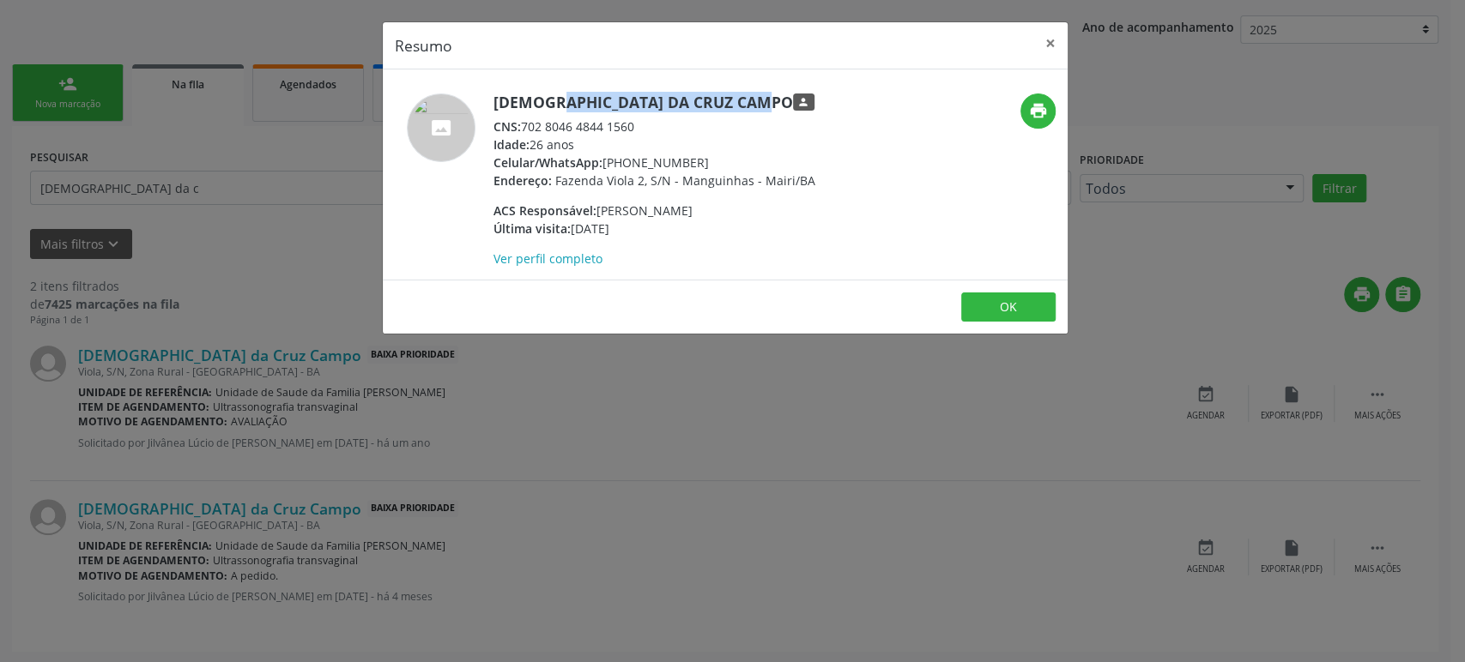
drag, startPoint x: 493, startPoint y: 100, endPoint x: 693, endPoint y: 101, distance: 199.9
click at [693, 101] on h5 "[DEMOGRAPHIC_DATA] da Cruz Campo person" at bounding box center [654, 103] width 322 height 18
copy h5 "[DEMOGRAPHIC_DATA] da Cruz Campo"
click at [682, 488] on div "Resumo × [DEMOGRAPHIC_DATA] da Cruz Campo person CNS: 702 8046 4844 1560 Idade:…" at bounding box center [732, 331] width 1465 height 662
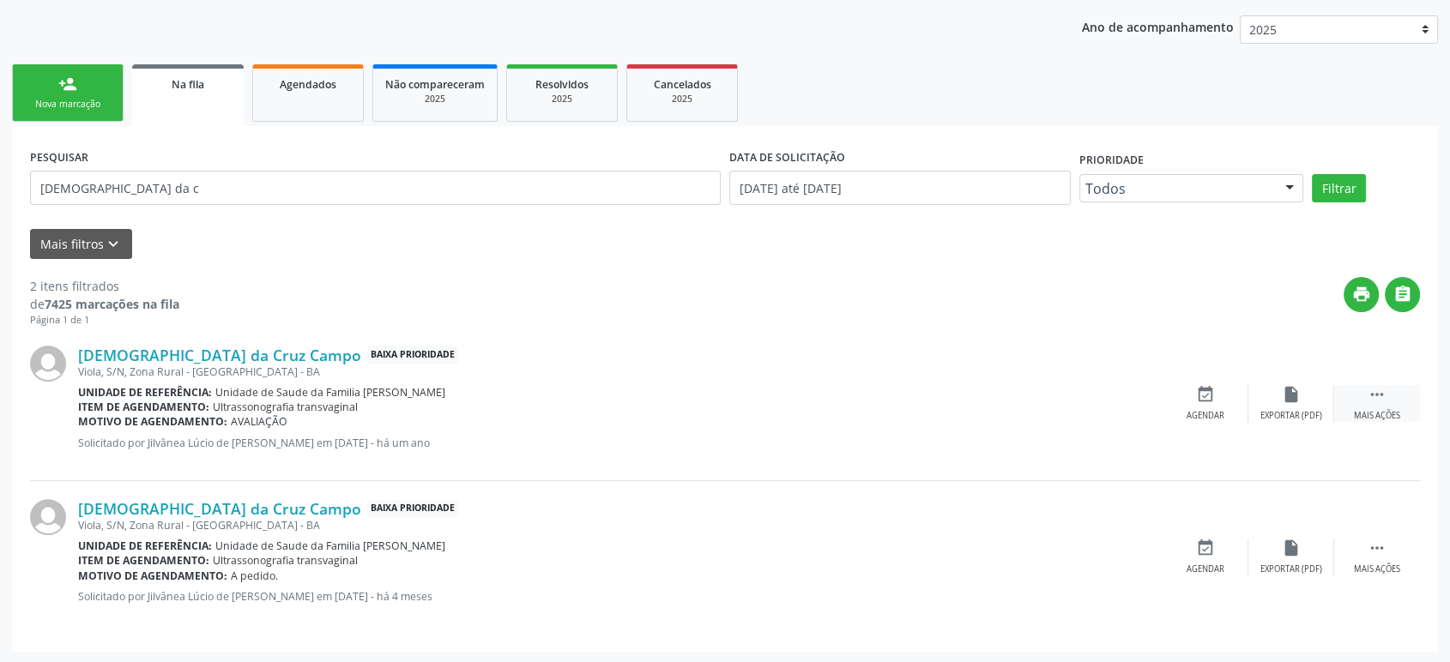
click at [1404, 396] on div " Mais ações" at bounding box center [1377, 403] width 86 height 37
click at [1186, 389] on div "cancel Cancelar" at bounding box center [1206, 403] width 86 height 37
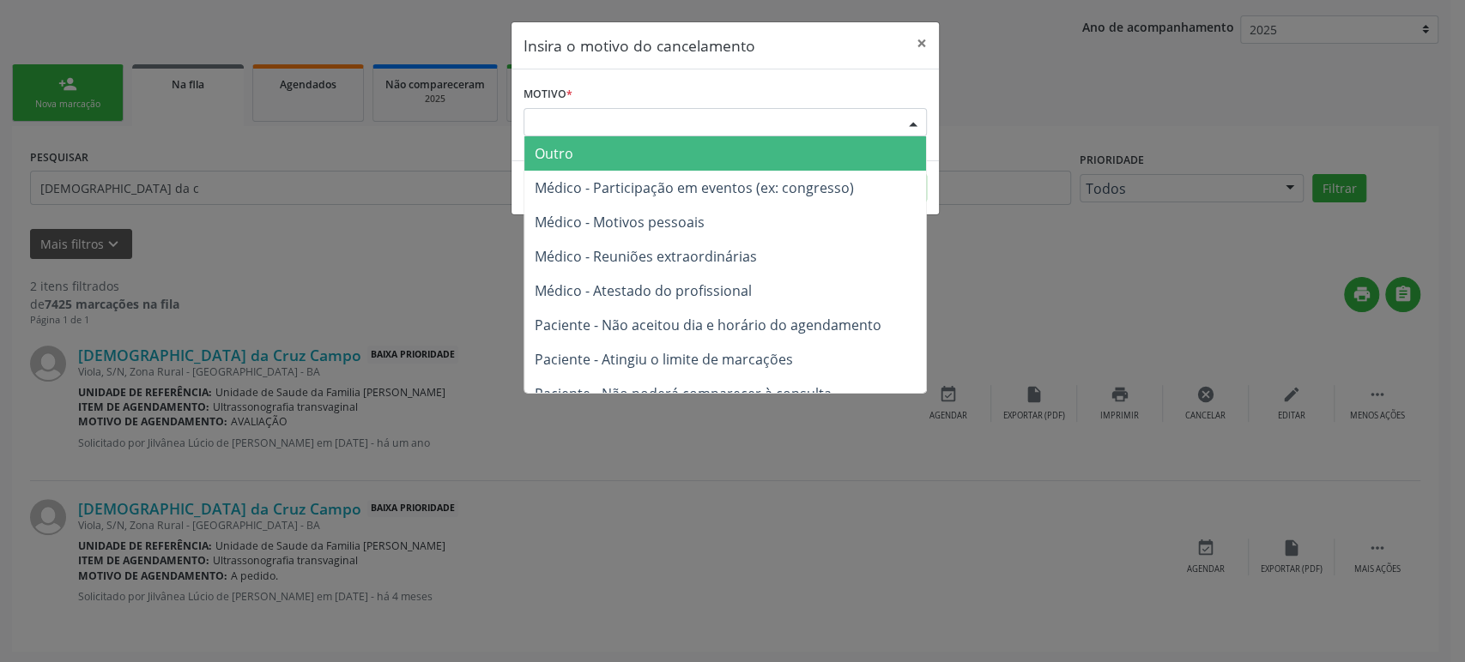
click at [697, 128] on div "Escolha o motivo" at bounding box center [724, 122] width 403 height 29
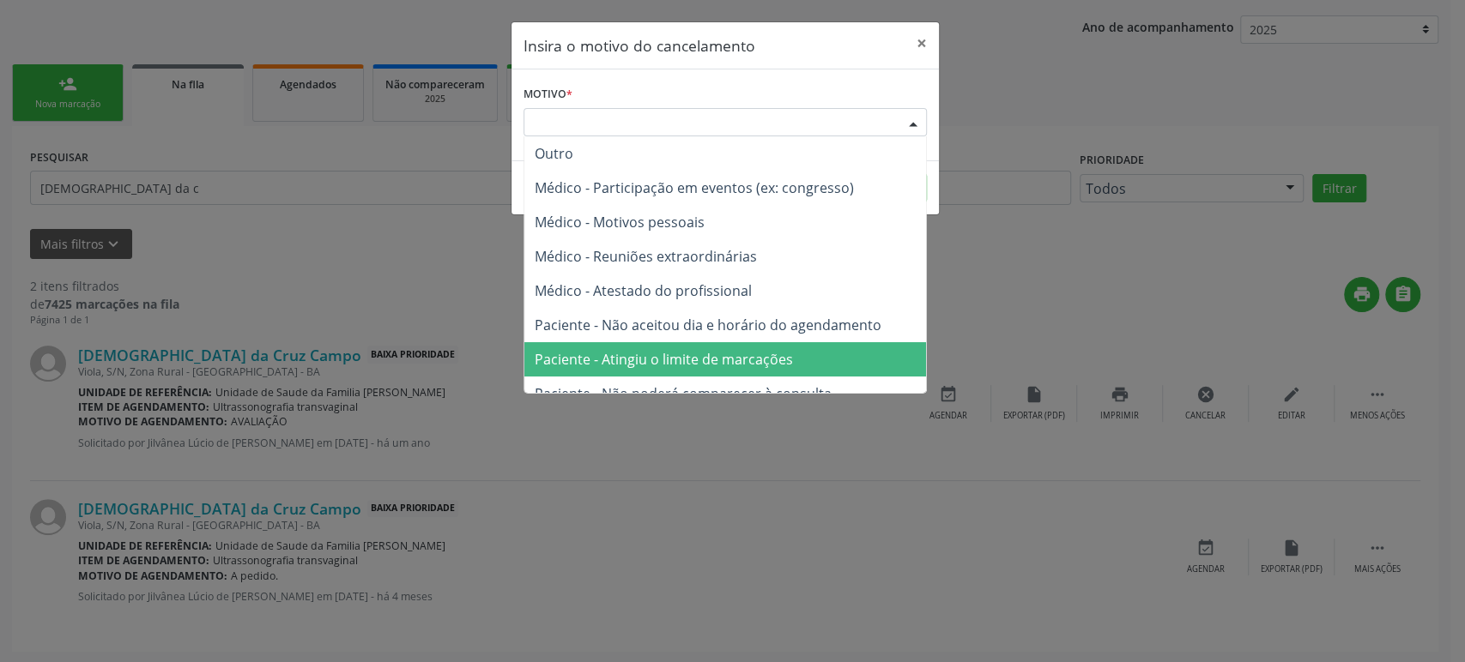
click at [666, 363] on span "Paciente - Atingiu o limite de marcações" at bounding box center [664, 359] width 258 height 19
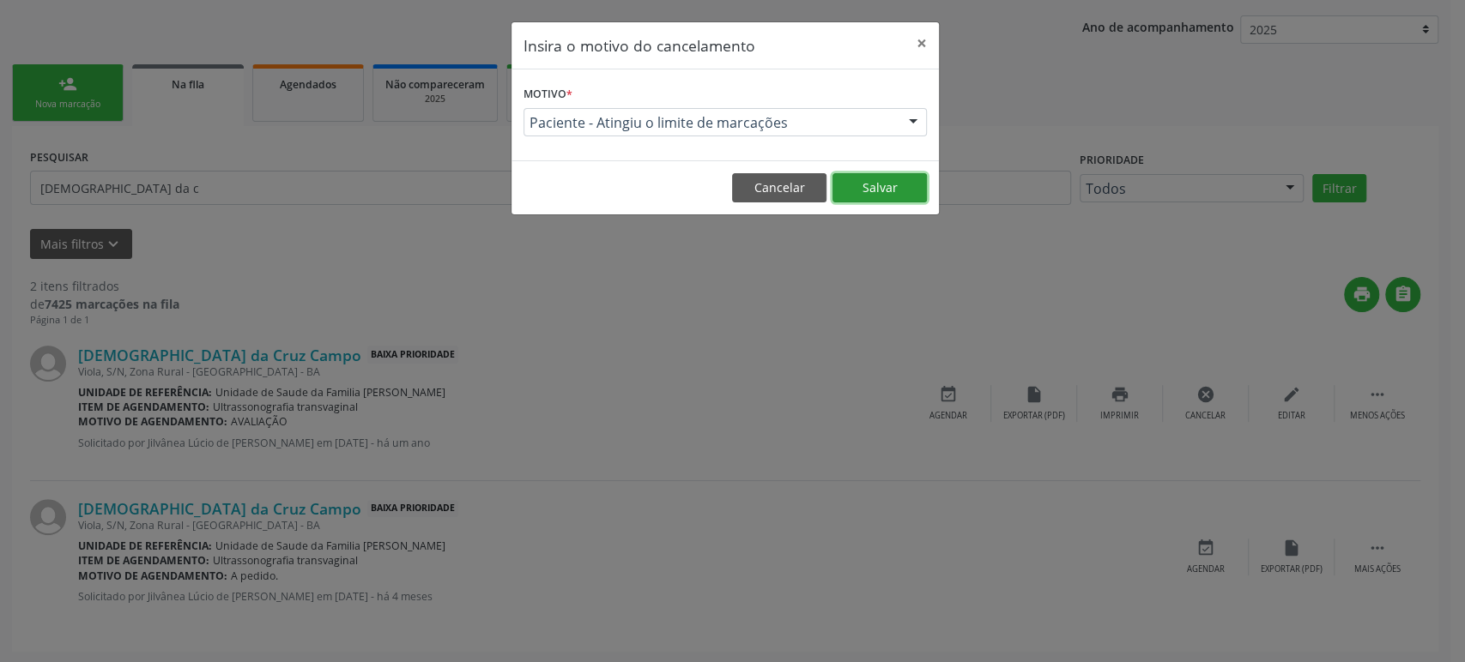
click at [870, 184] on button "Salvar" at bounding box center [879, 187] width 94 height 29
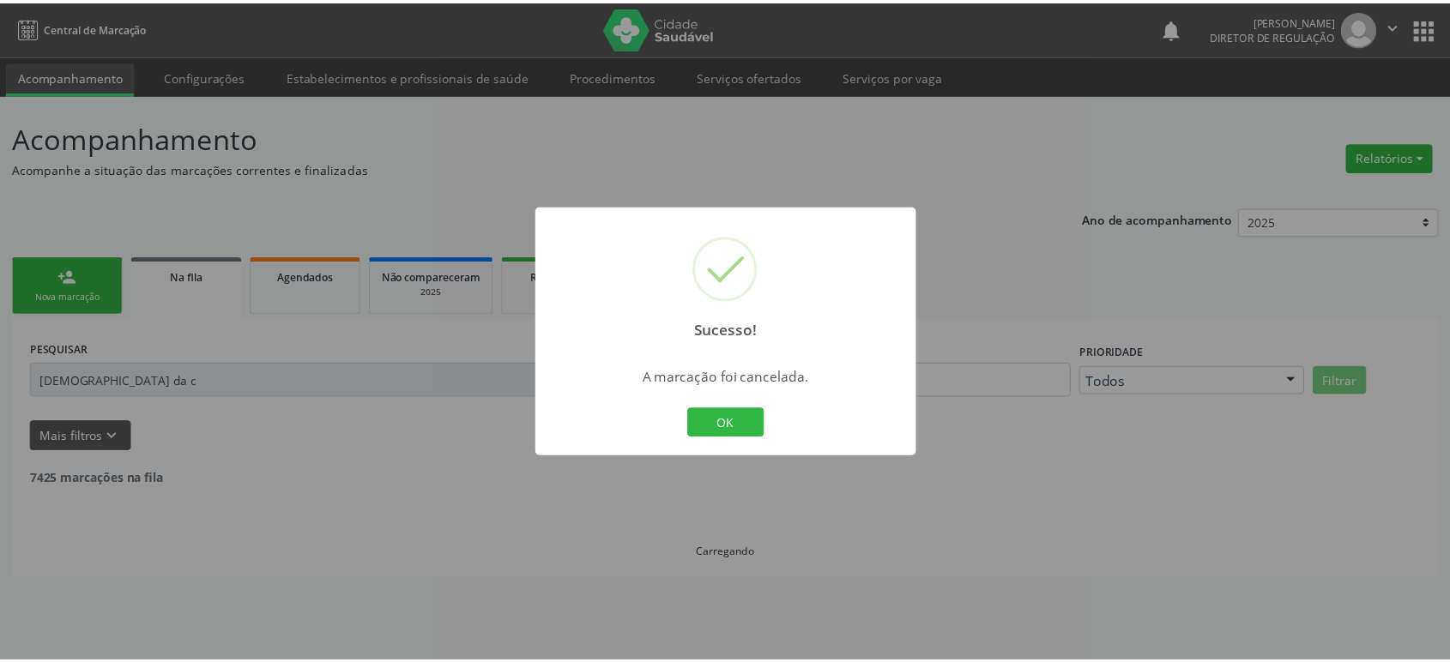
scroll to position [0, 0]
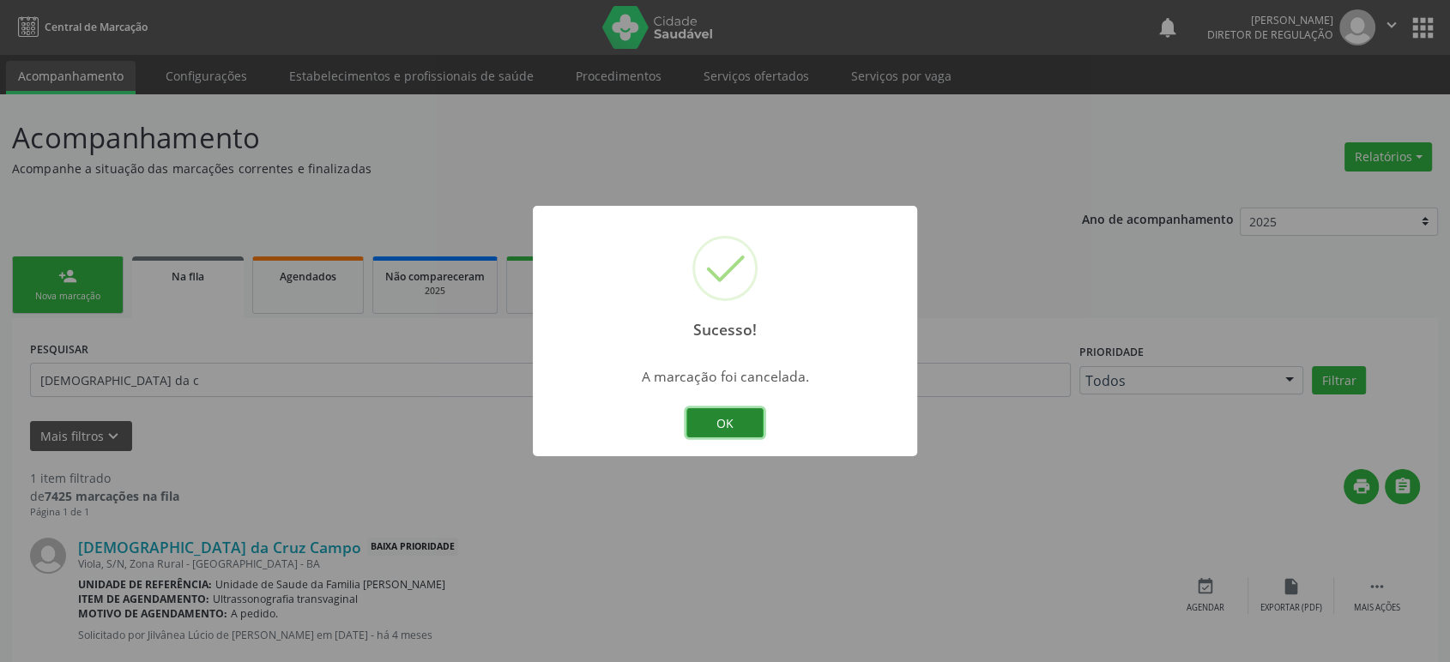
click at [716, 429] on button "OK" at bounding box center [724, 422] width 77 height 29
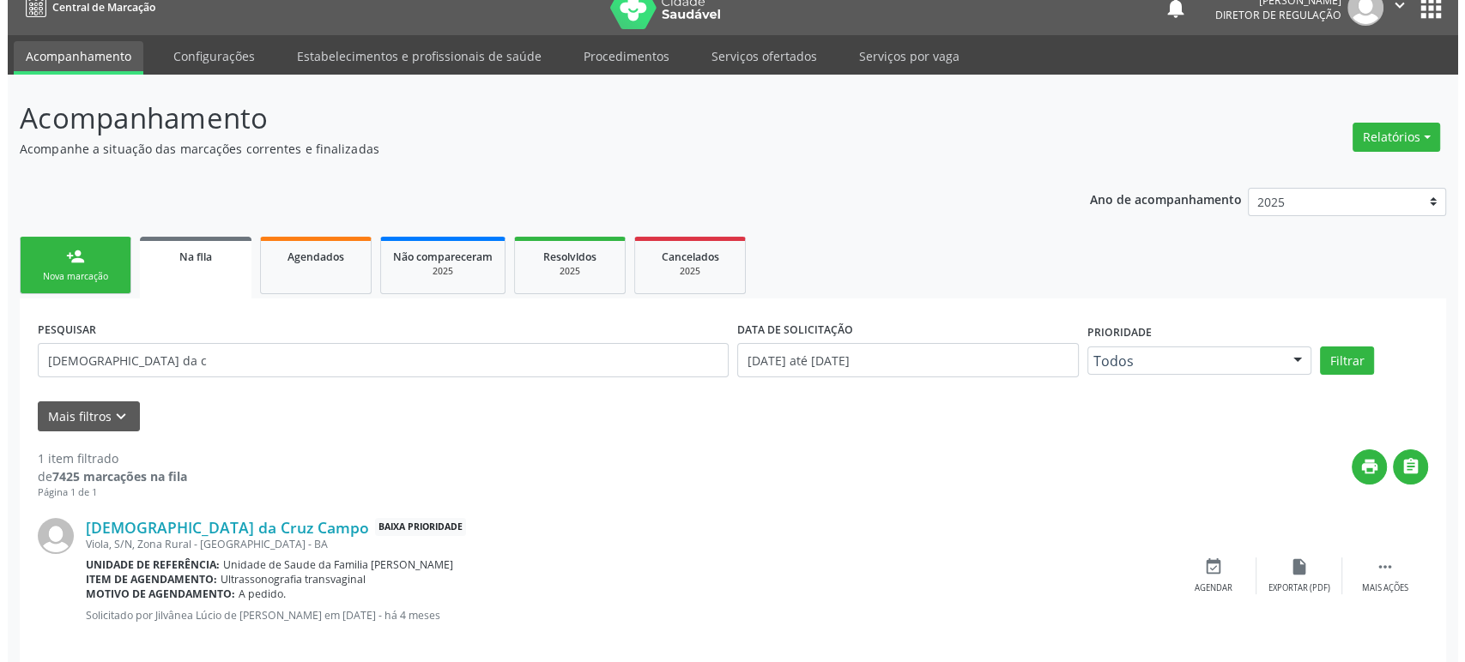
scroll to position [39, 0]
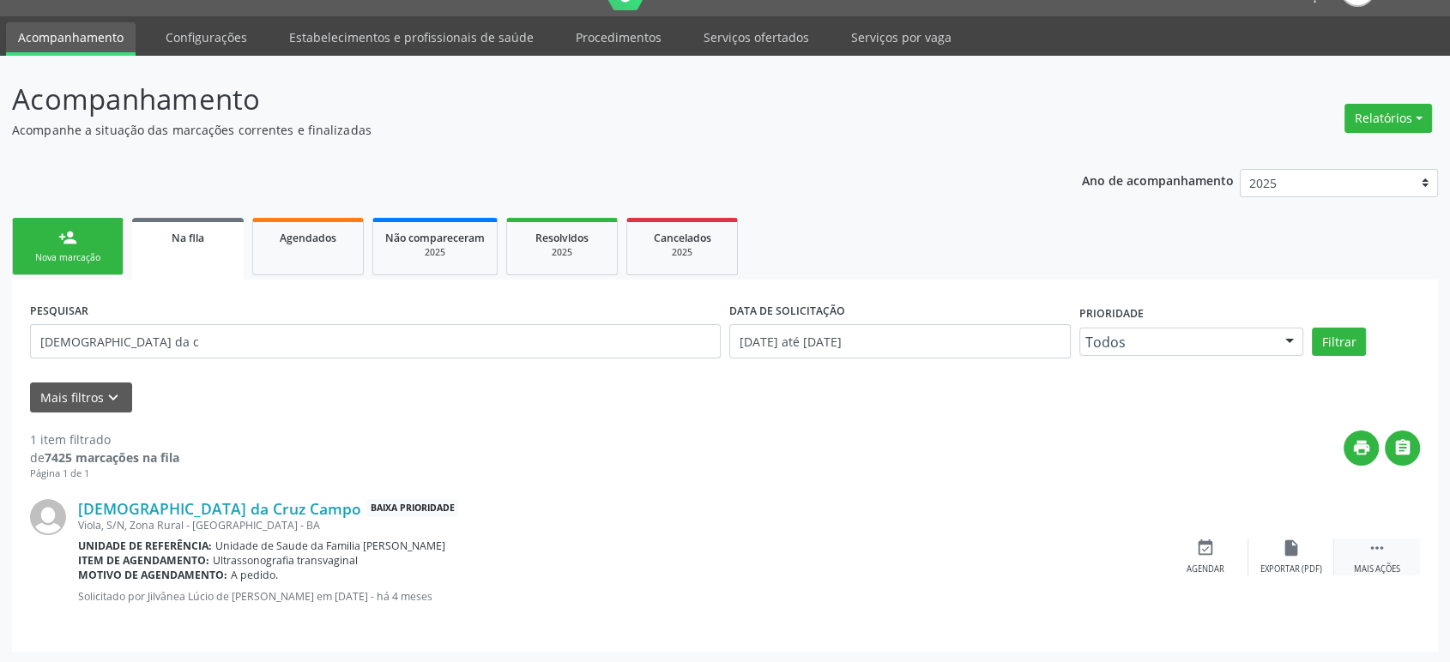
click at [1390, 569] on div "Mais ações" at bounding box center [1377, 570] width 46 height 12
click at [1211, 552] on icon "cancel" at bounding box center [1205, 548] width 19 height 19
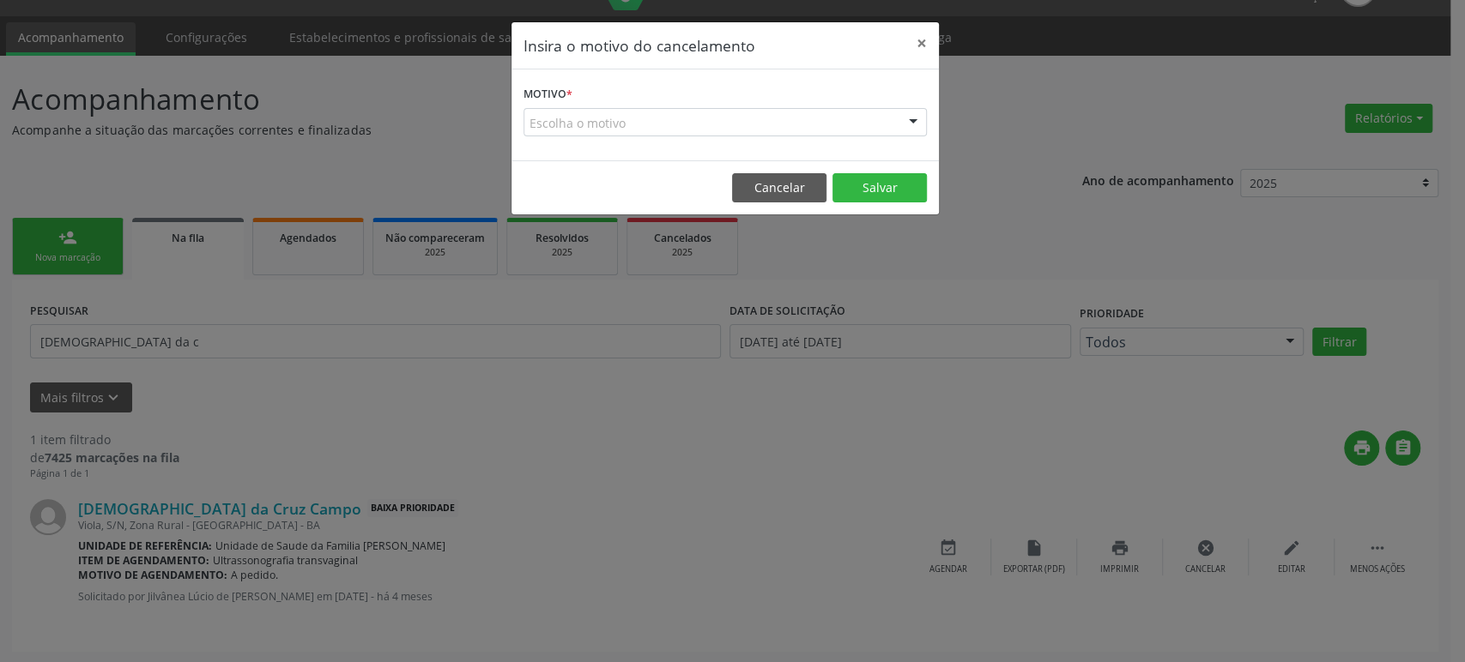
click at [619, 116] on div "Escolha o motivo" at bounding box center [724, 122] width 403 height 29
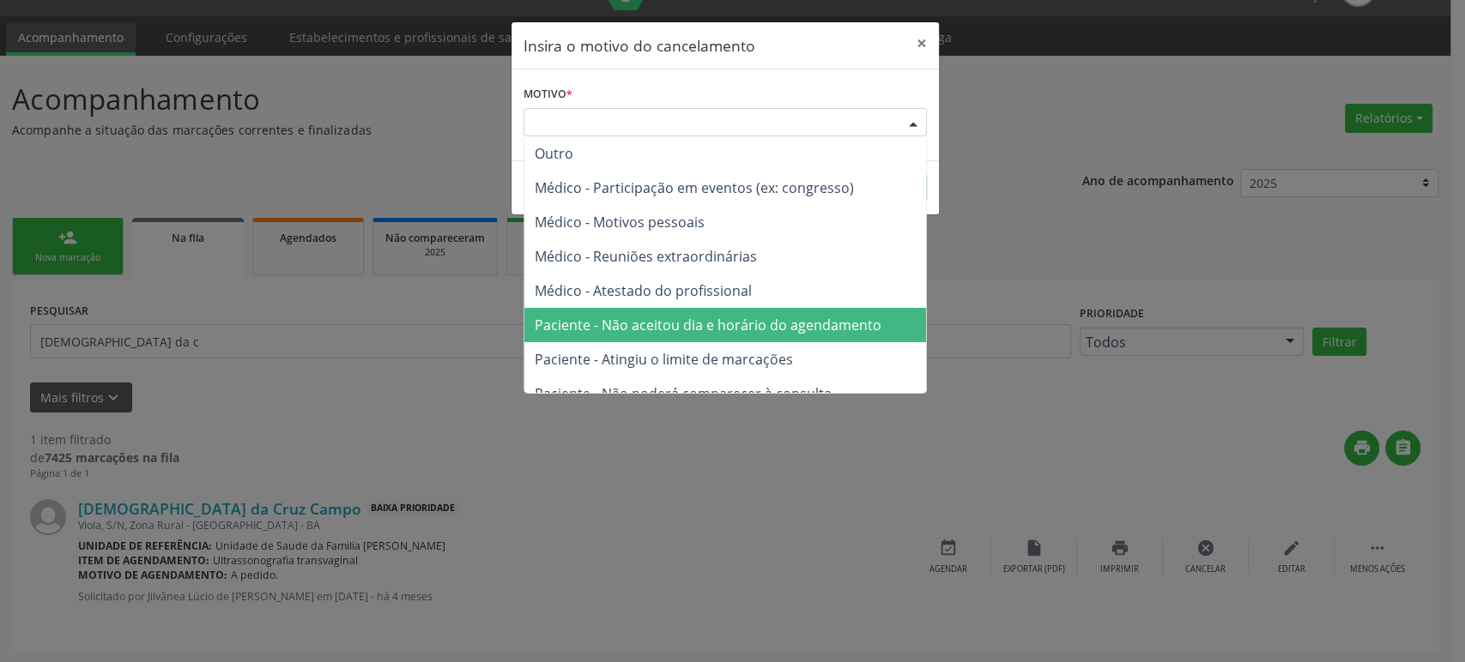
click at [692, 314] on span "Paciente - Não aceitou dia e horário do agendamento" at bounding box center [725, 325] width 402 height 34
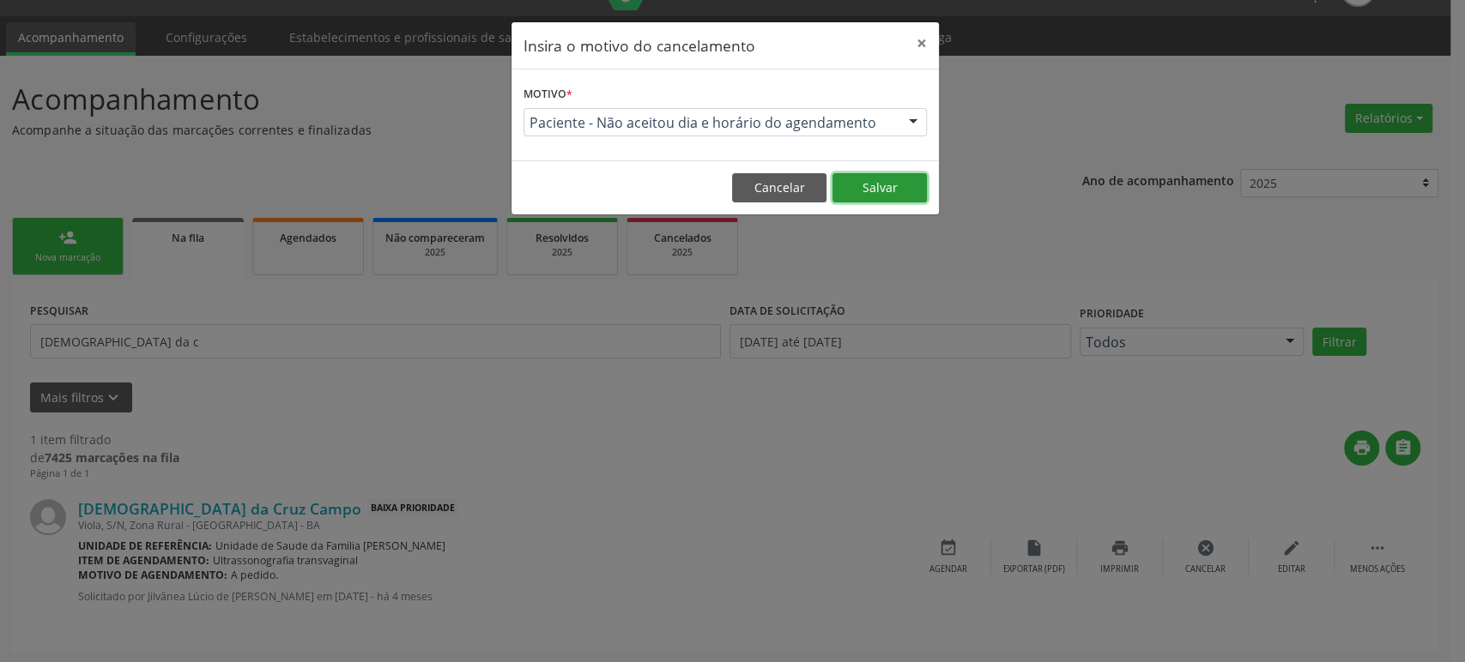
click at [855, 184] on button "Salvar" at bounding box center [879, 187] width 94 height 29
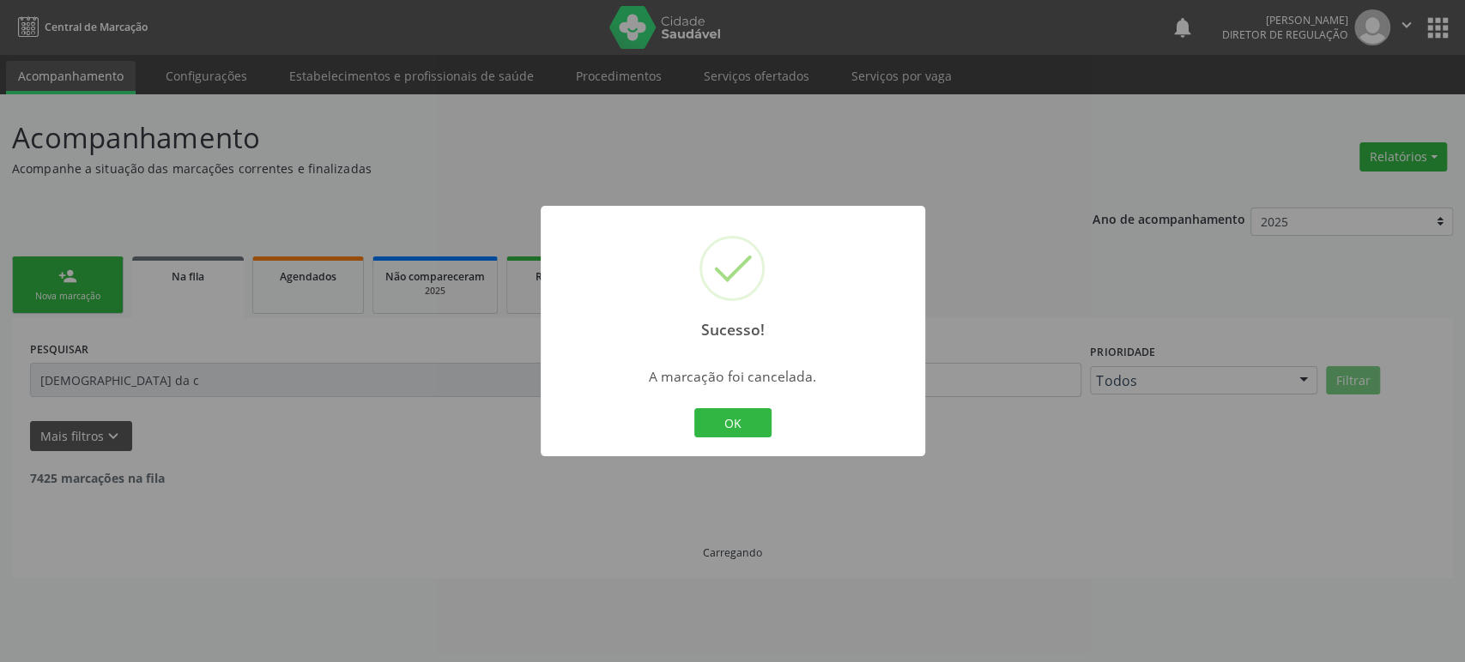
scroll to position [0, 0]
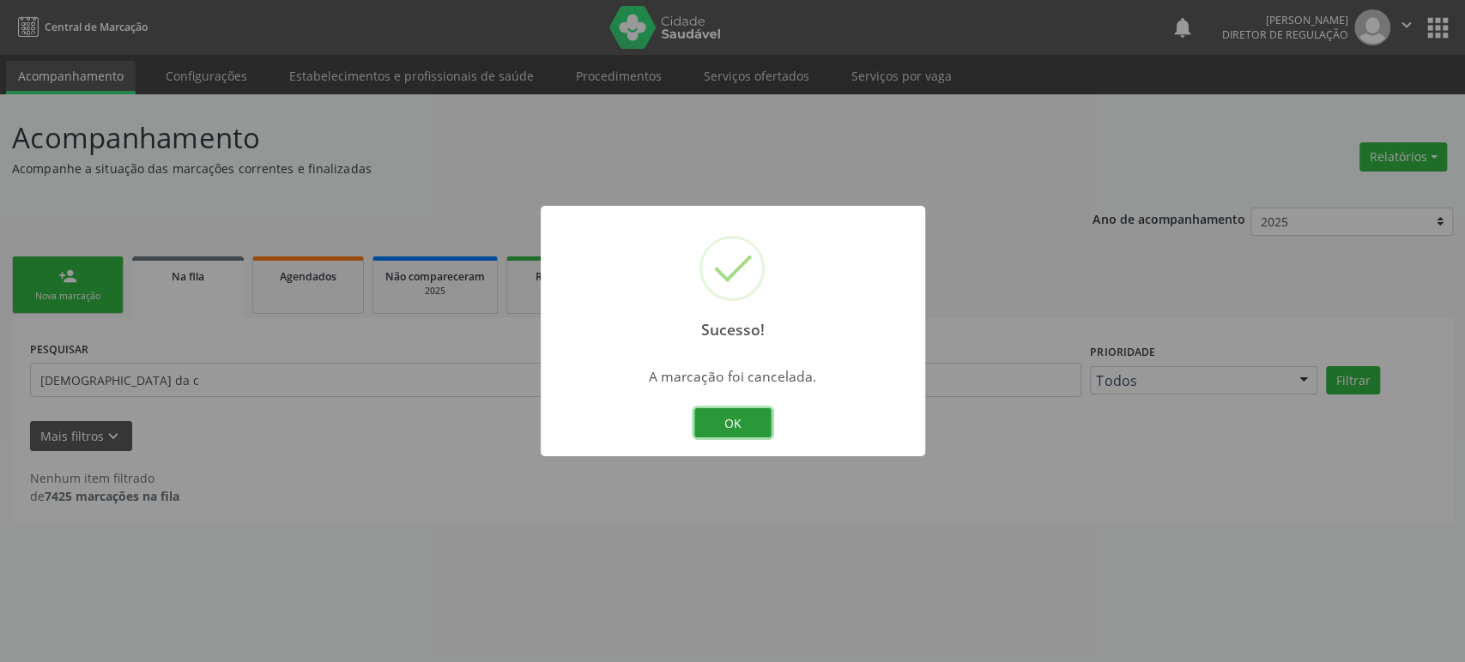
drag, startPoint x: 746, startPoint y: 420, endPoint x: 765, endPoint y: 443, distance: 30.4
click at [746, 421] on button "OK" at bounding box center [732, 422] width 77 height 29
